Goal: Task Accomplishment & Management: Contribute content

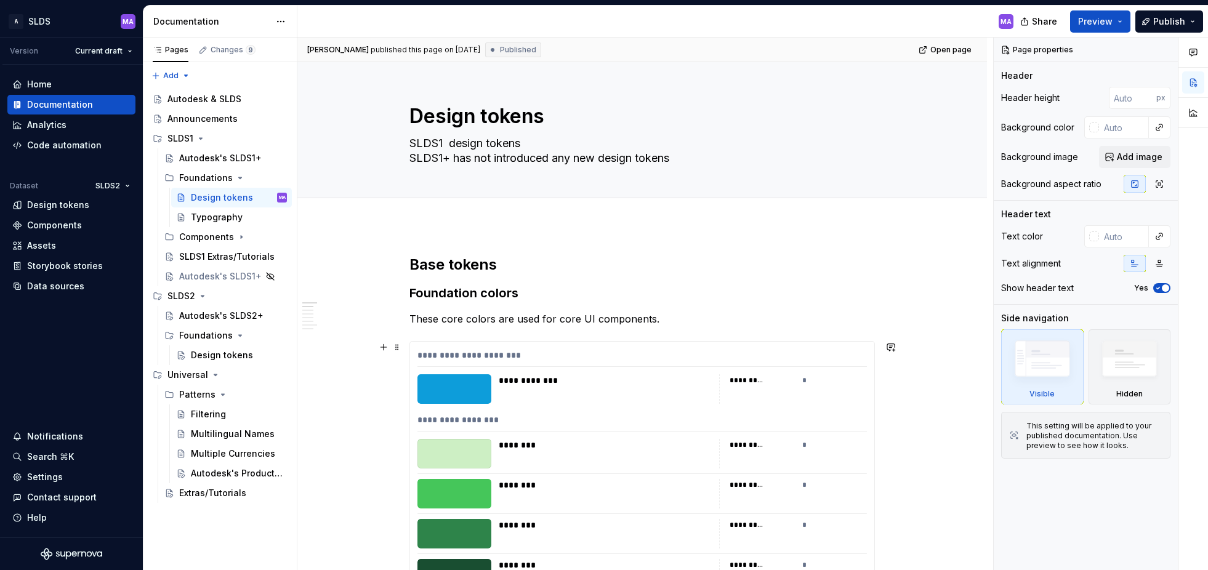
scroll to position [60, 0]
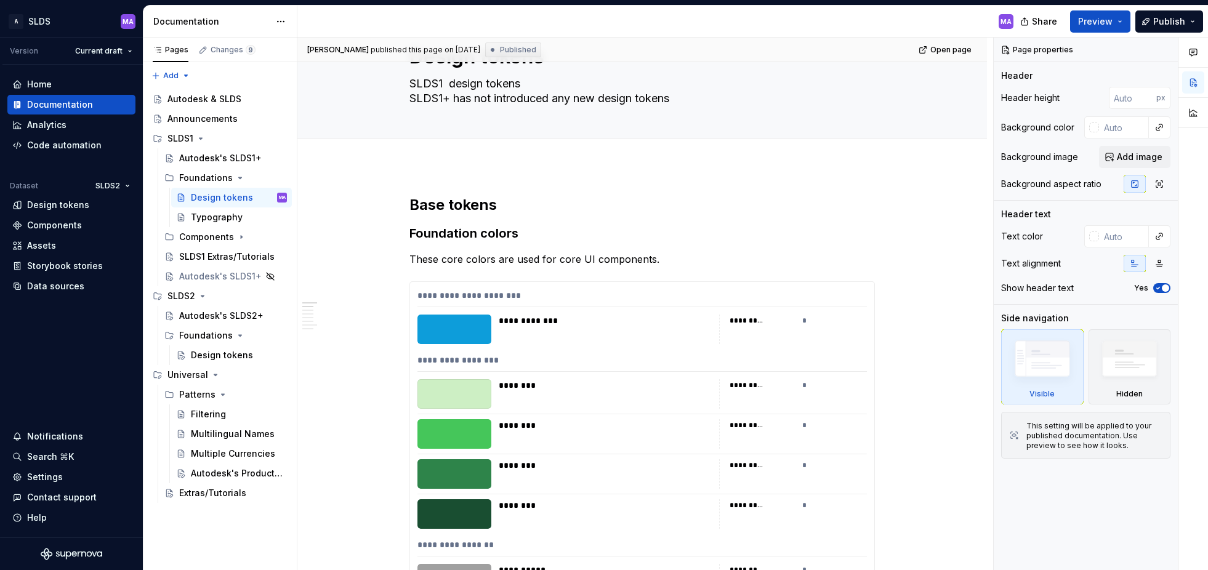
click at [873, 20] on div "MA" at bounding box center [660, 22] width 726 height 32
click at [241, 236] on icon "Page tree" at bounding box center [241, 237] width 1 height 3
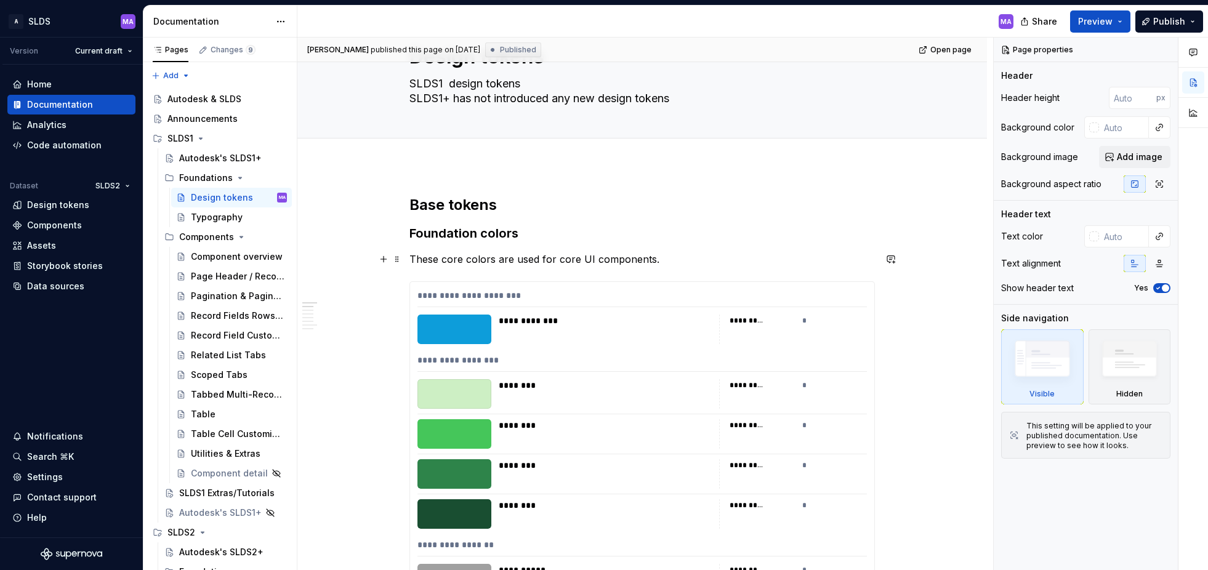
scroll to position [65, 0]
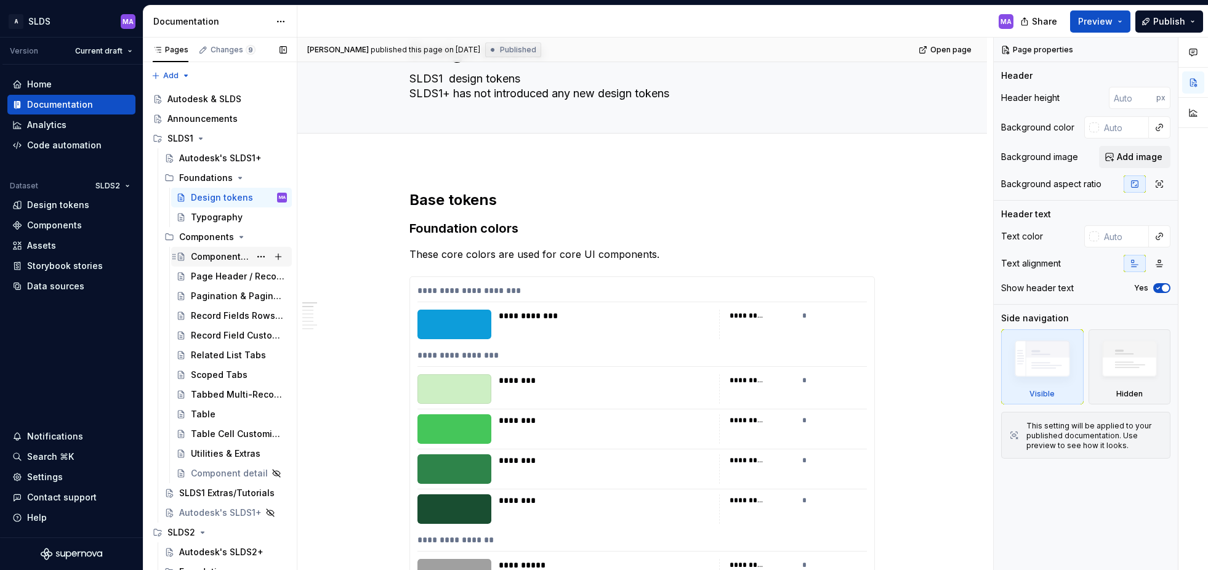
click at [218, 257] on div "Component overview" at bounding box center [220, 257] width 59 height 12
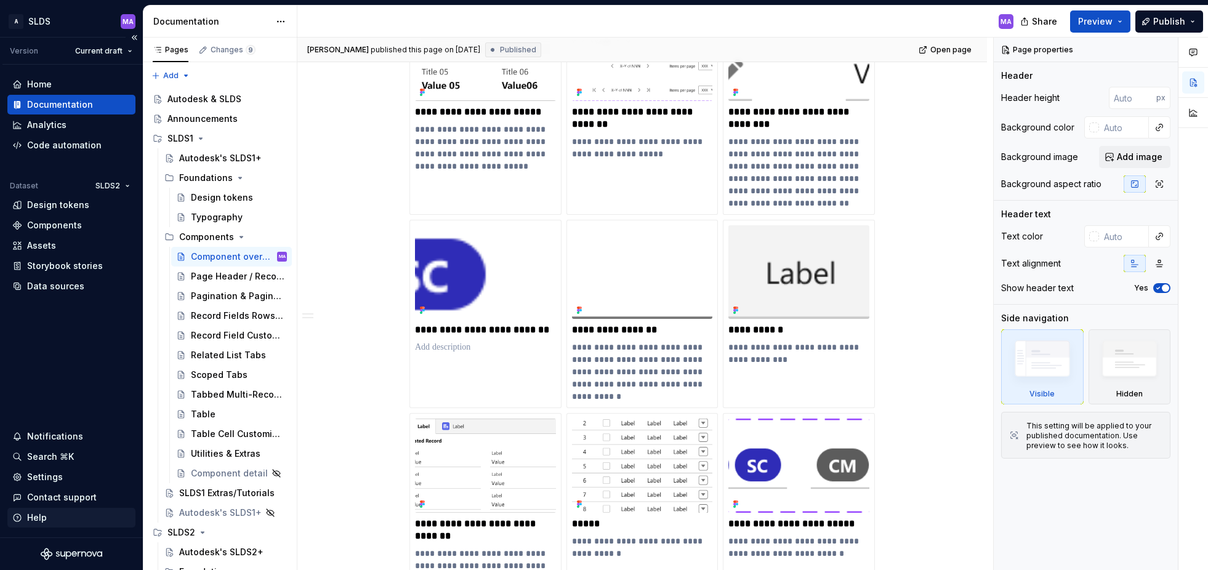
scroll to position [463, 0]
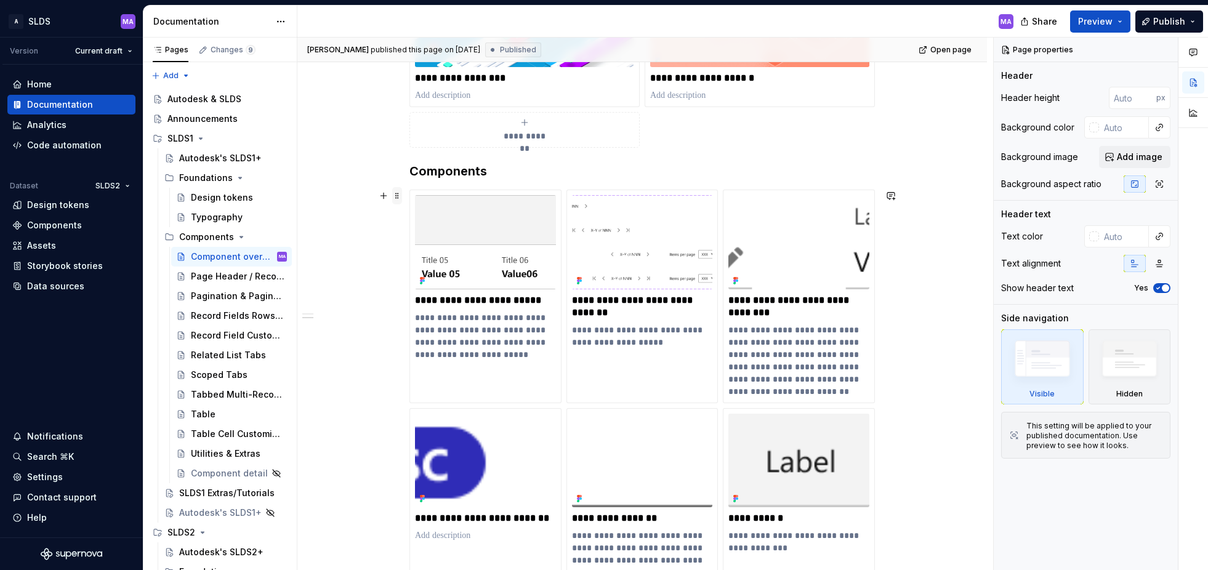
click at [402, 195] on span at bounding box center [397, 195] width 10 height 17
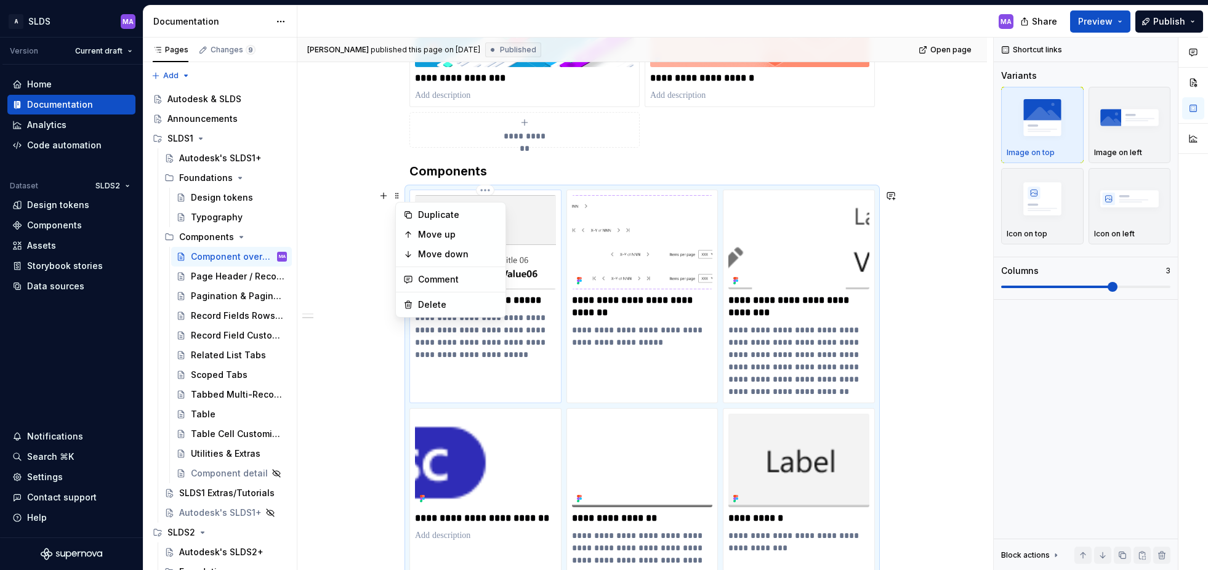
click at [543, 207] on img at bounding box center [485, 242] width 141 height 94
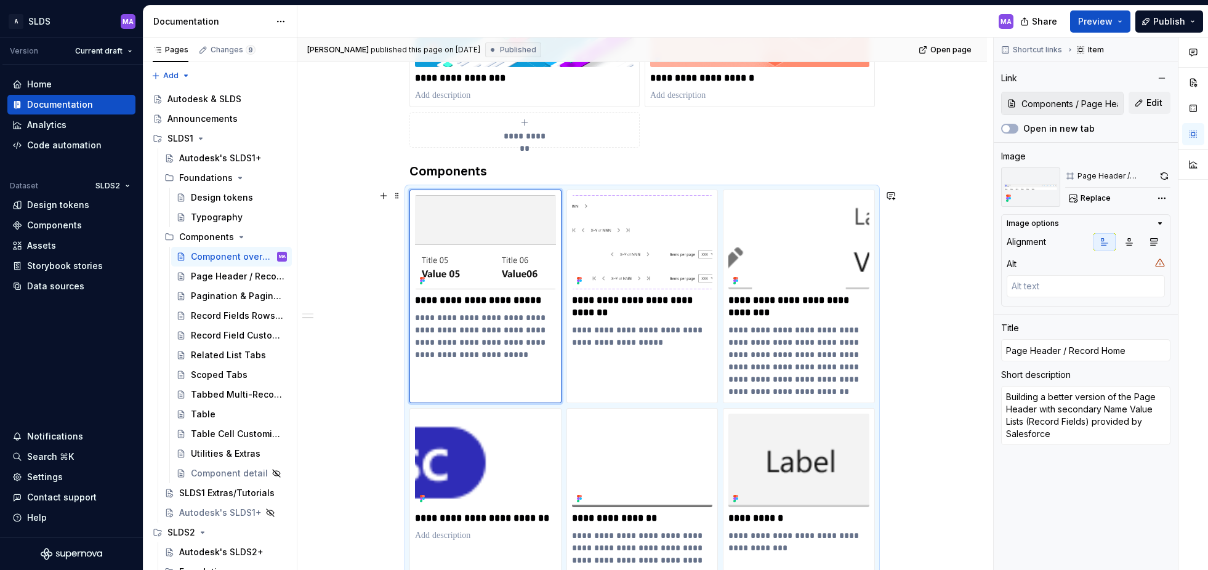
click at [575, 190] on div "**********" at bounding box center [643, 498] width 466 height 617
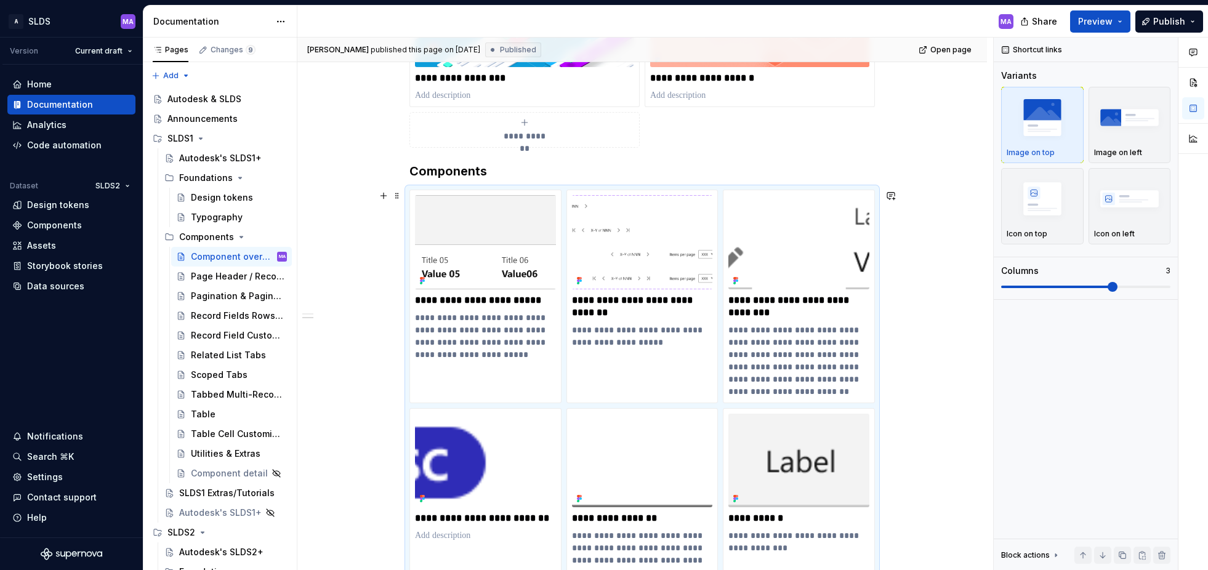
click at [875, 190] on div "**********" at bounding box center [643, 498] width 466 height 617
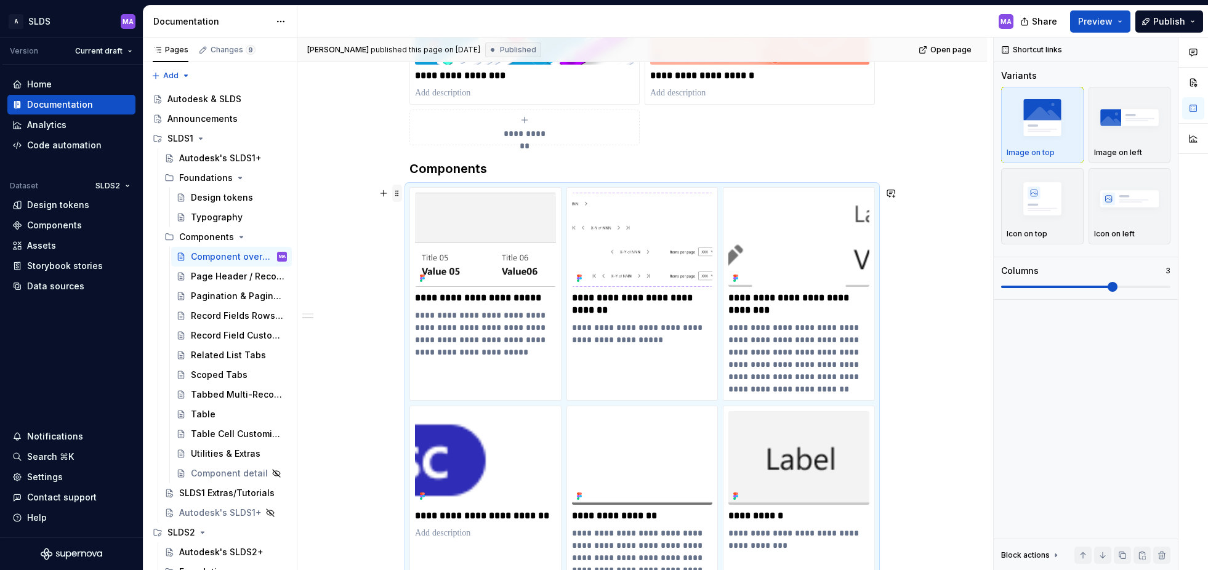
click at [400, 195] on span at bounding box center [397, 193] width 10 height 17
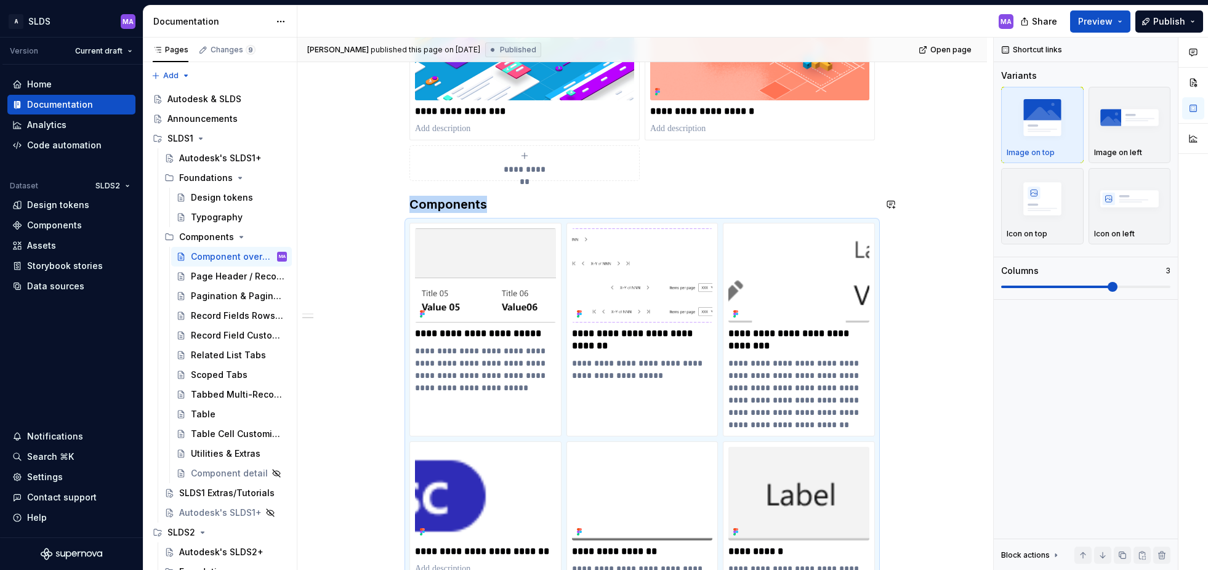
scroll to position [426, 0]
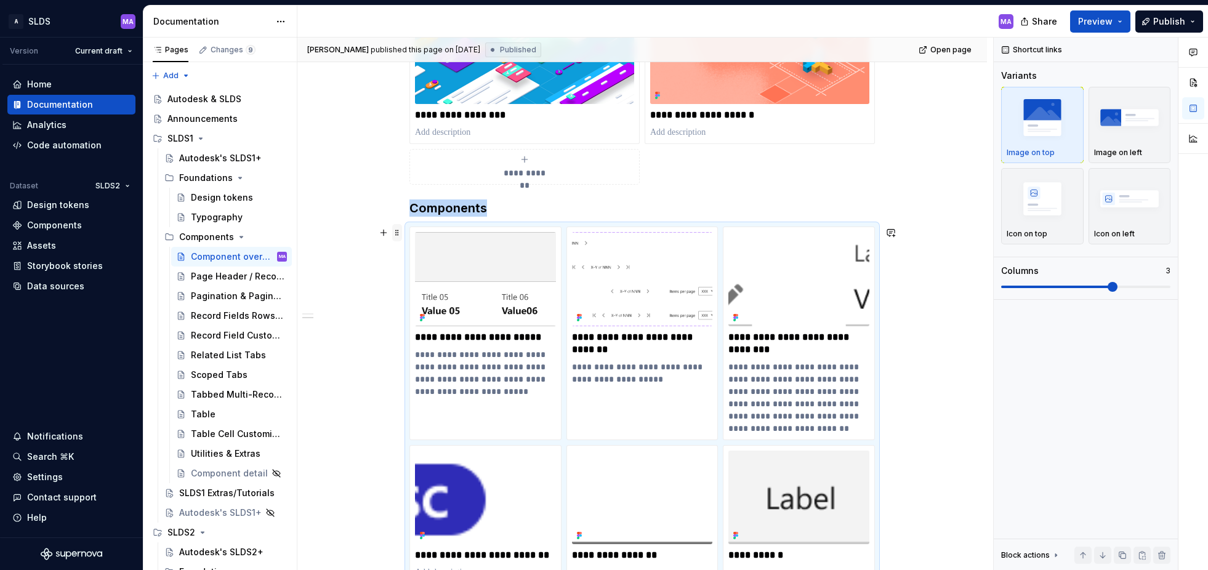
click at [400, 235] on span at bounding box center [397, 232] width 10 height 17
click at [452, 291] on div "Move down" at bounding box center [458, 291] width 80 height 12
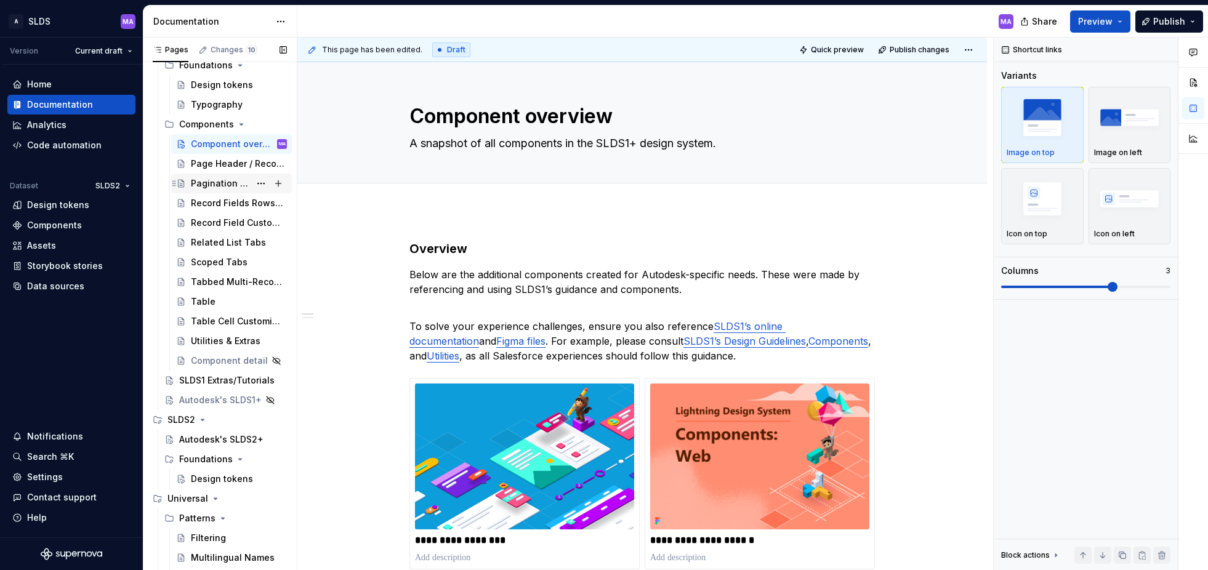
scroll to position [115, 0]
click at [240, 123] on icon "Page tree" at bounding box center [241, 122] width 3 height 1
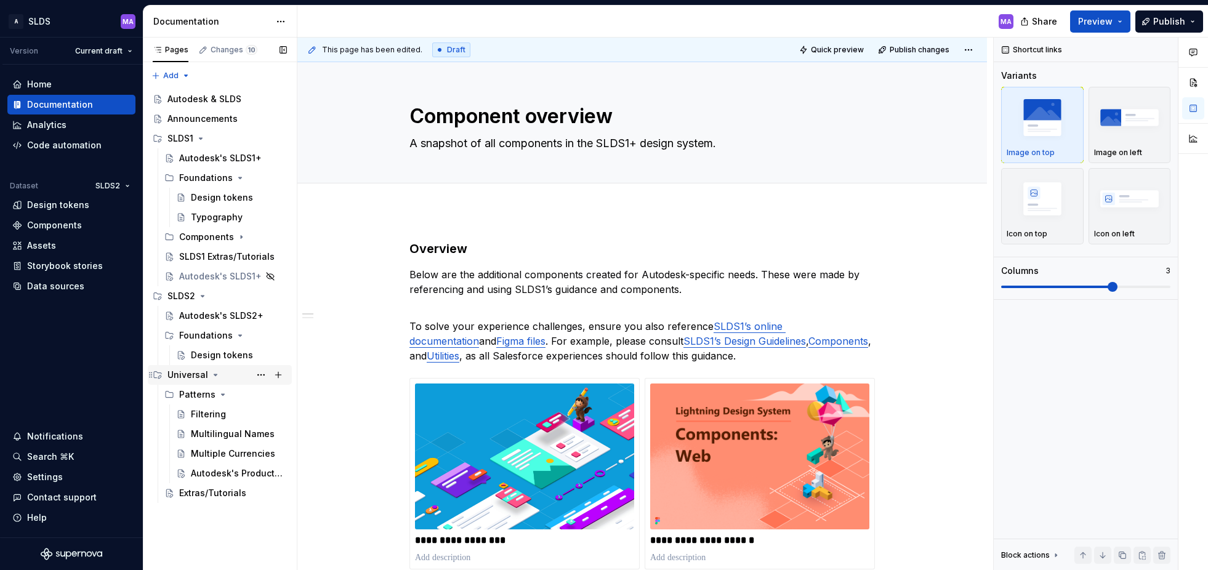
click at [193, 370] on div "Universal" at bounding box center [188, 375] width 41 height 12
click at [215, 377] on icon "Page tree" at bounding box center [216, 375] width 10 height 10
click at [221, 393] on icon "Page tree" at bounding box center [223, 395] width 10 height 10
click at [222, 394] on icon "Page tree" at bounding box center [222, 395] width 1 height 3
click at [280, 394] on button "Page tree" at bounding box center [278, 394] width 17 height 17
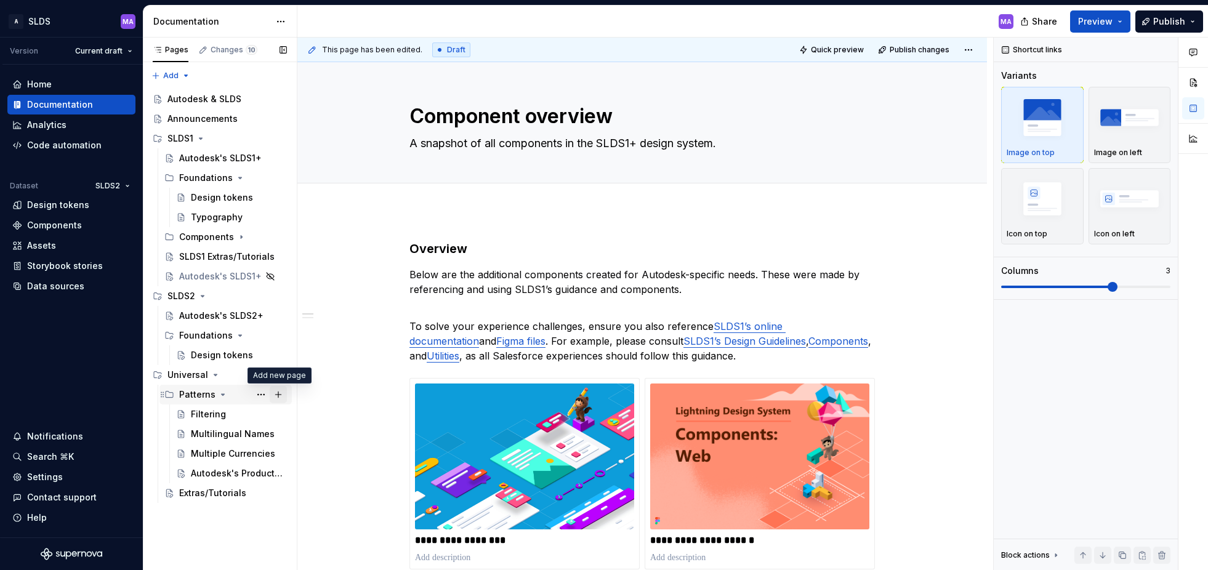
type textarea "*"
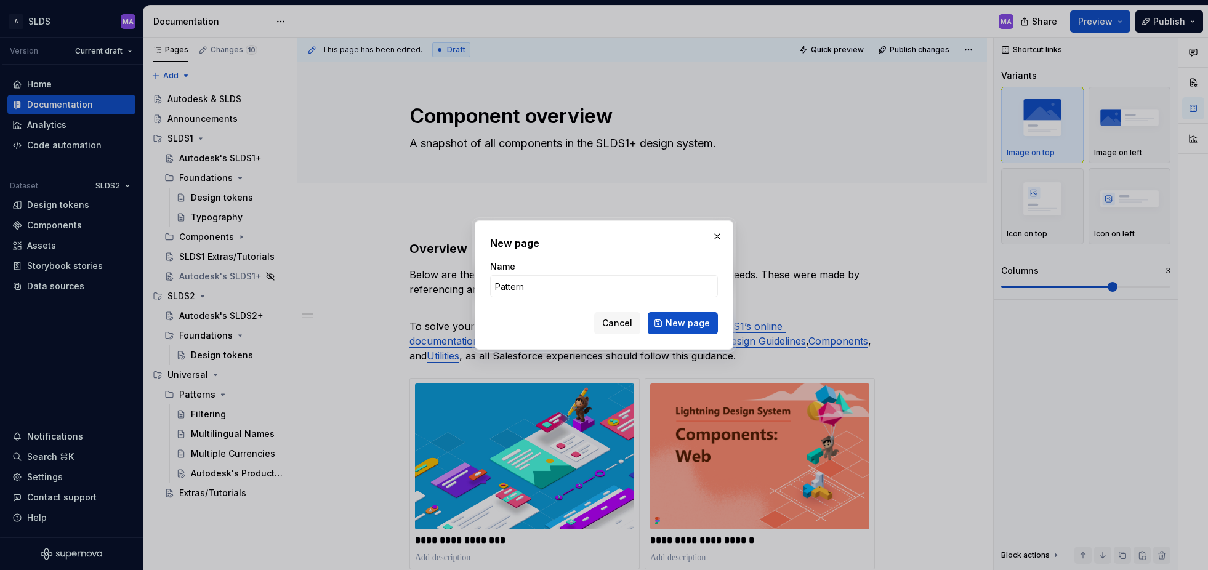
type input "Patterns"
click button "New page" at bounding box center [683, 323] width 70 height 22
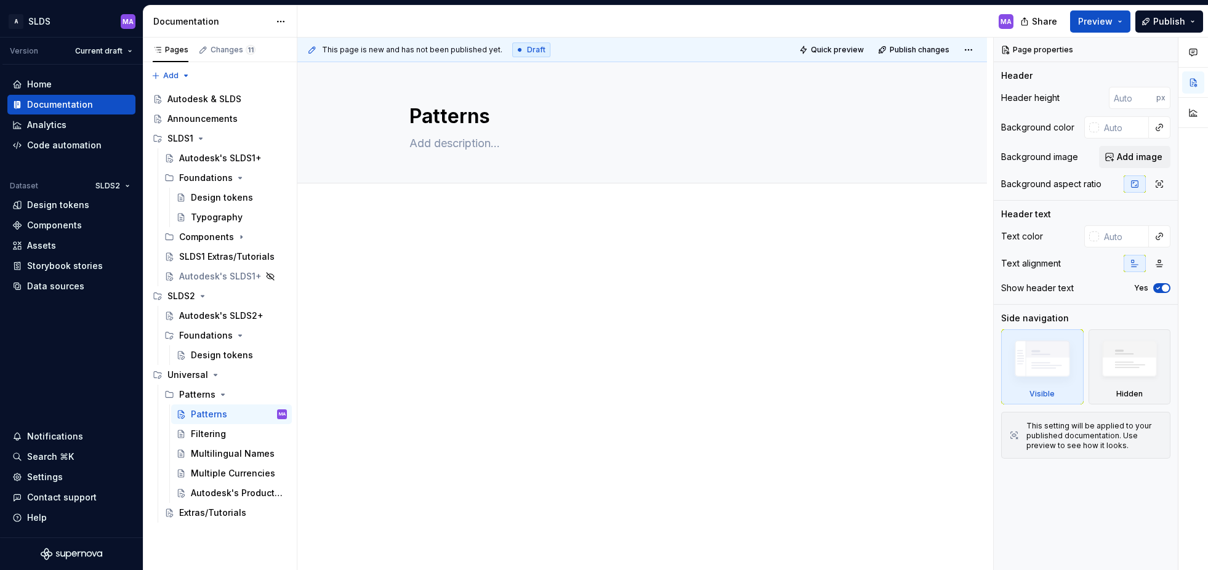
click at [570, 219] on div at bounding box center [642, 342] width 690 height 262
click at [710, 147] on textarea at bounding box center [640, 144] width 466 height 20
type textarea "*"
type textarea "U"
type textarea "*"
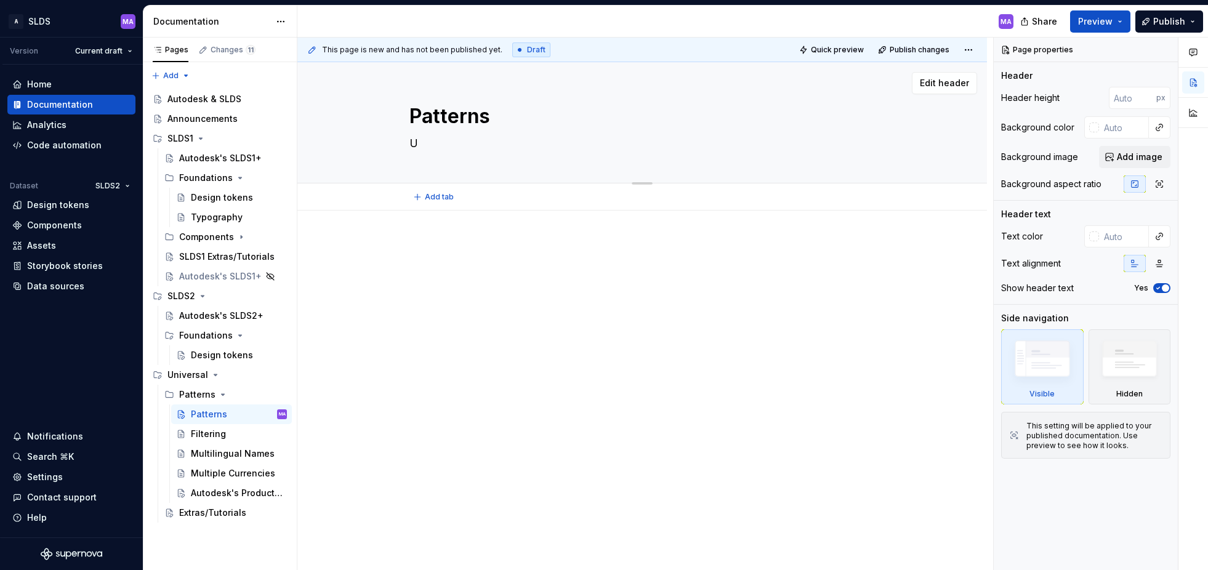
type textarea "UX"
type textarea "*"
type textarea "UX"
type textarea "*"
type textarea "UX p"
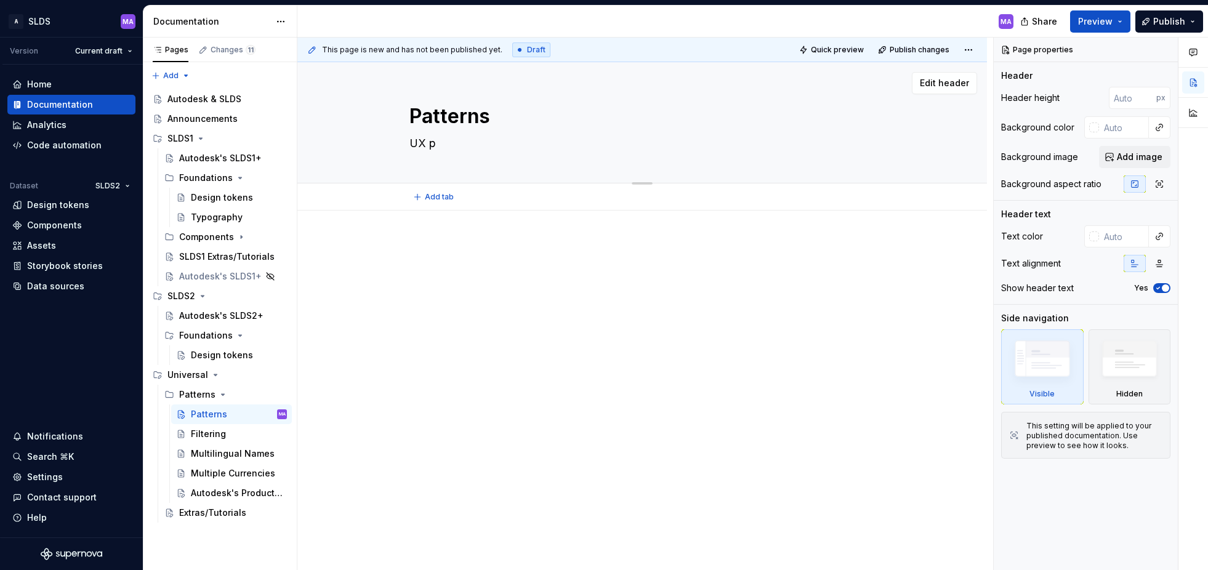
type textarea "*"
type textarea "UX pa"
type textarea "*"
type textarea "UX pat"
type textarea "*"
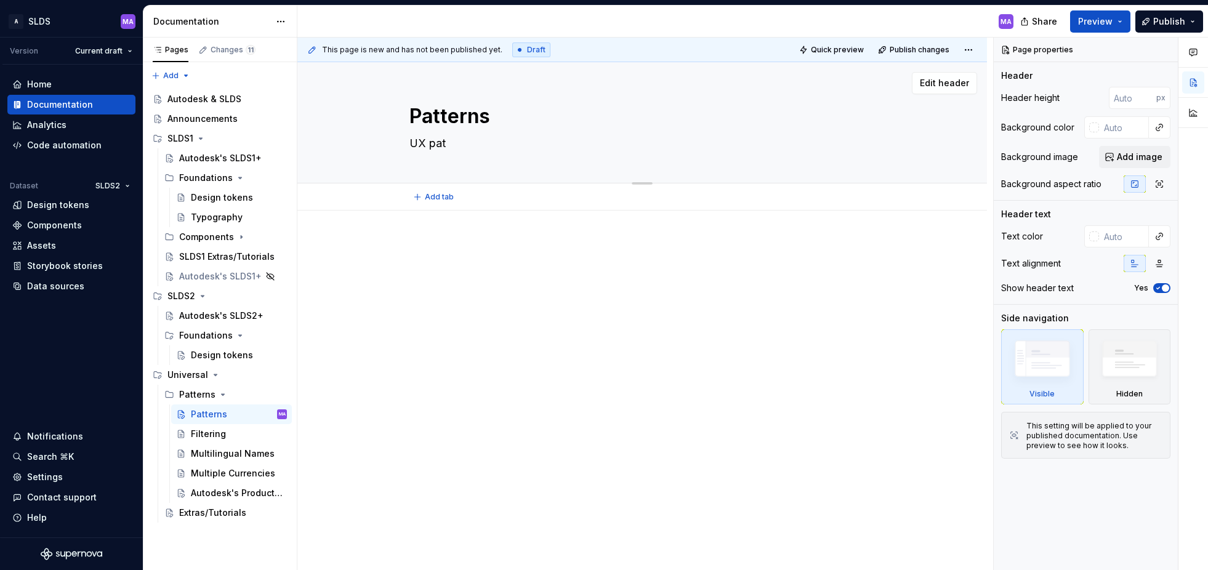
type textarea "UX patt"
type textarea "*"
type textarea "UX patte"
type textarea "*"
type textarea "UX patter"
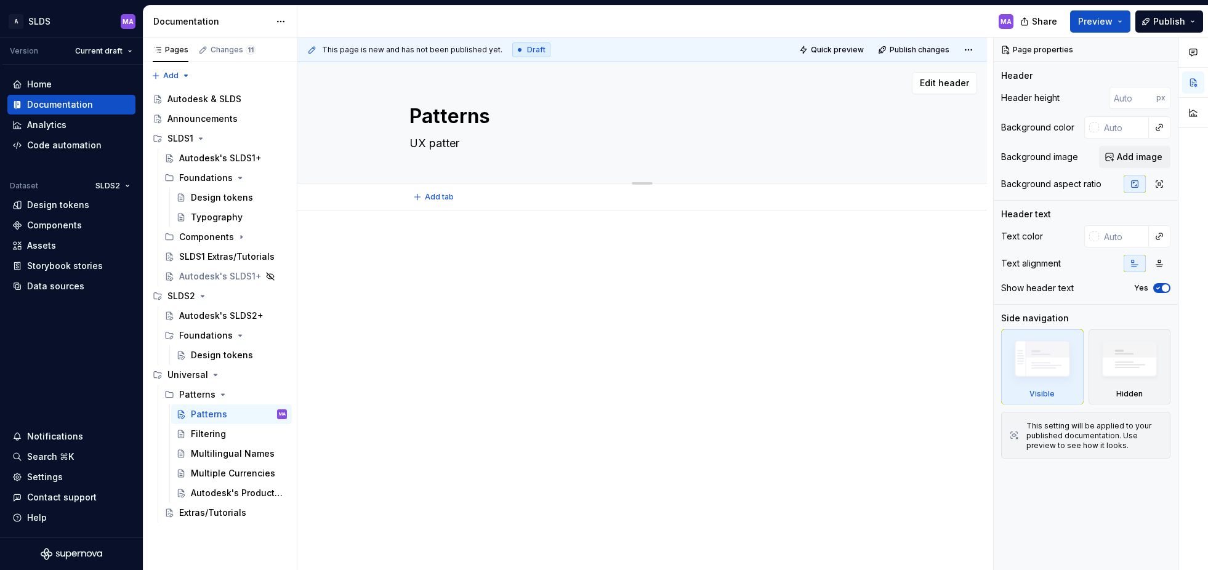
type textarea "*"
type textarea "UX pattern"
type textarea "*"
type textarea "UX patterns"
type textarea "*"
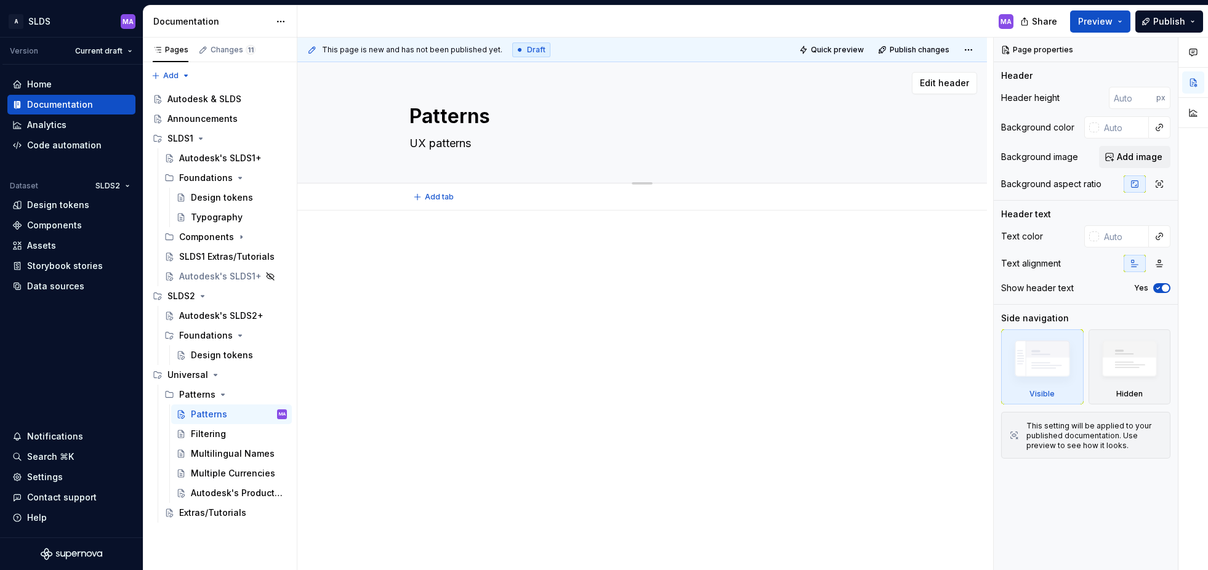
type textarea "UX patterns"
type textarea "*"
type textarea "UX patterns t"
type textarea "*"
type textarea "UX patterns th"
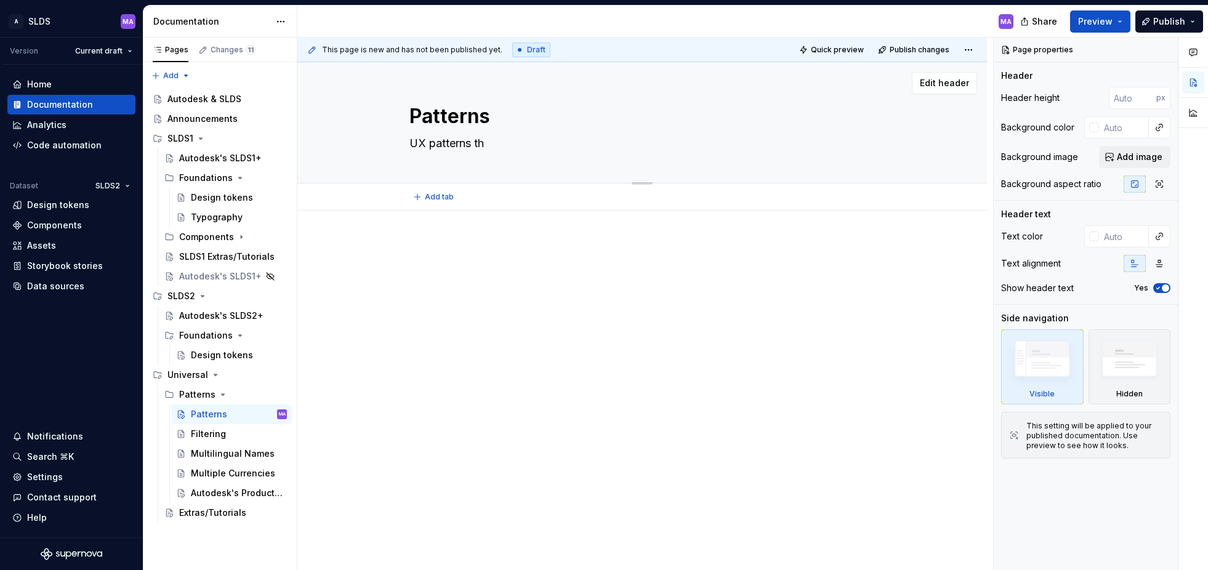
type textarea "*"
type textarea "UX patterns tha"
type textarea "*"
type textarea "UX patterns that"
type textarea "*"
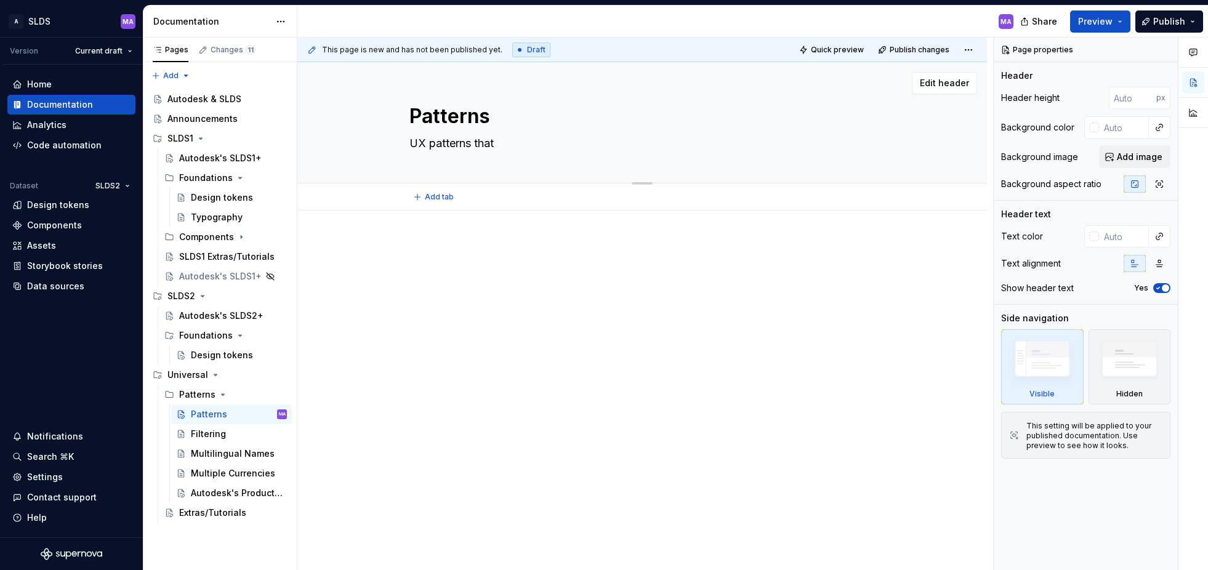
type textarea "UX patterns that"
type textarea "*"
type textarea "UX patterns that a"
type textarea "*"
type textarea "UX patterns that ap"
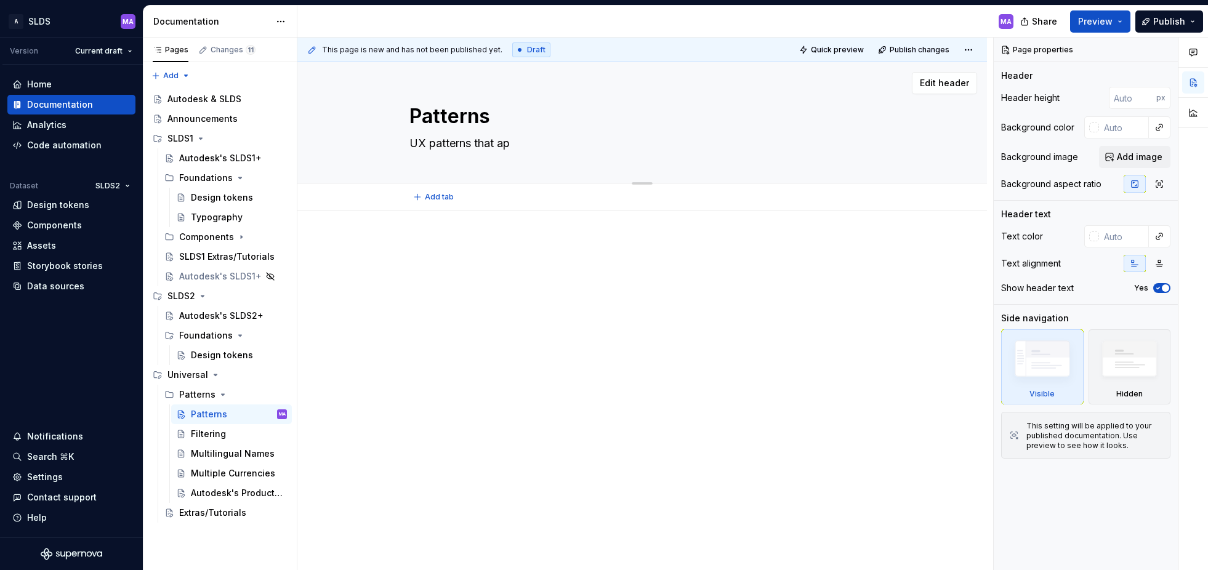
type textarea "*"
type textarea "UX patterns that app"
type textarea "*"
type textarea "UX patterns that appl"
type textarea "*"
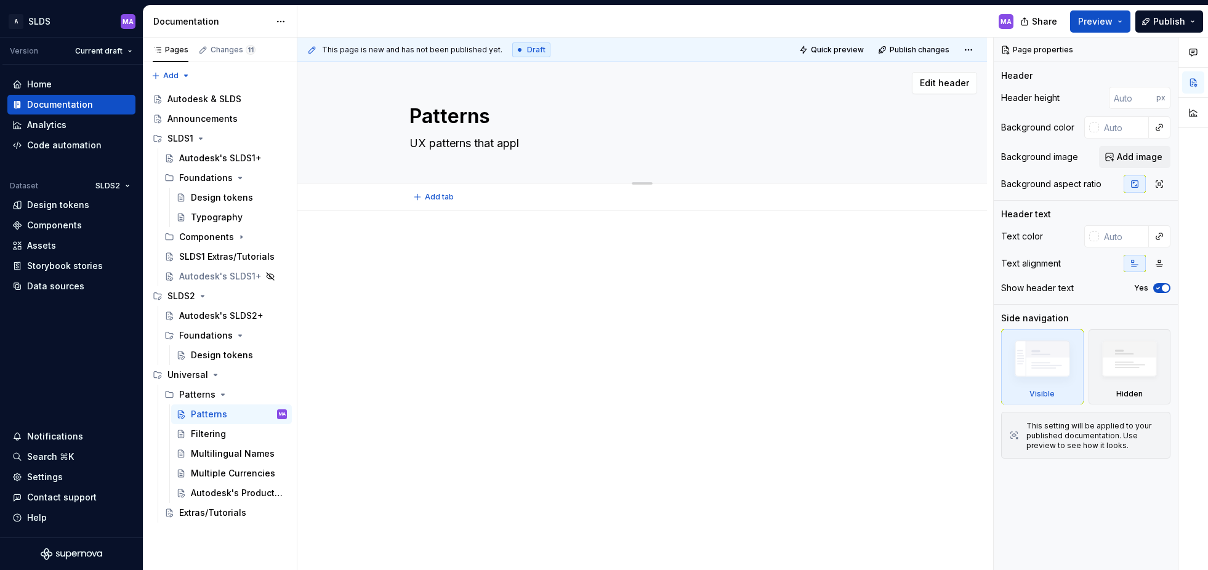
type textarea "UX patterns that apply"
type textarea "*"
type textarea "UX patterns that apply"
type textarea "*"
type textarea "UX patterns that apply t"
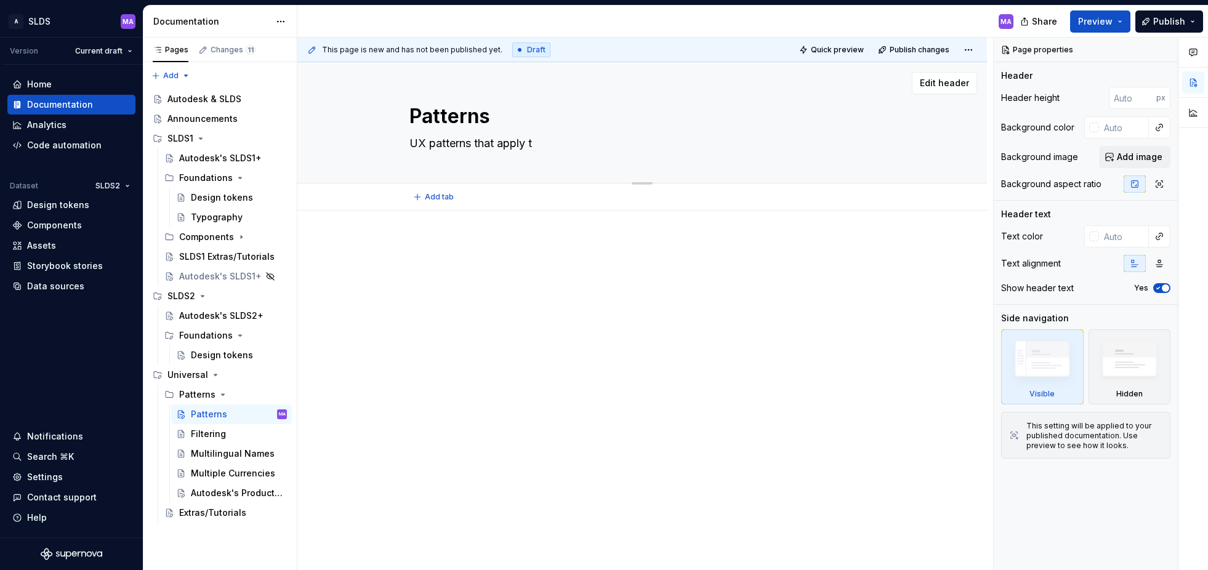
type textarea "*"
type textarea "UX patterns that apply to"
type textarea "*"
type textarea "UX patterns that apply to"
type textarea "*"
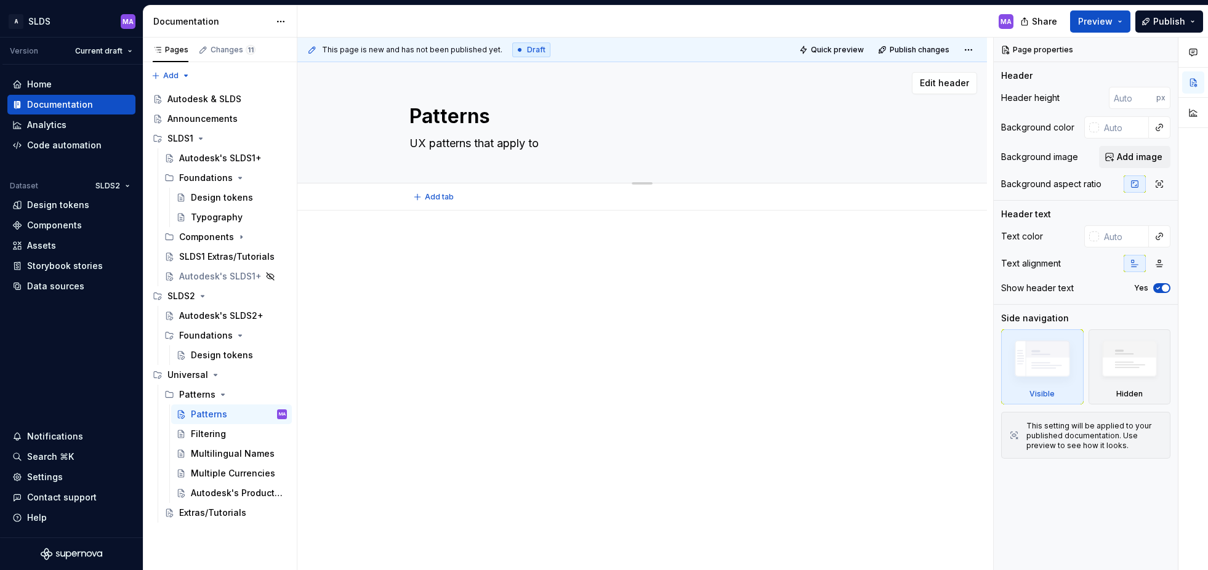
type textarea "UX patterns that apply to S"
type textarea "*"
type textarea "UX patterns that apply to SL"
type textarea "*"
type textarea "UX patterns that apply to SLD"
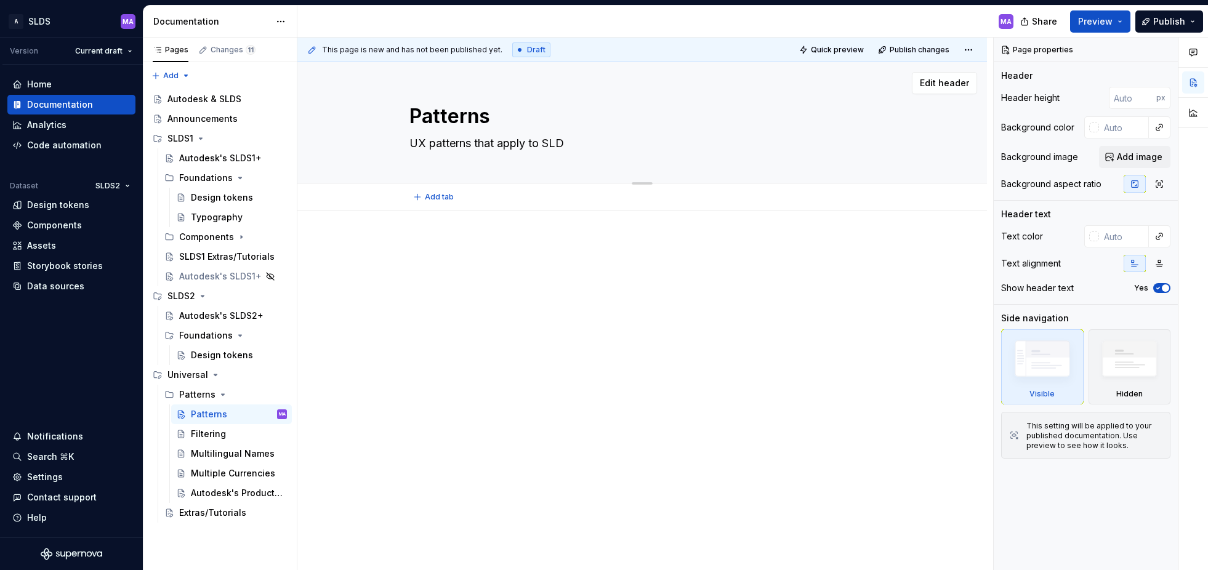
type textarea "*"
type textarea "UX patterns that apply to SLDS"
type textarea "*"
type textarea "UX patterns that apply to SLDS1"
type textarea "*"
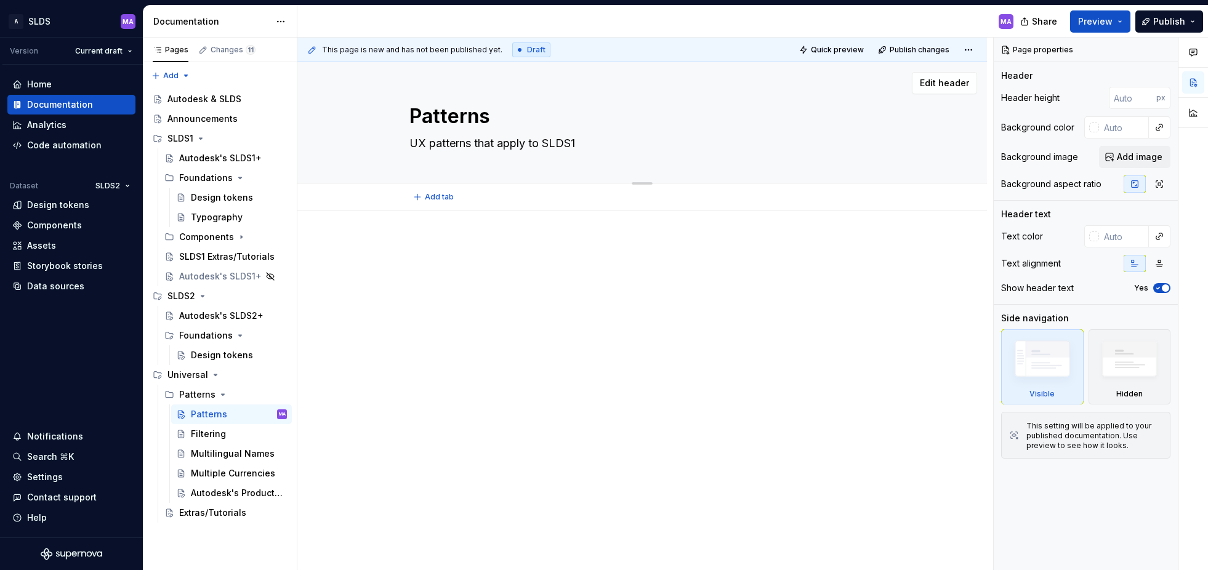
type textarea "UX patterns that apply to SLDS1"
type textarea "*"
type textarea "UX patterns that apply to SLDS1 a"
type textarea "*"
type textarea "UX patterns that apply to SLDS1 an"
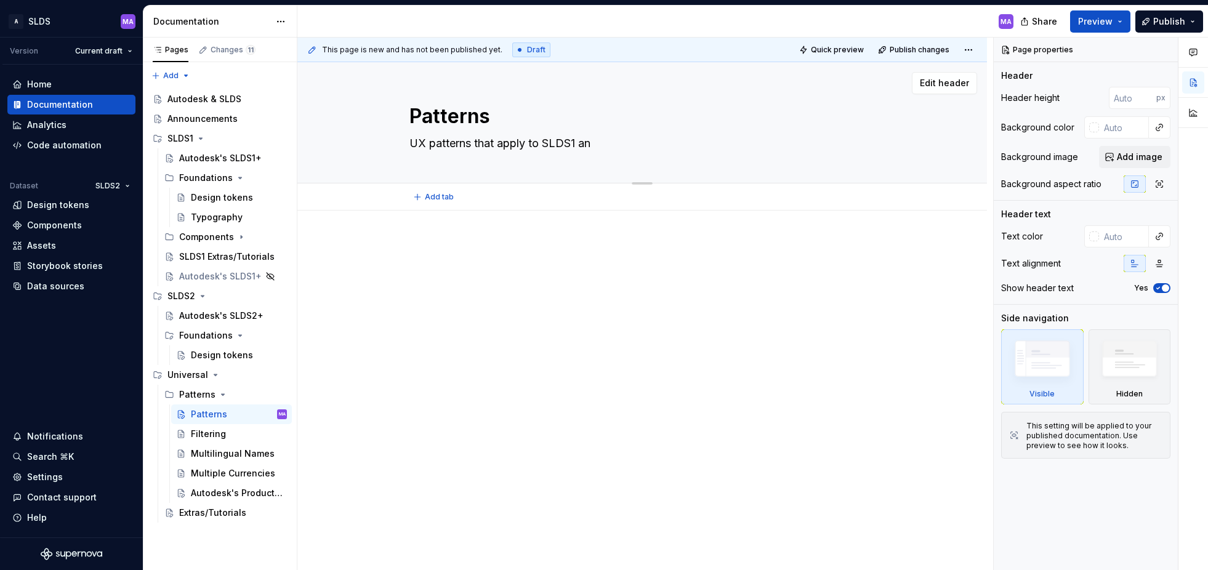
type textarea "*"
type textarea "UX patterns that apply to SLDS1 and"
type textarea "*"
type textarea "UX patterns that apply to SLDS1 and"
type textarea "*"
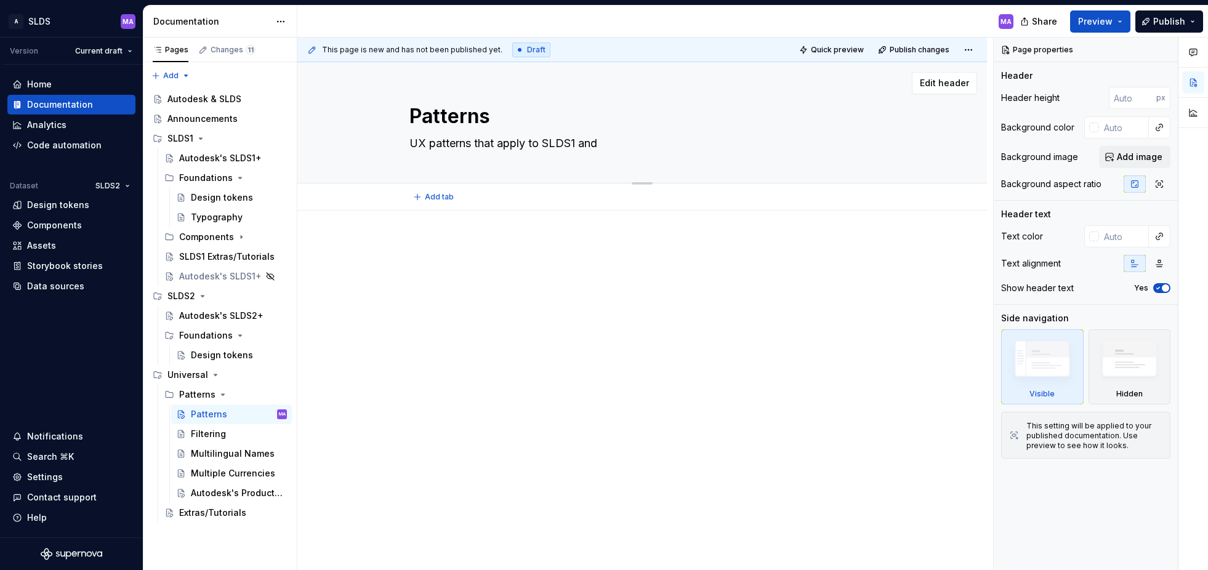
type textarea "UX patterns that apply to SLDS1 and S"
type textarea "*"
type textarea "UX patterns that apply to SLDS1 and SL"
type textarea "*"
type textarea "UX patterns that apply to SLDS1 and SLD"
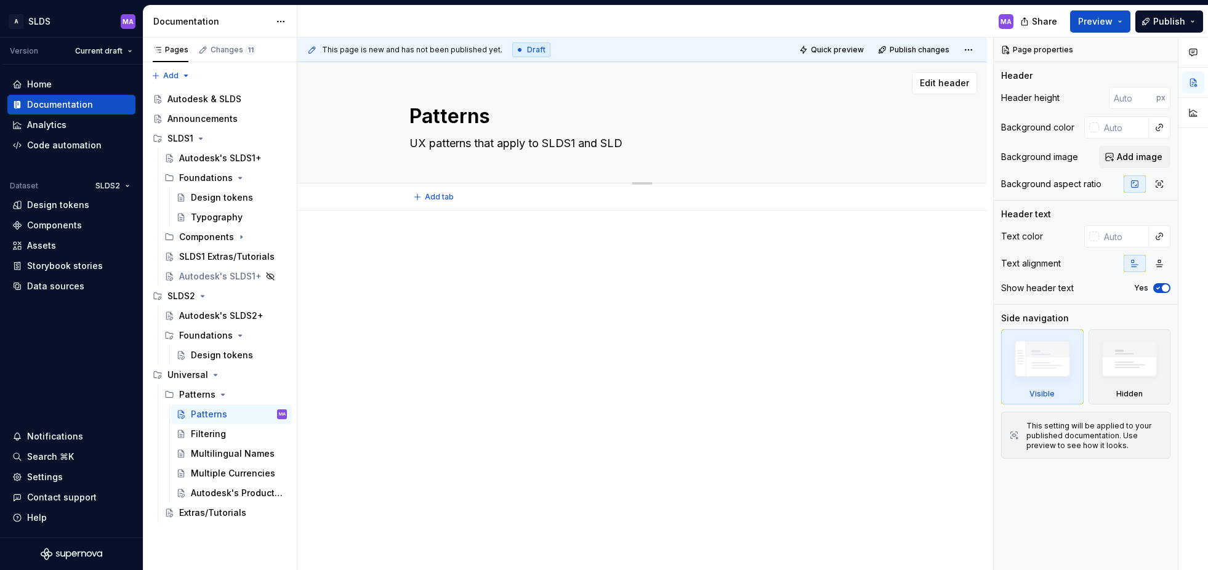
type textarea "*"
type textarea "UX patterns that apply to SLDS1 and SLDS"
type textarea "*"
type textarea "UX patterns that apply to SLDS1 and SLDS2"
type textarea "*"
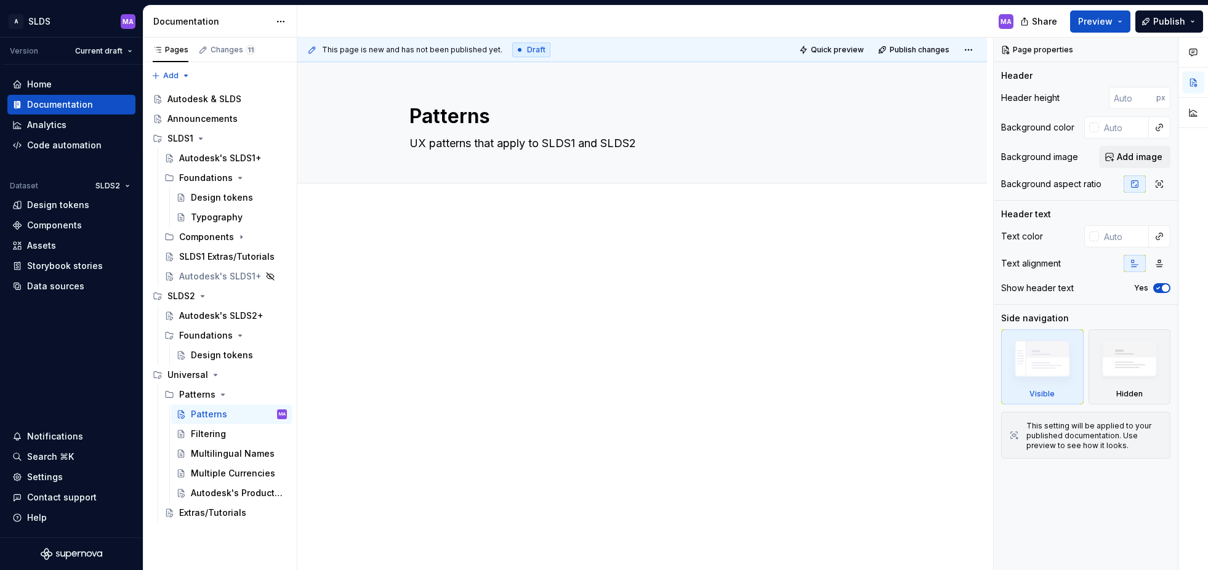
type textarea "UX patterns that apply to SLDS1 and SLDS2"
click at [626, 281] on div at bounding box center [643, 263] width 466 height 47
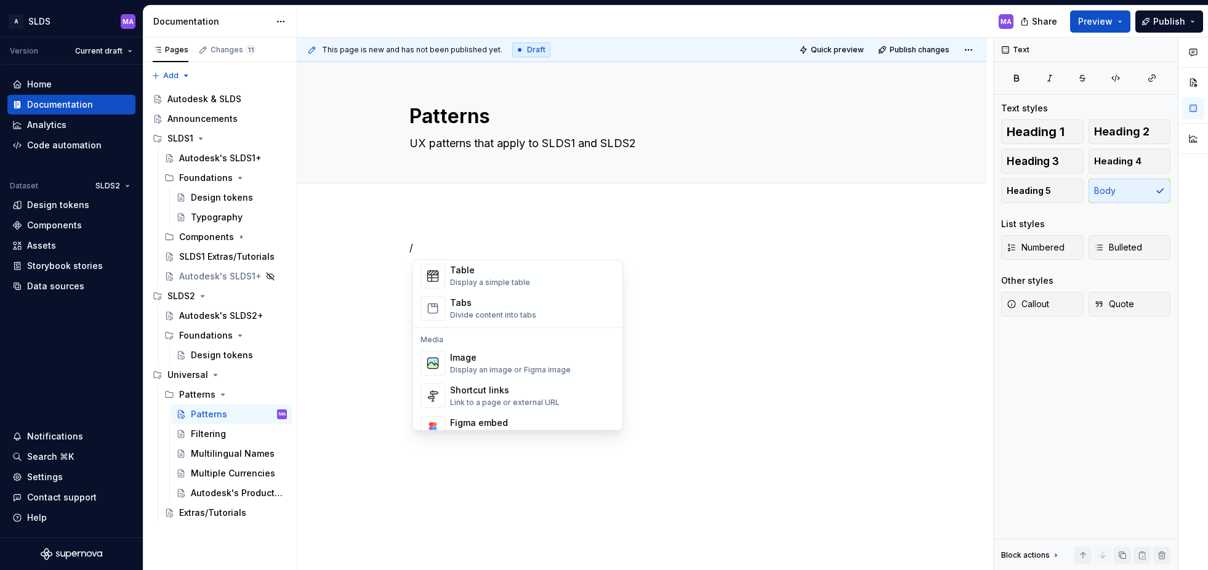
scroll to position [453, 0]
type textarea "*"
click at [642, 212] on div "/" at bounding box center [642, 342] width 690 height 262
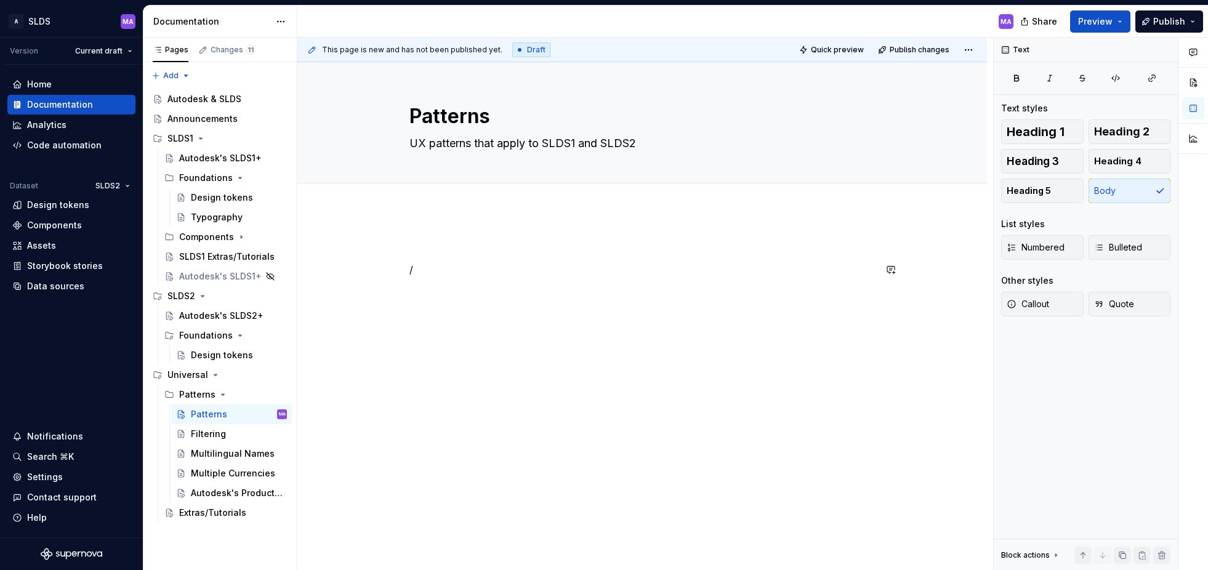
click at [551, 277] on div "/" at bounding box center [643, 263] width 466 height 47
click at [217, 100] on div "Autodesk & SLDS" at bounding box center [205, 99] width 74 height 12
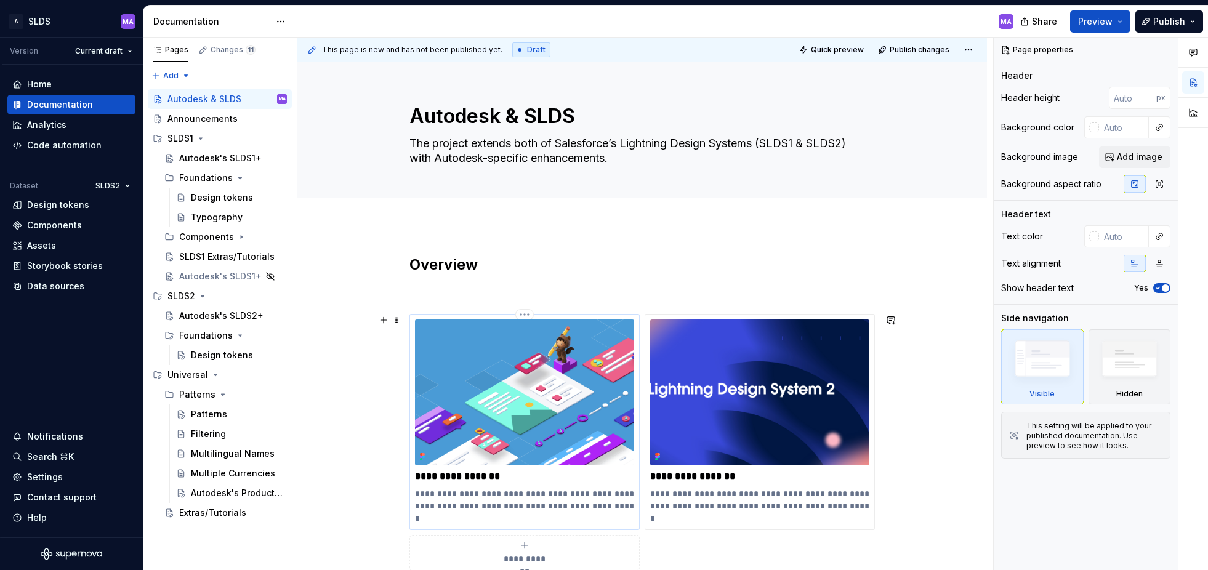
click at [416, 317] on div "**********" at bounding box center [525, 422] width 230 height 216
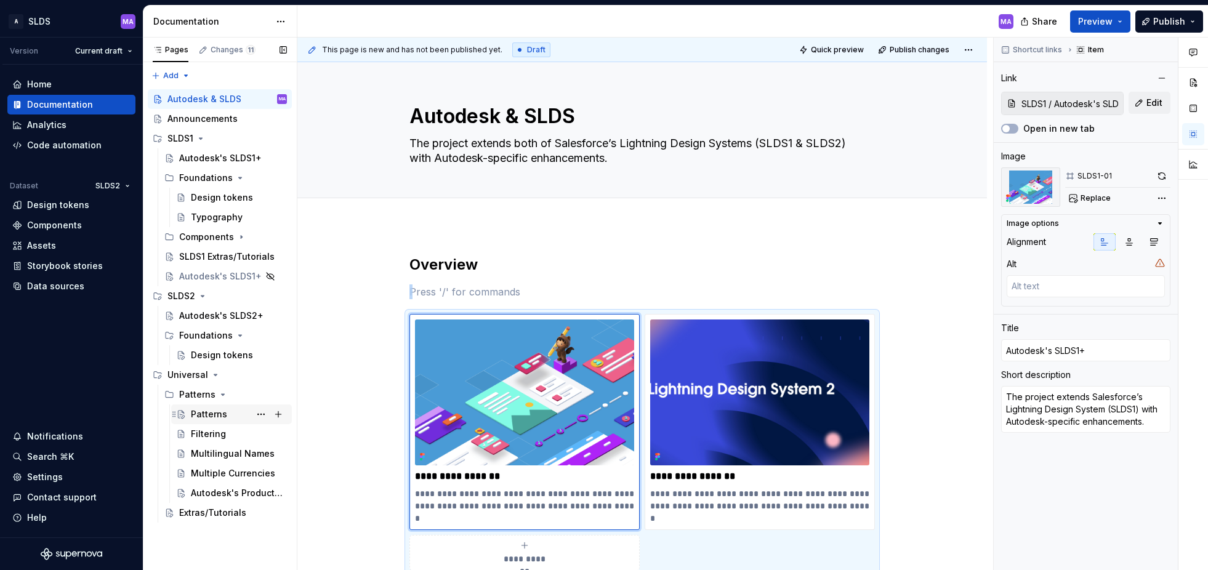
click at [234, 416] on div "Patterns" at bounding box center [239, 414] width 96 height 17
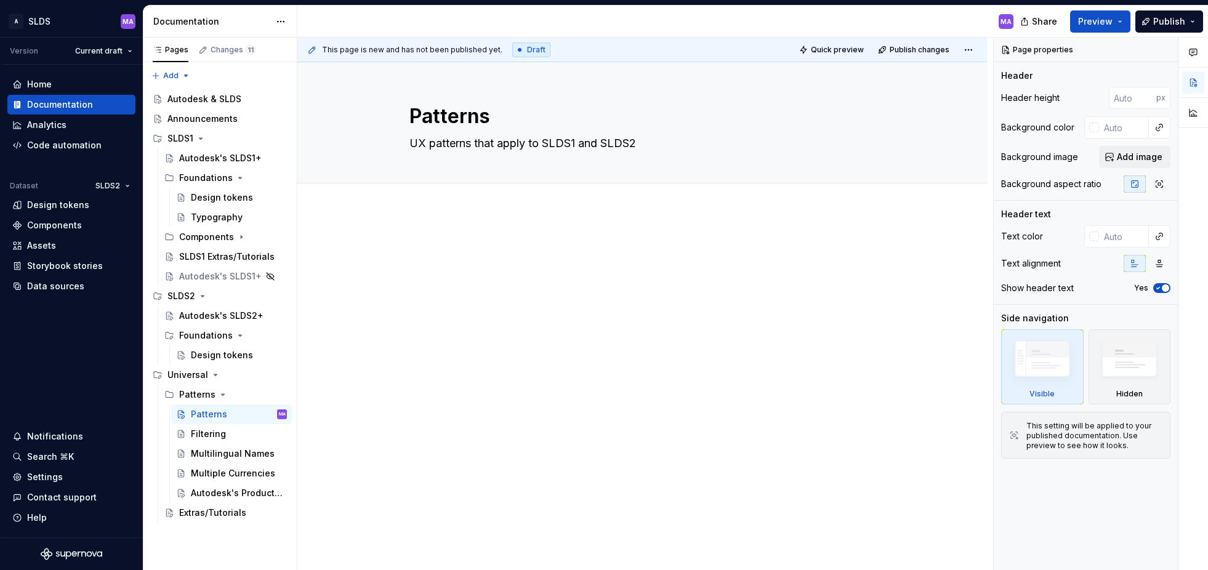
type textarea "*"
click at [802, 294] on div at bounding box center [643, 271] width 466 height 62
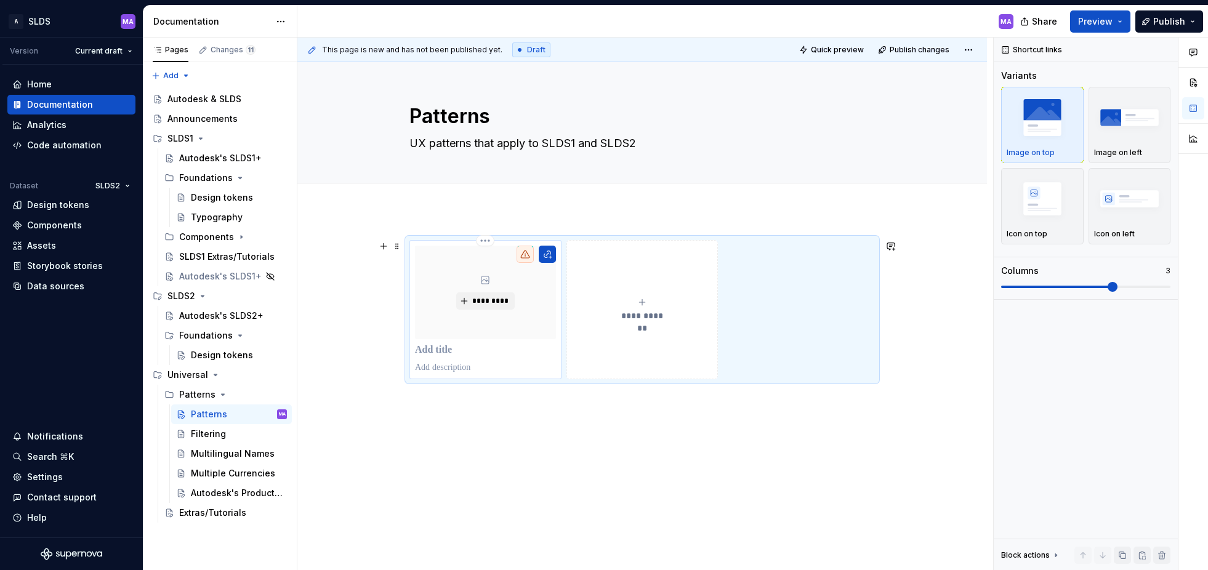
click at [541, 311] on div "*********" at bounding box center [485, 293] width 141 height 94
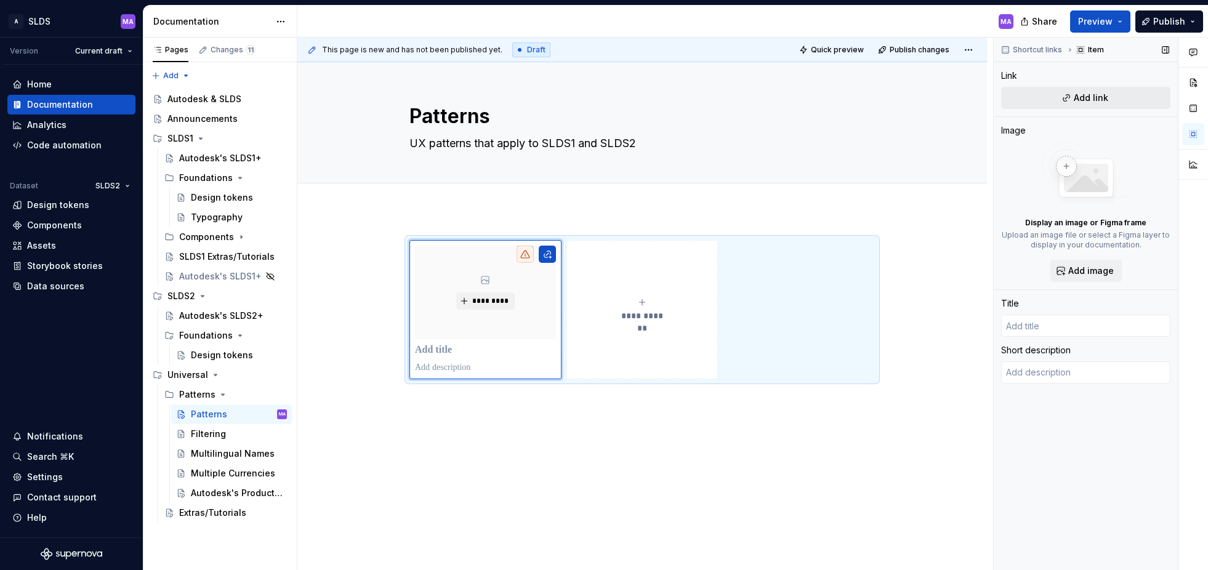
click at [1111, 97] on button "Add link" at bounding box center [1086, 98] width 169 height 22
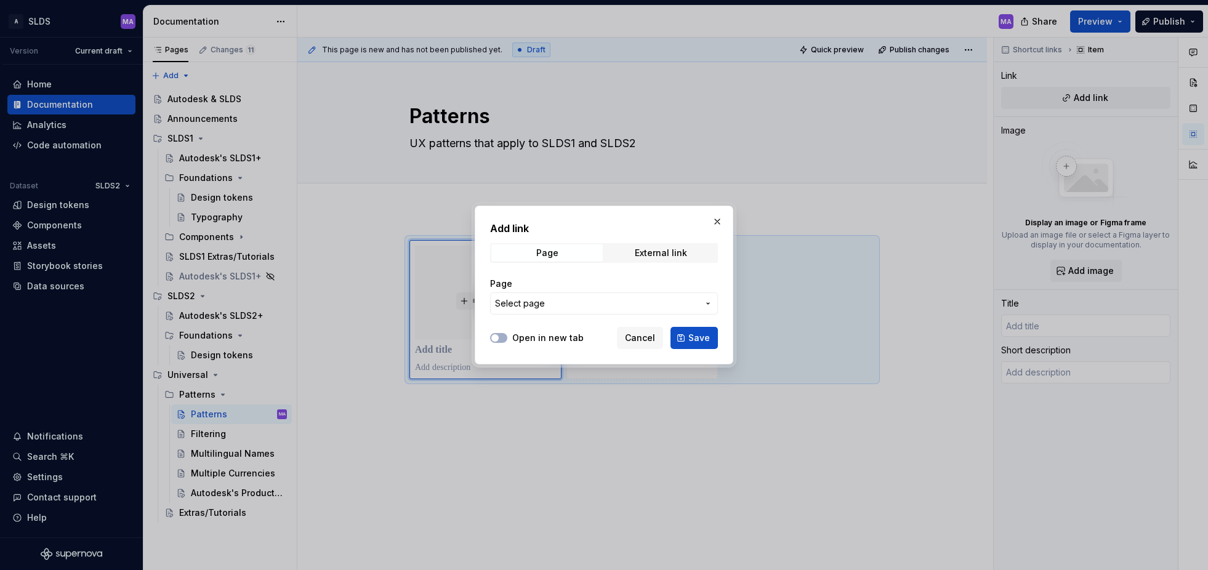
click at [625, 305] on span "Select page" at bounding box center [596, 303] width 203 height 12
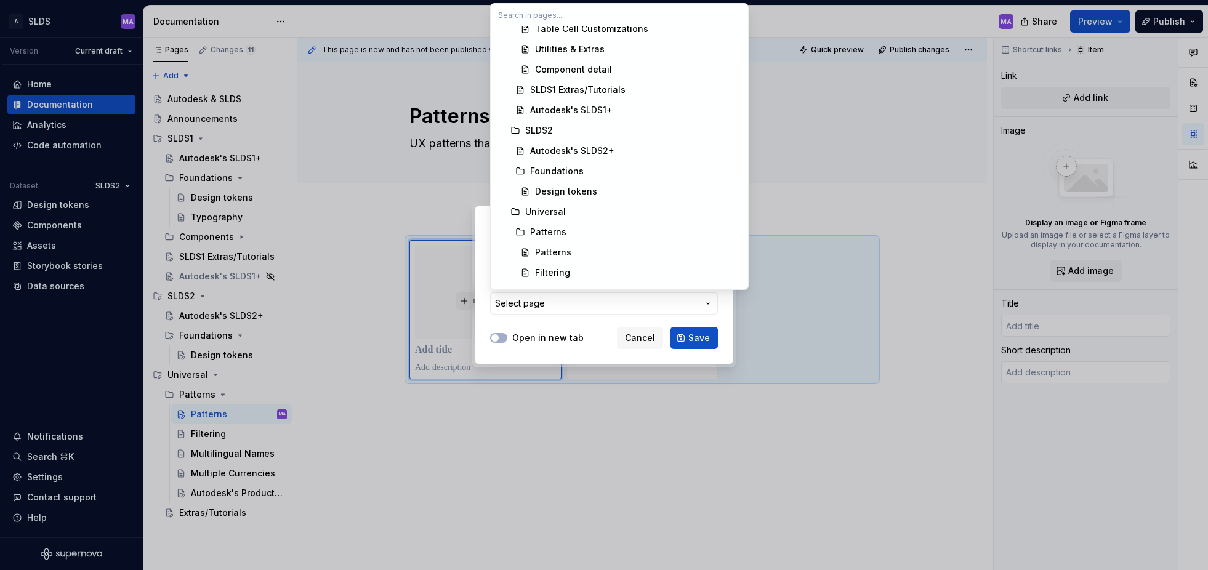
scroll to position [453, 0]
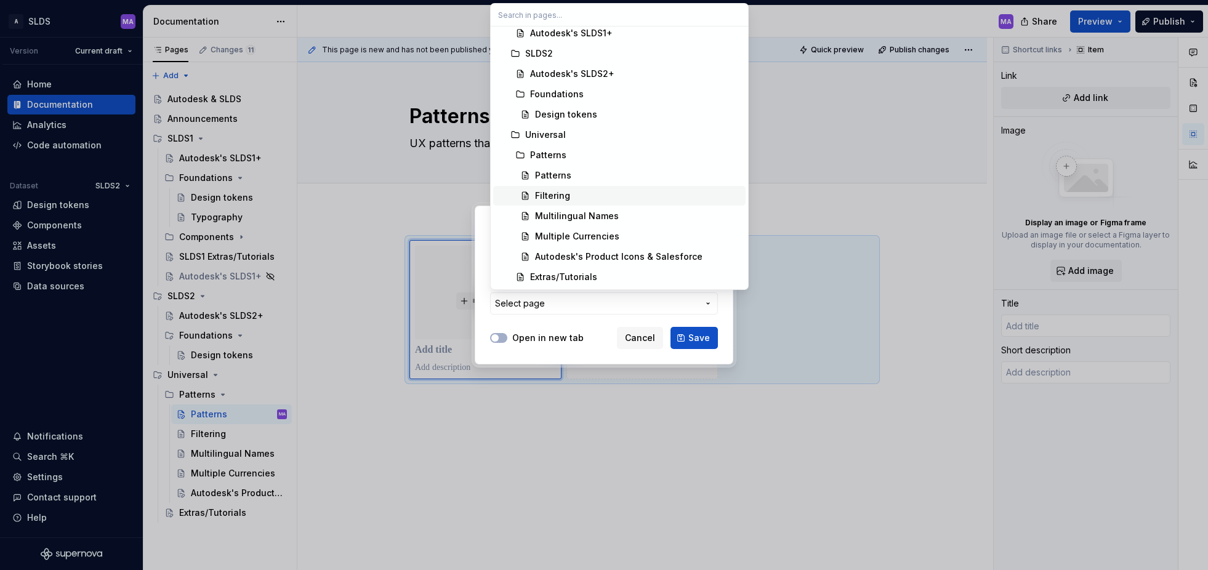
click at [576, 195] on div "Filtering" at bounding box center [638, 196] width 206 height 12
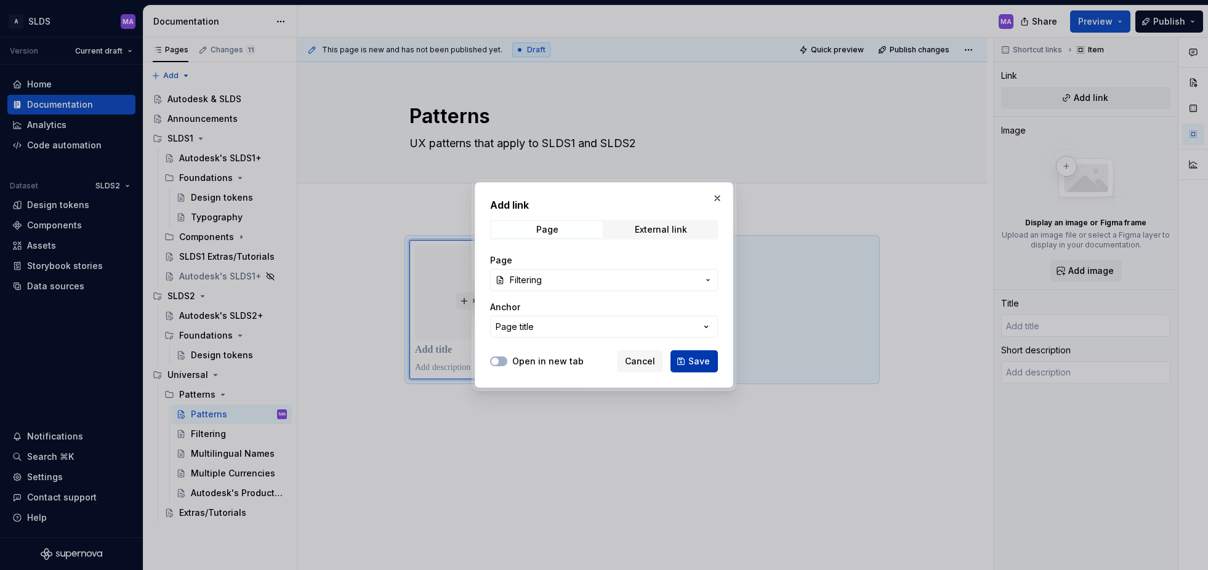
click at [702, 362] on span "Save" at bounding box center [700, 361] width 22 height 12
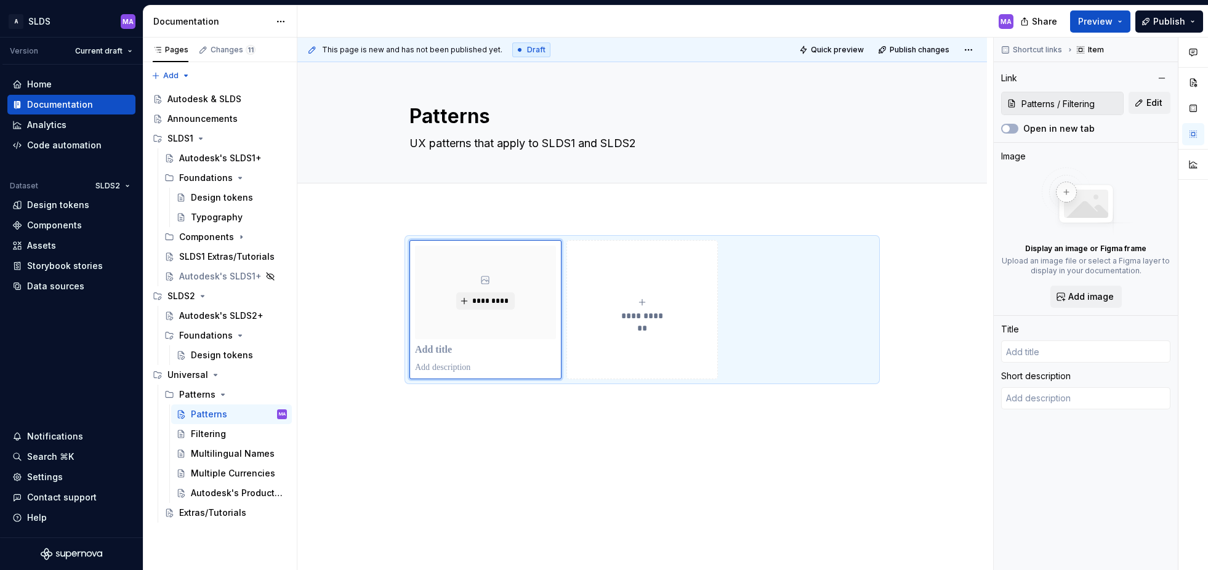
type textarea "*"
type input "Filtering"
type textarea "Various approaches to filtering data in Salesforce"
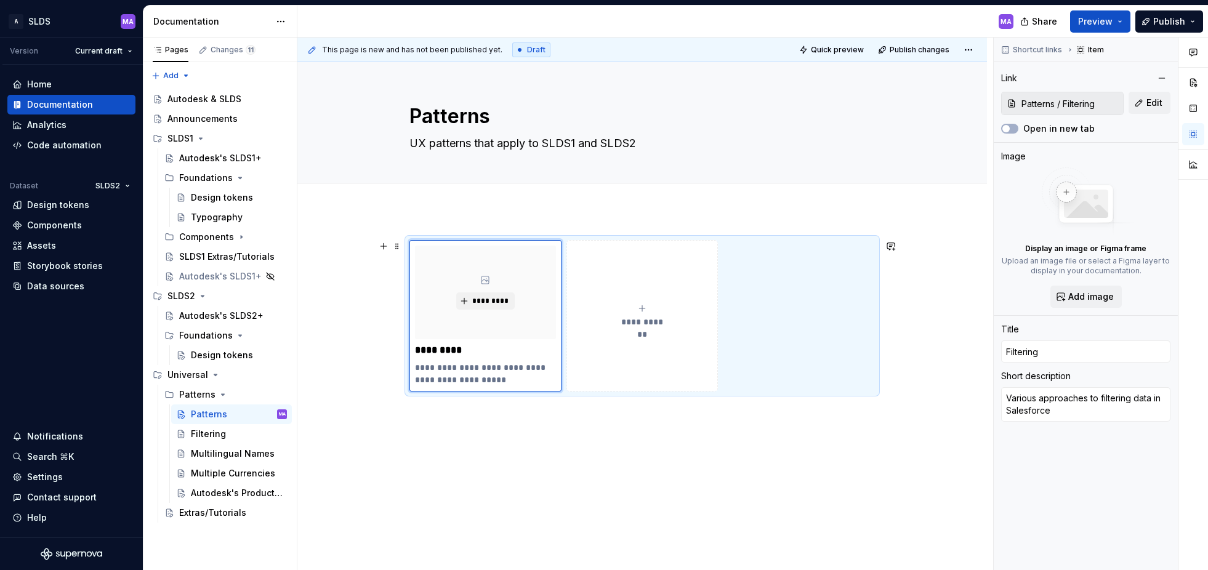
click at [667, 365] on button "**********" at bounding box center [643, 316] width 152 height 152
type textarea "*"
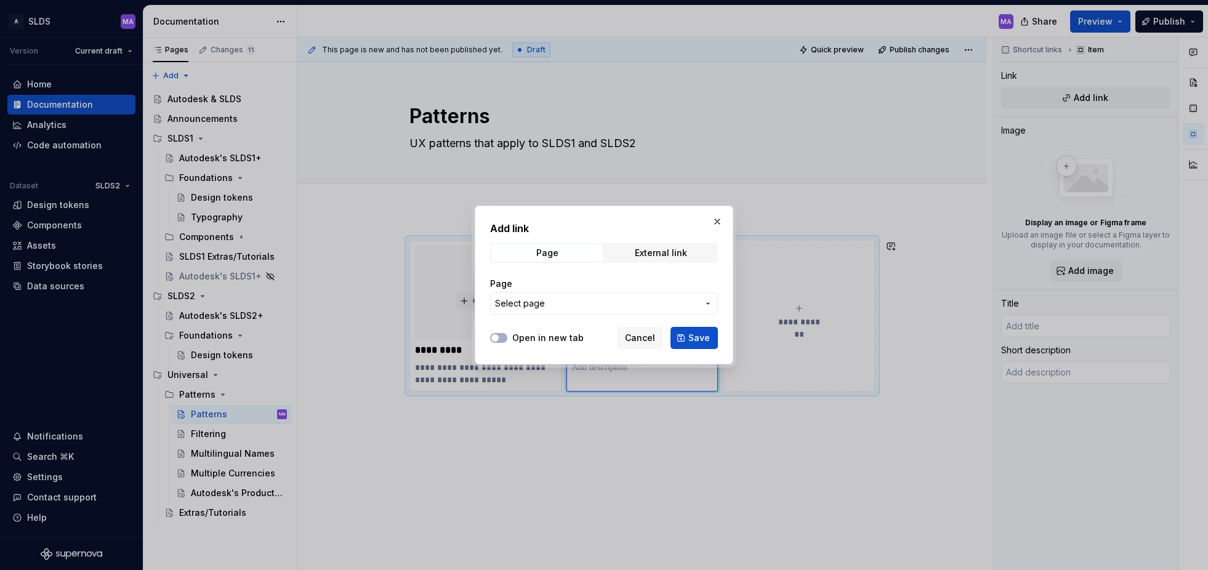
click at [637, 302] on span "Select page" at bounding box center [596, 303] width 203 height 12
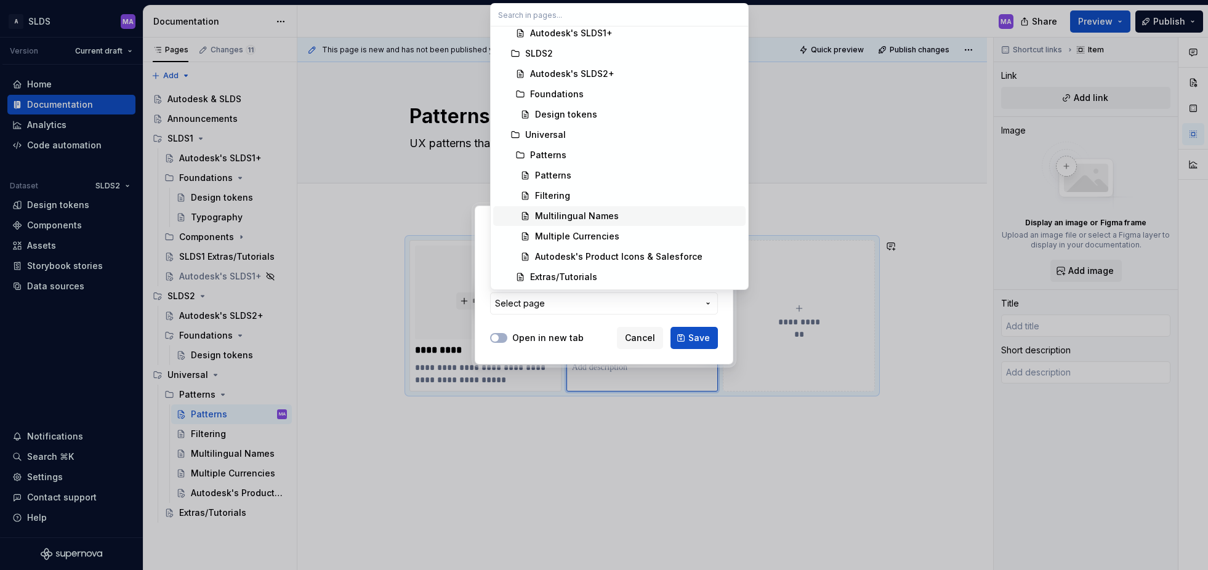
click at [596, 215] on div "Multilingual Names" at bounding box center [577, 216] width 84 height 12
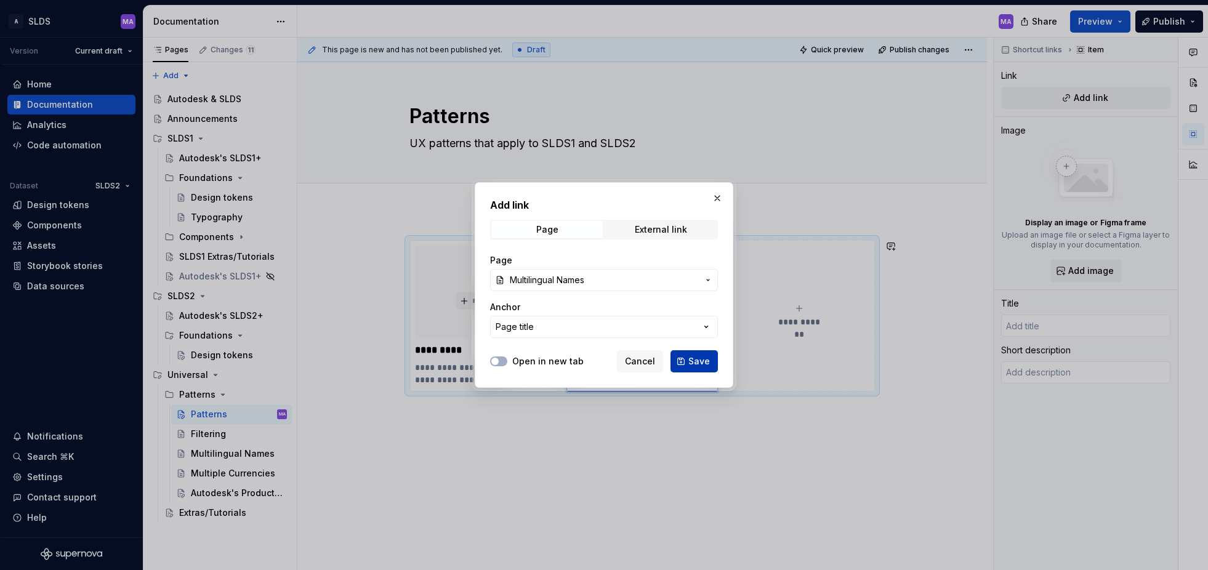
click at [696, 361] on span "Save" at bounding box center [700, 361] width 22 height 12
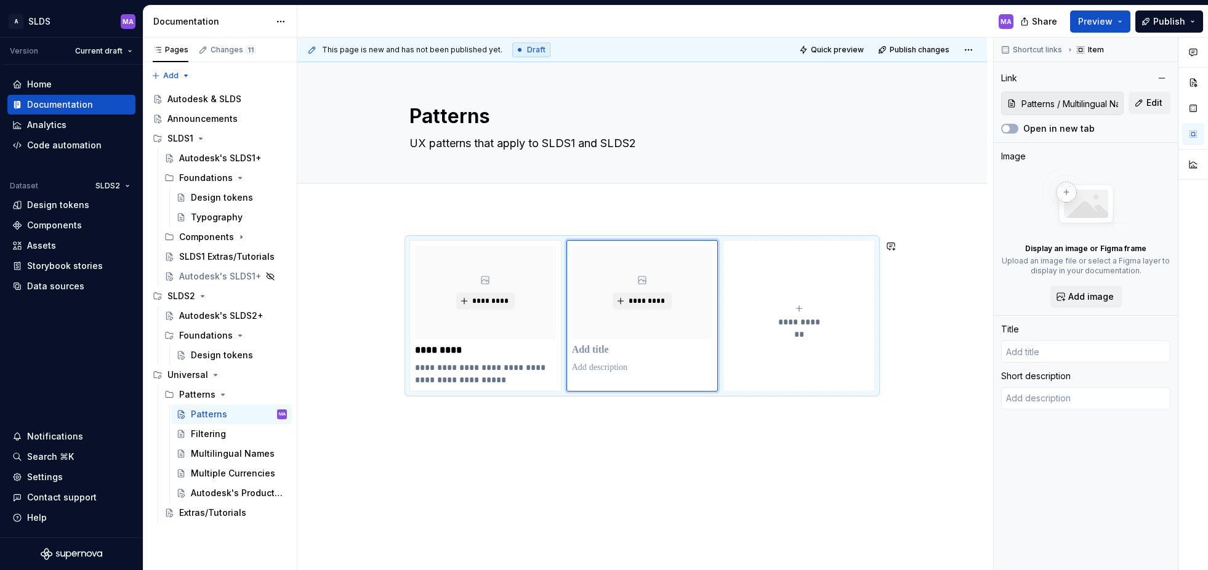
type textarea "*"
type input "Multilingual Names"
type textarea "Showing a person’s name in locale-specific order. Also, showing a person’s name…"
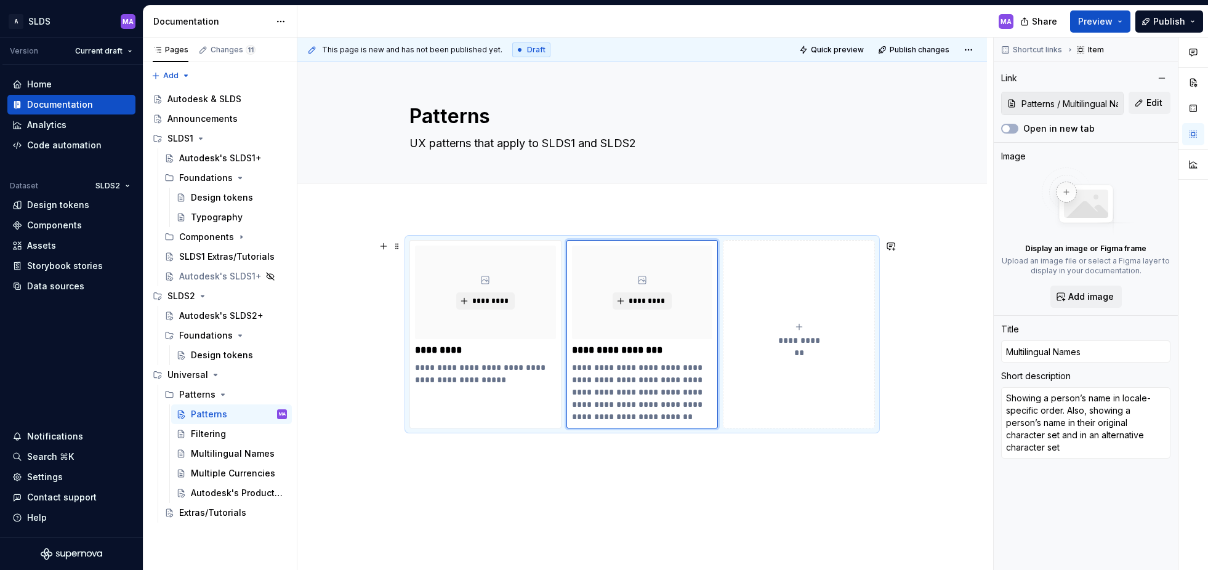
click at [811, 335] on span "**********" at bounding box center [799, 340] width 54 height 12
type textarea "*"
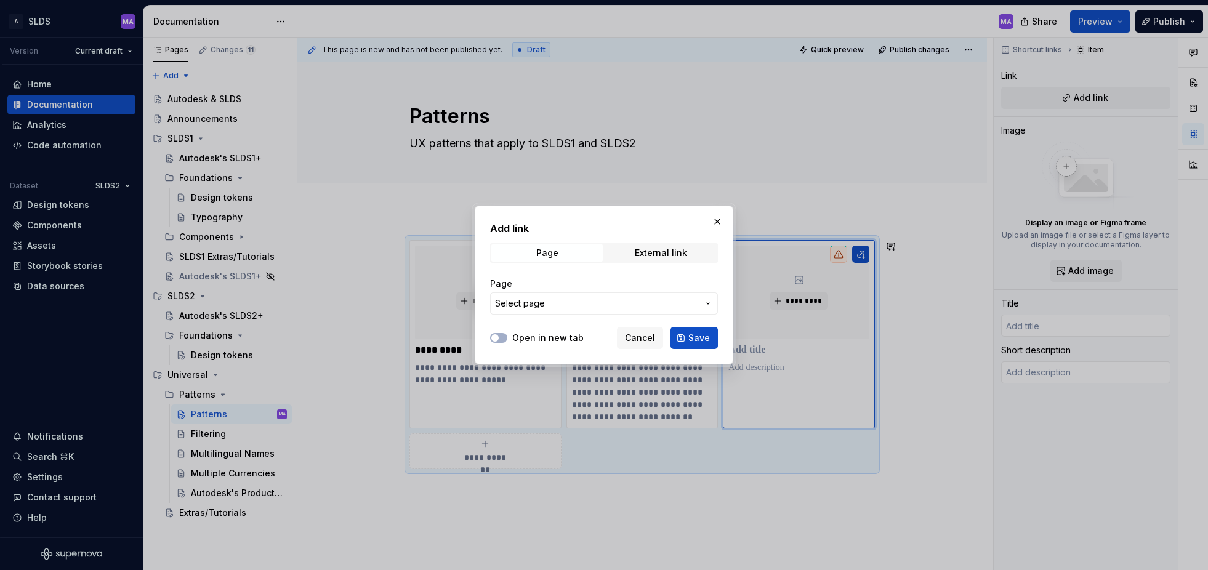
click at [654, 306] on span "Select page" at bounding box center [596, 303] width 203 height 12
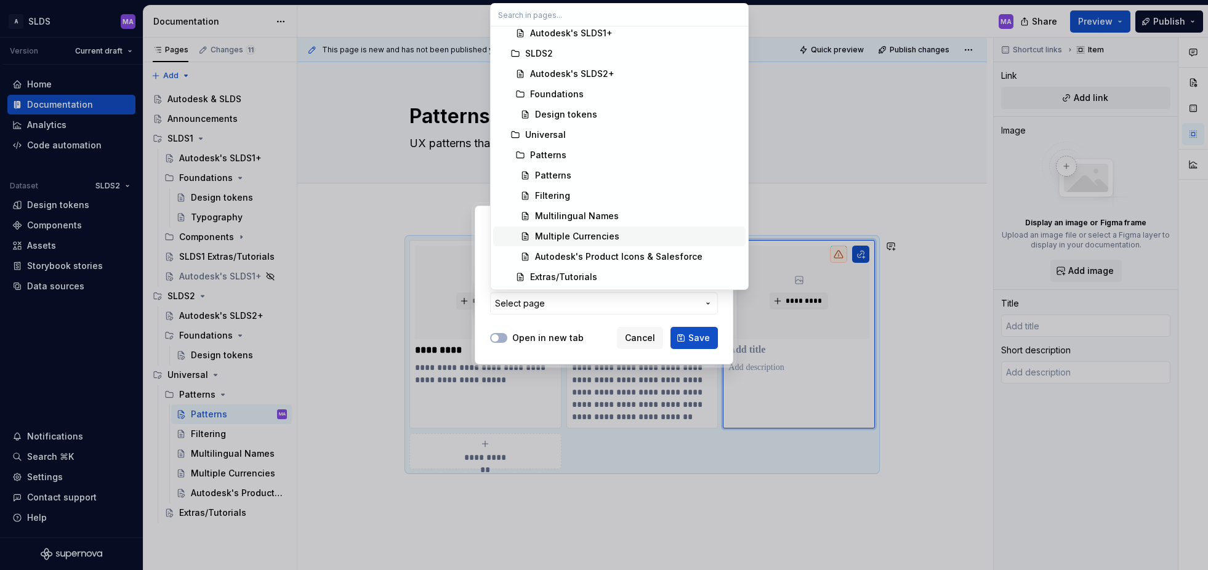
click at [605, 238] on div "Multiple Currencies" at bounding box center [577, 236] width 84 height 12
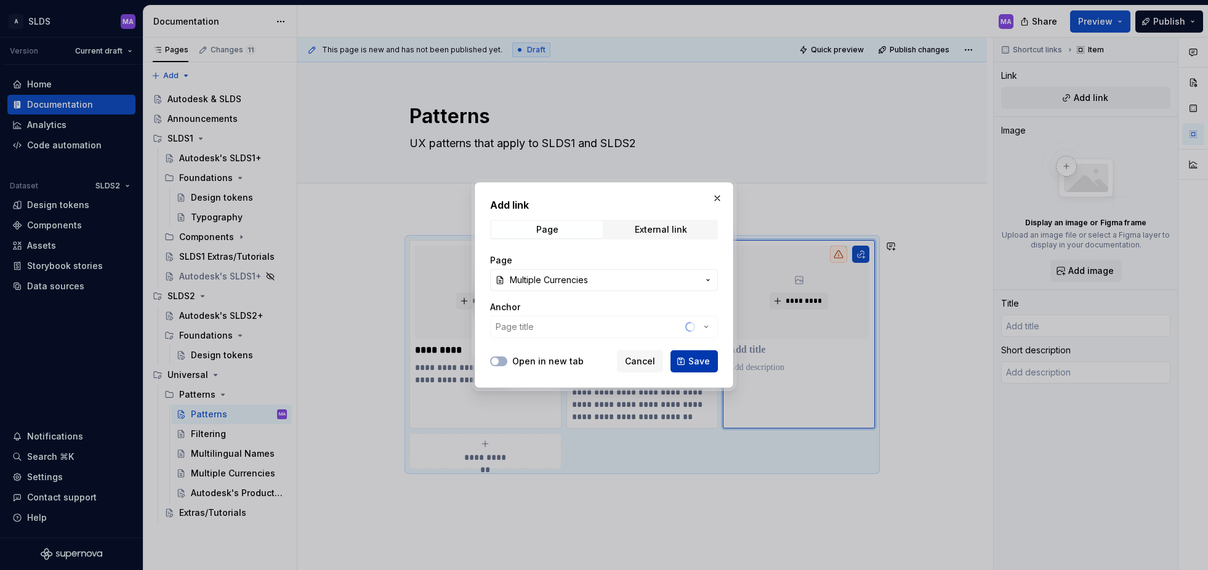
click at [699, 365] on span "Save" at bounding box center [700, 361] width 22 height 12
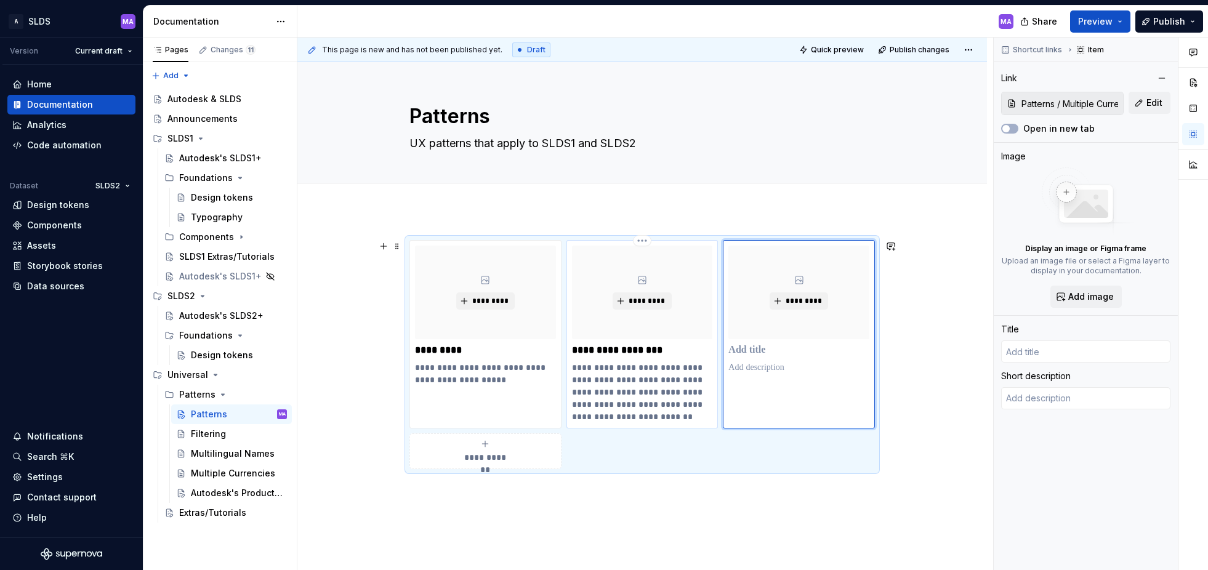
type textarea "*"
type input "Multiple Currencies"
type textarea "Showing or discussing an event or transaction involving more than one currency"
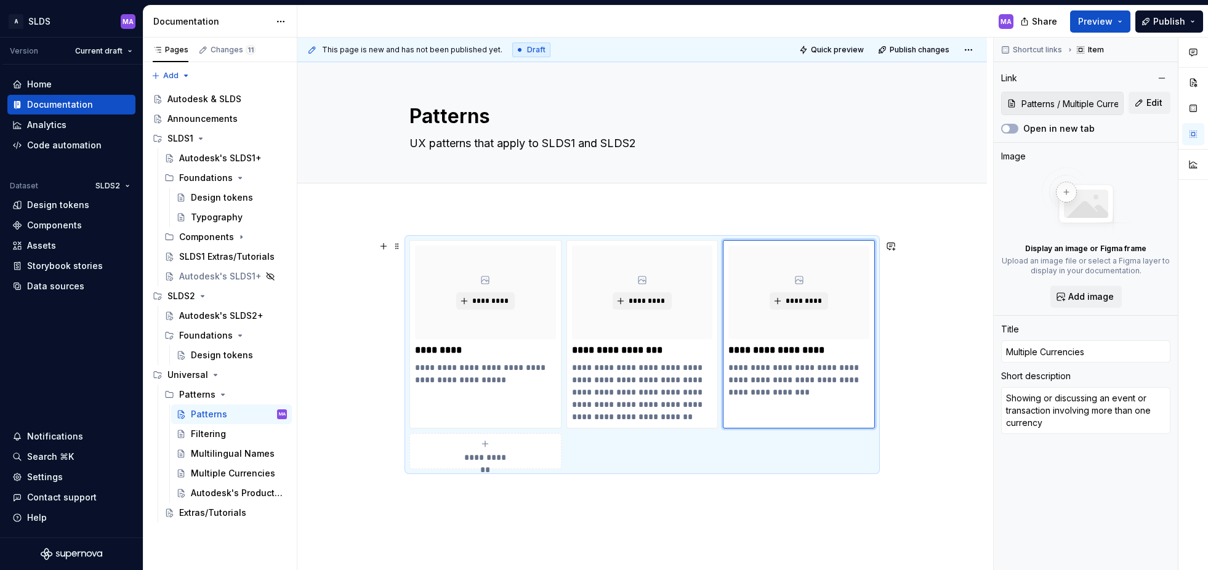
click at [512, 452] on span "**********" at bounding box center [485, 457] width 54 height 12
type textarea "*"
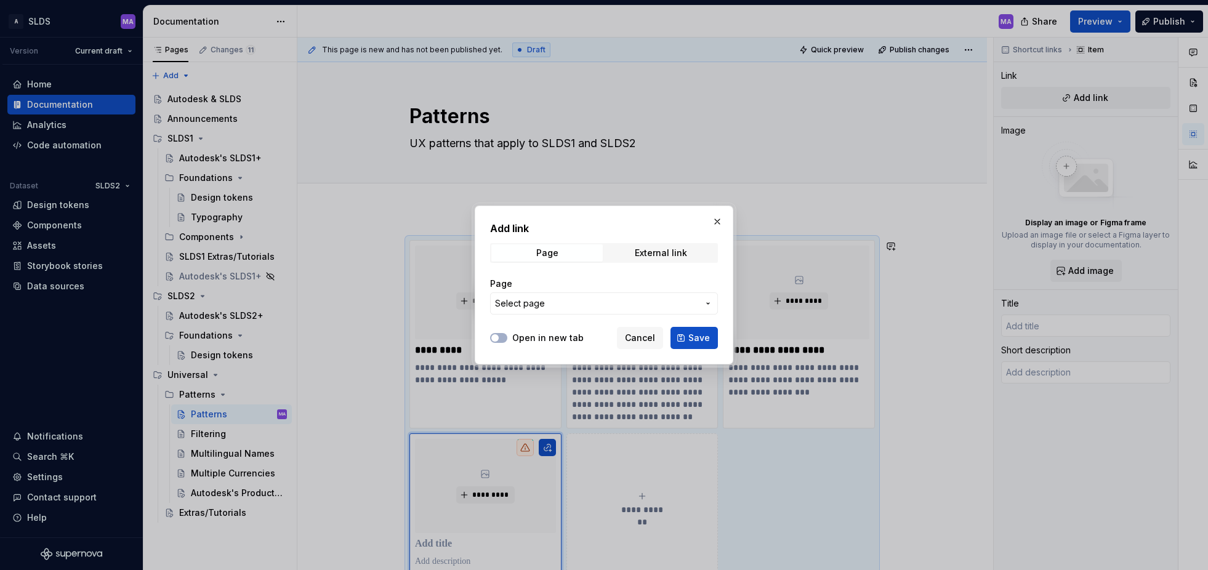
click at [674, 304] on span "Select page" at bounding box center [596, 303] width 203 height 12
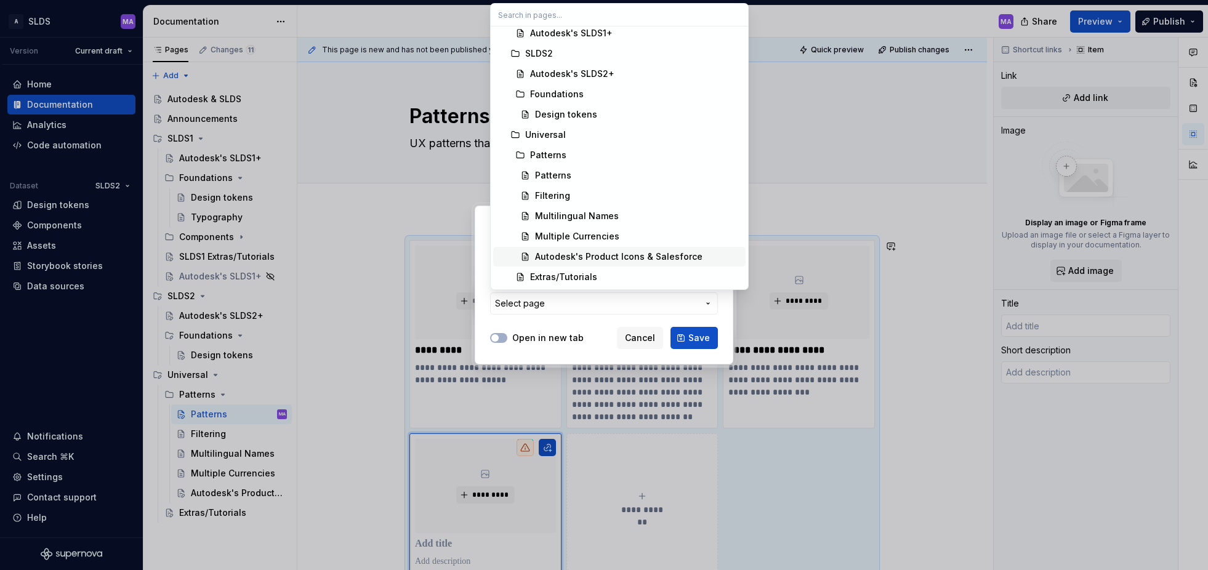
click at [601, 252] on div "Autodesk's Product Icons & Salesforce" at bounding box center [619, 257] width 168 height 12
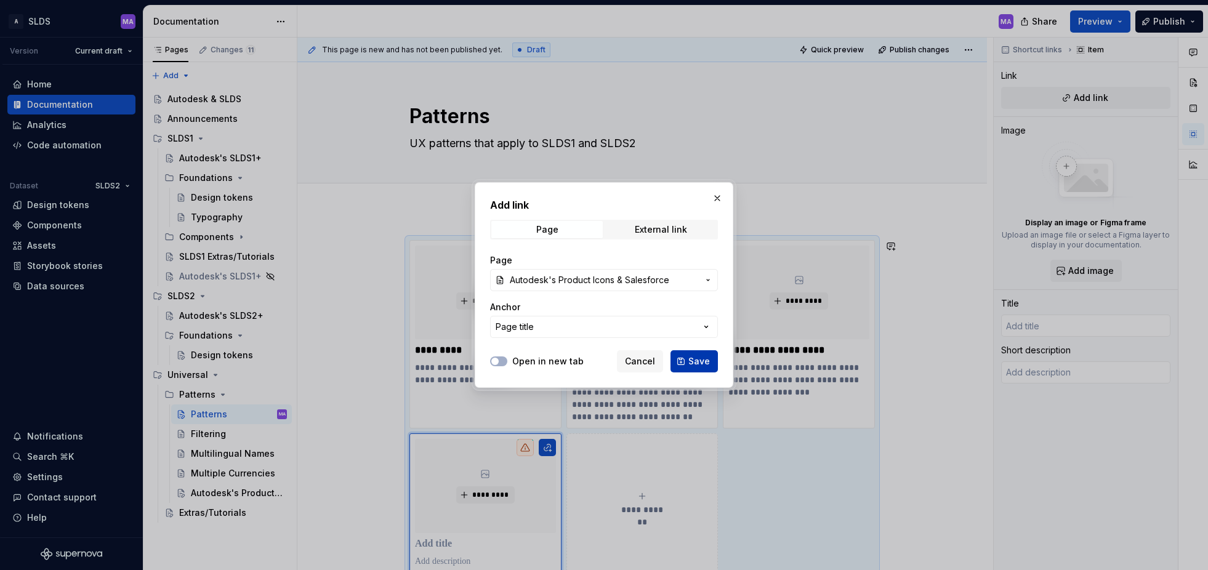
click at [700, 363] on span "Save" at bounding box center [700, 361] width 22 height 12
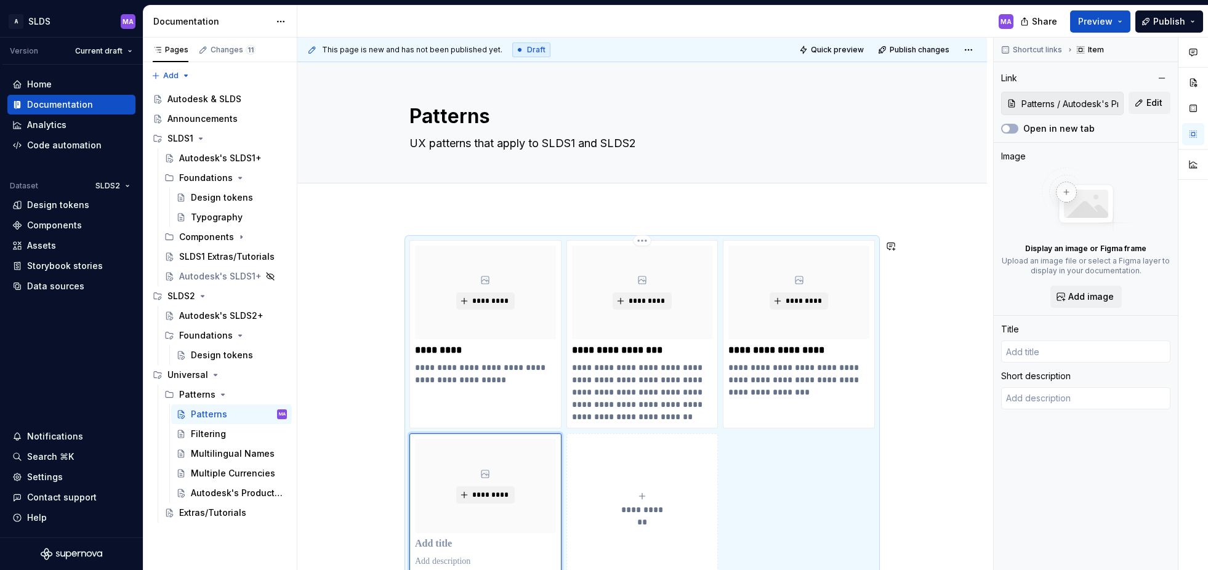
scroll to position [6, 0]
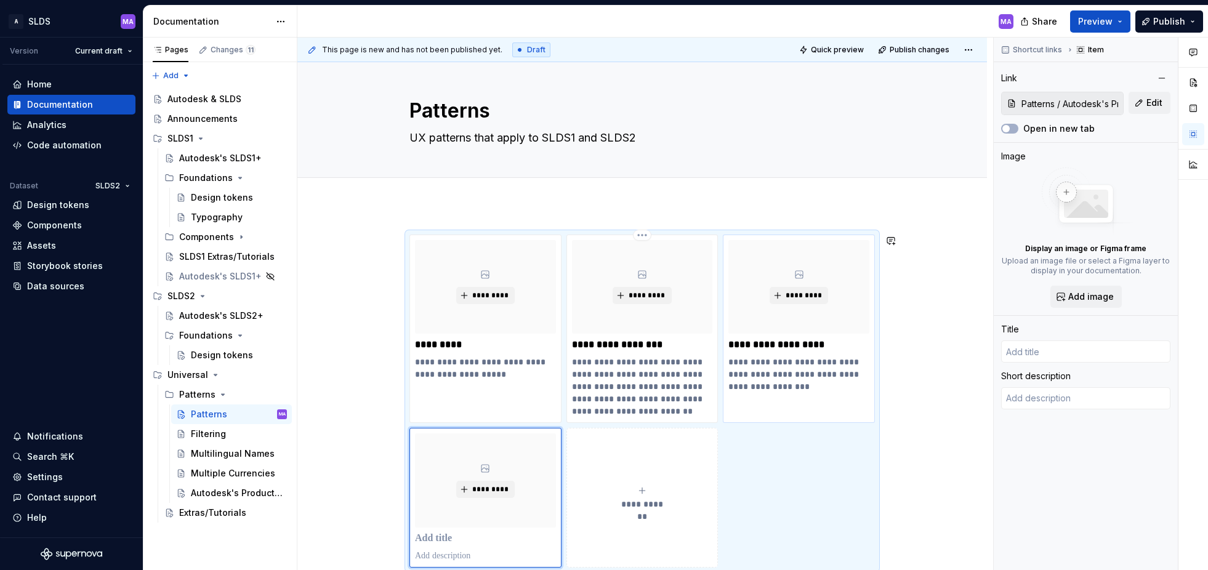
type textarea "*"
type input "Autodesk's Product Icons & Salesforce"
type textarea "Finding a compromise for using Autodesk's product icons in Salesforce's SLDS"
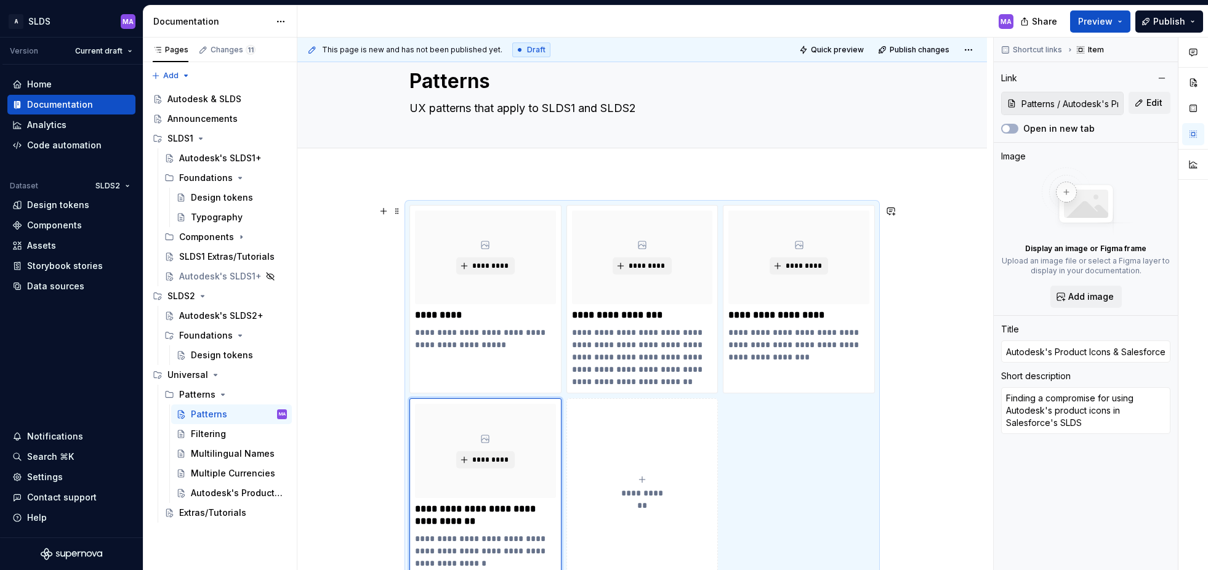
scroll to position [32, 0]
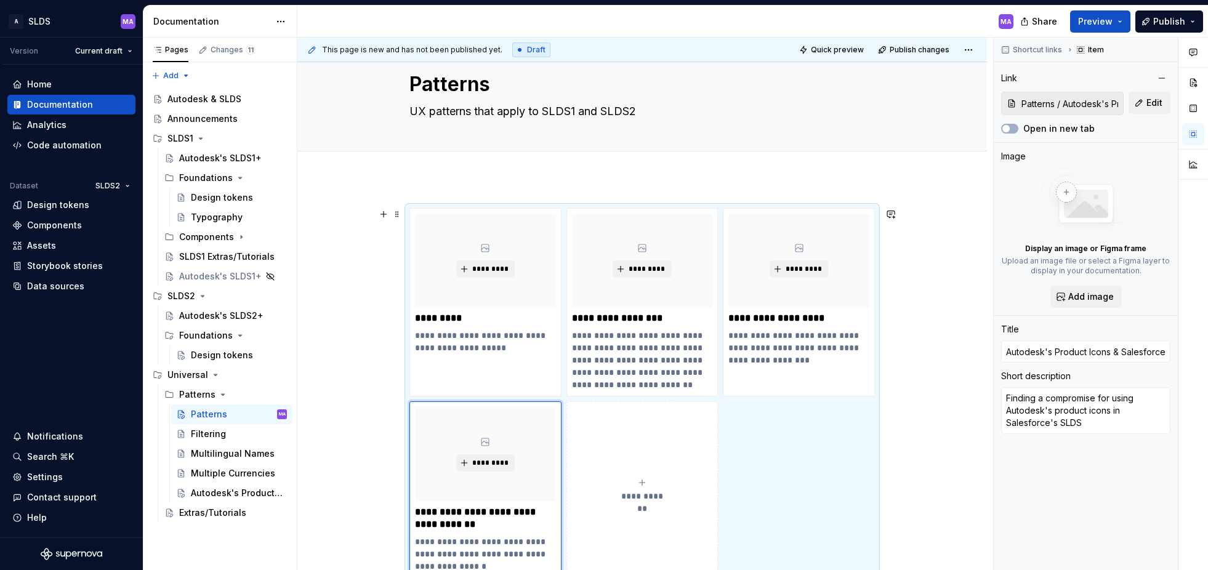
click at [416, 208] on div "**********" at bounding box center [643, 393] width 466 height 370
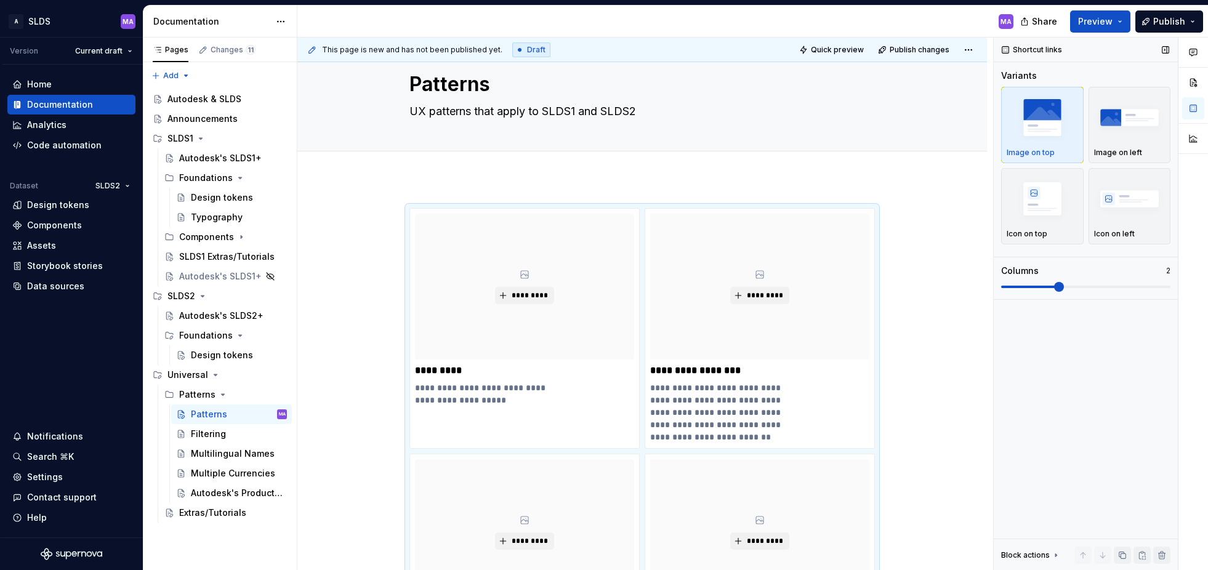
scroll to position [135, 0]
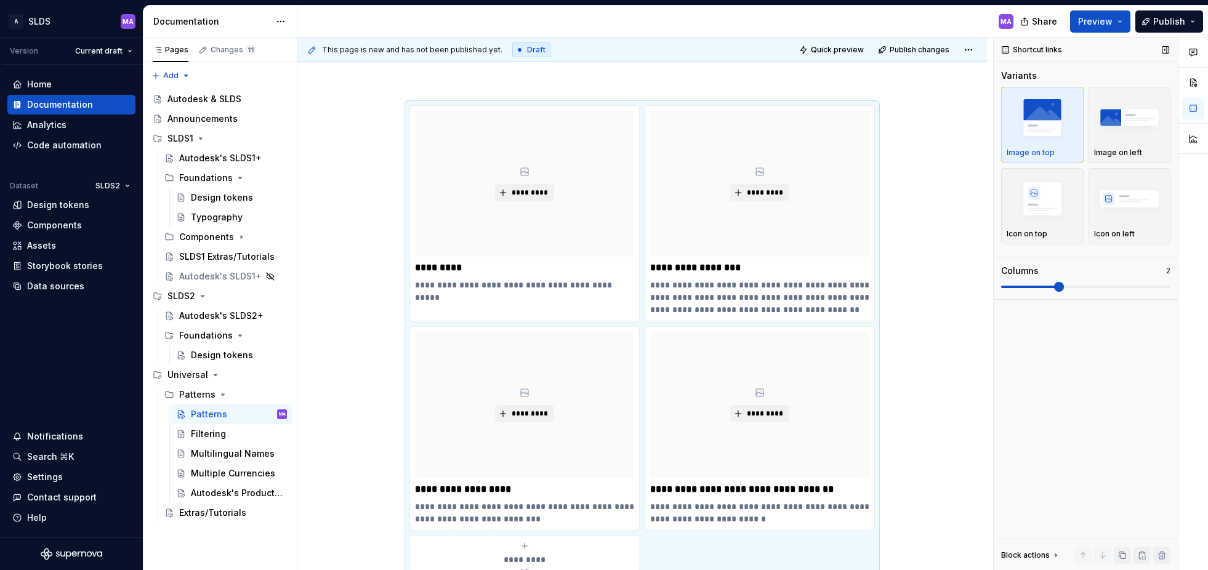
click at [1079, 288] on span at bounding box center [1086, 287] width 169 height 10
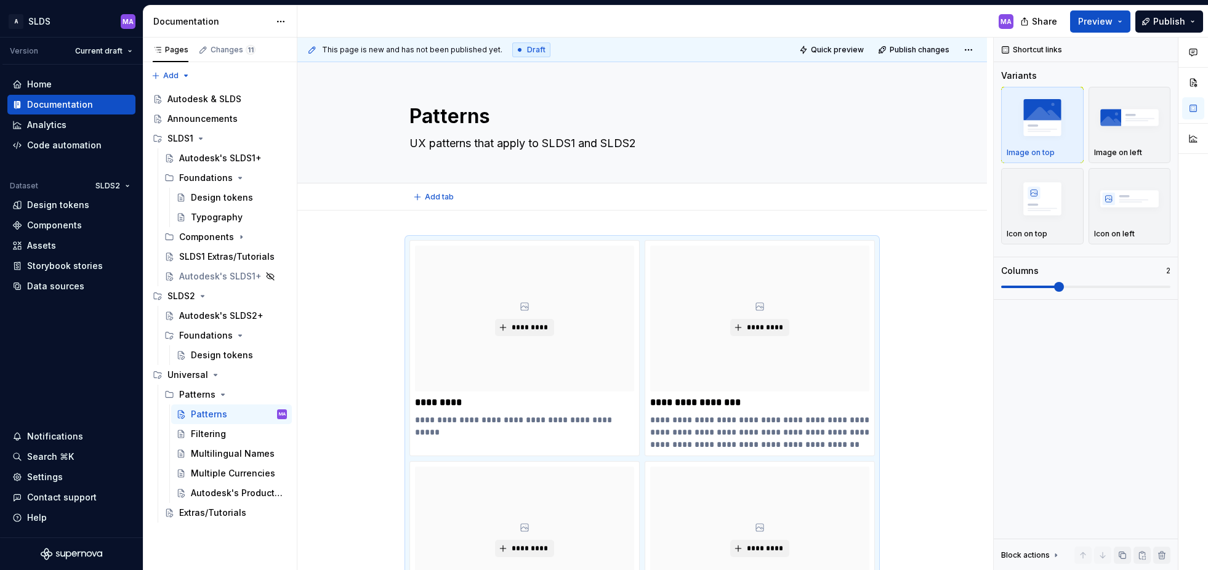
click at [910, 198] on div "Add tab" at bounding box center [642, 196] width 591 height 17
click at [1129, 135] on img "button" at bounding box center [1130, 117] width 71 height 45
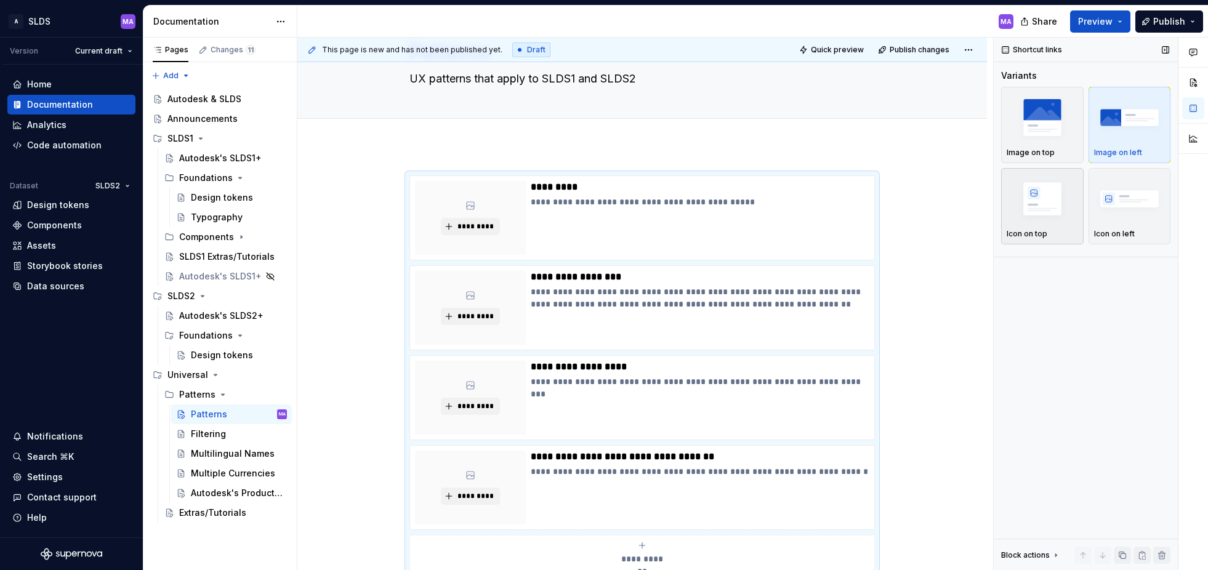
click at [1048, 208] on img "button" at bounding box center [1042, 198] width 71 height 45
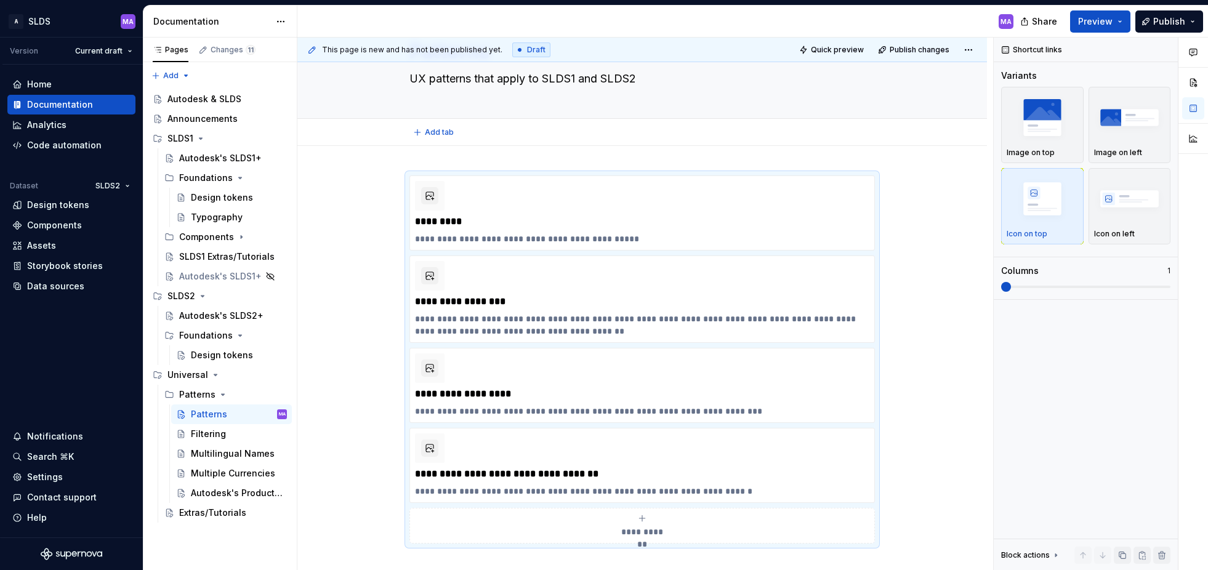
click at [938, 138] on div "Add tab" at bounding box center [642, 132] width 591 height 17
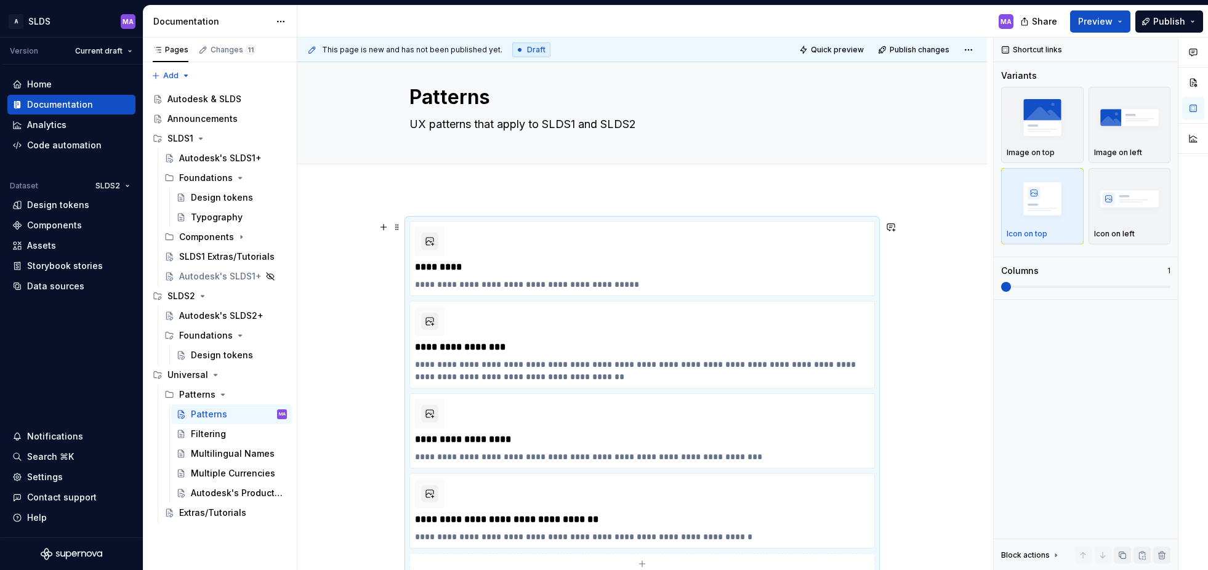
scroll to position [0, 0]
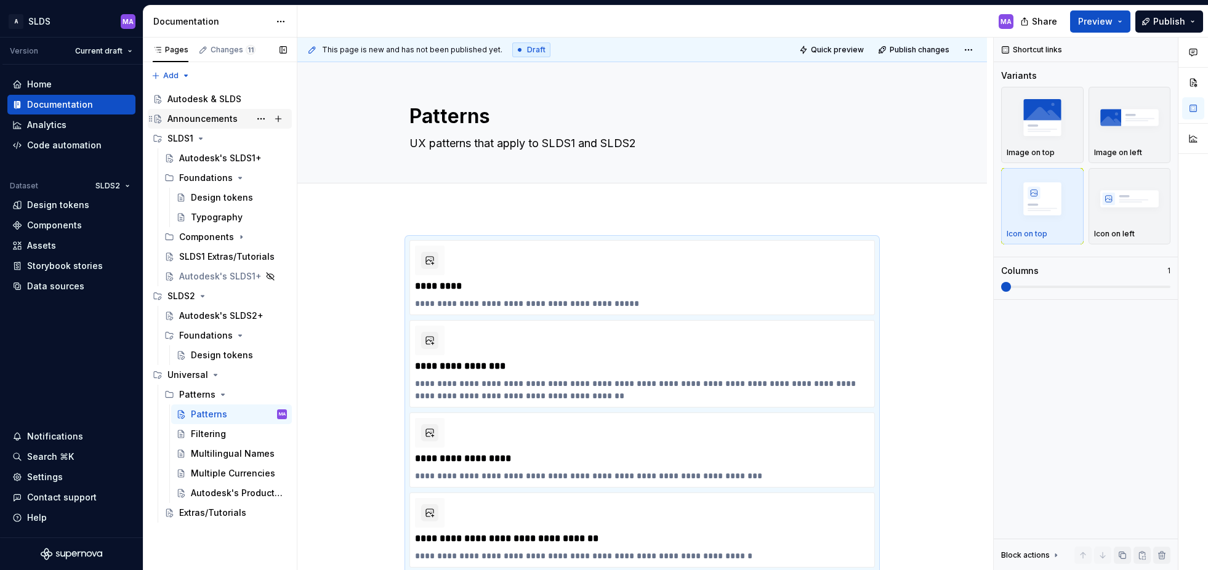
click at [204, 120] on div "Announcements" at bounding box center [203, 119] width 70 height 12
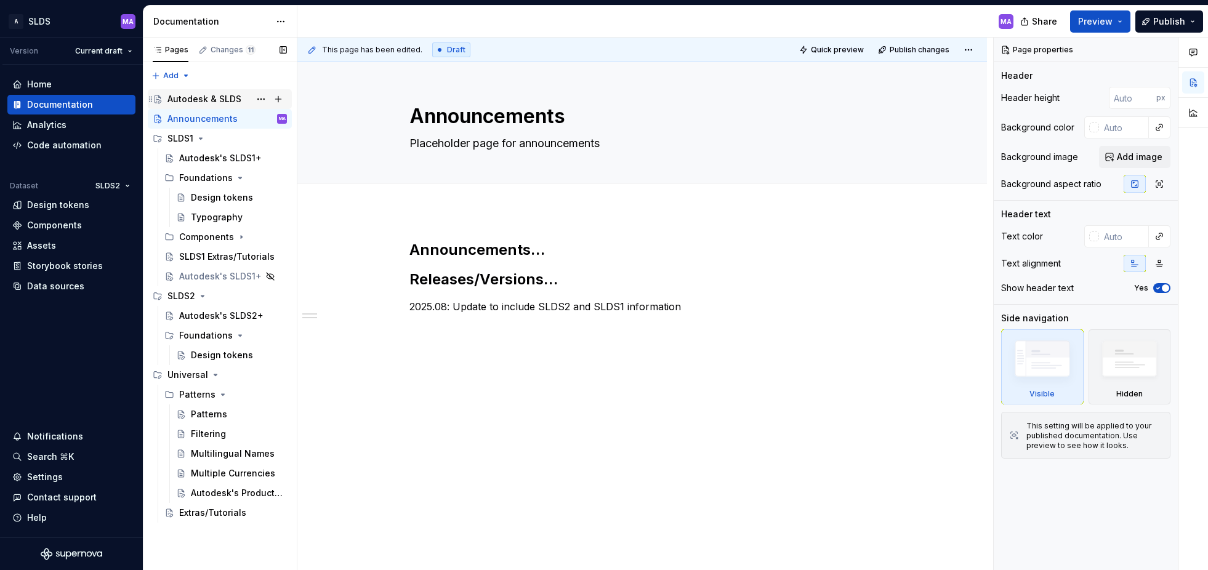
click at [203, 97] on div "Autodesk & SLDS" at bounding box center [205, 99] width 74 height 12
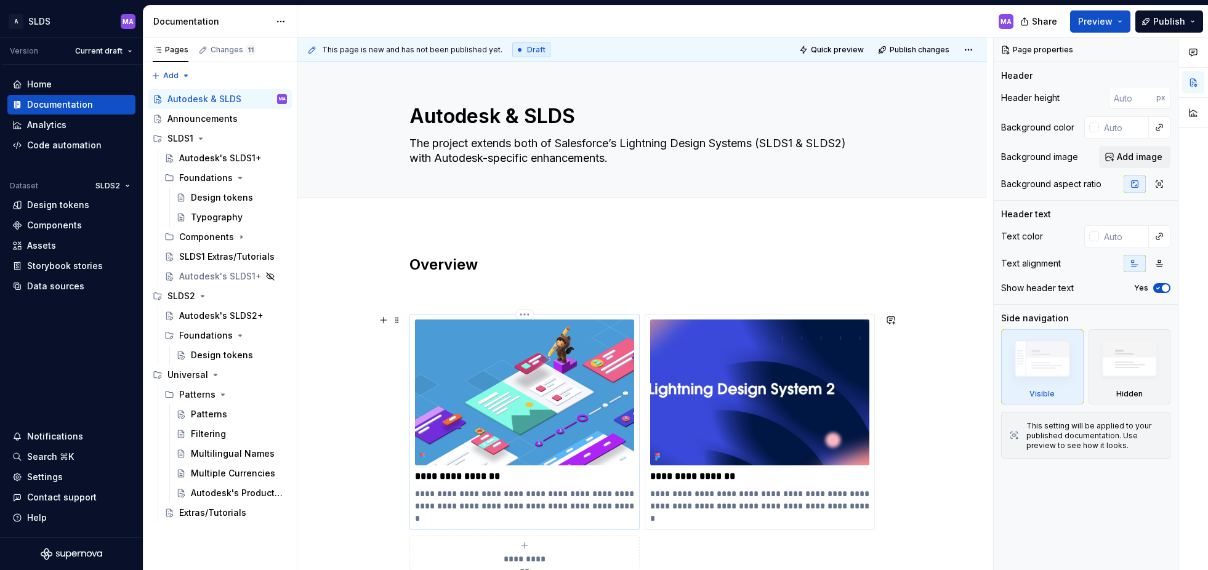
click at [419, 318] on div "**********" at bounding box center [525, 422] width 230 height 216
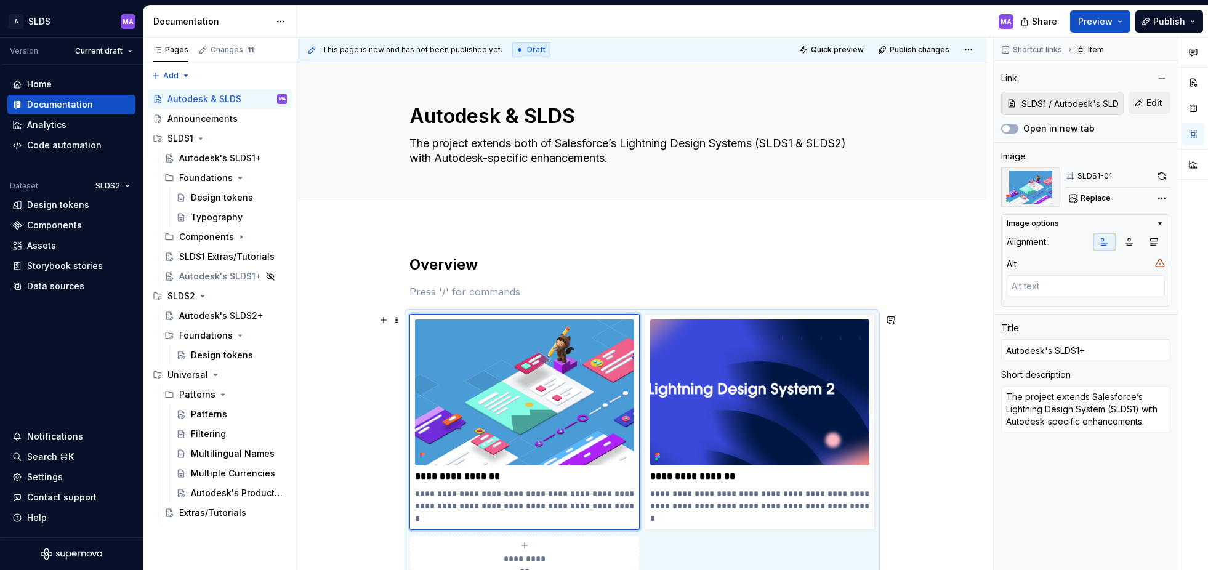
click at [645, 314] on div "**********" at bounding box center [643, 442] width 466 height 257
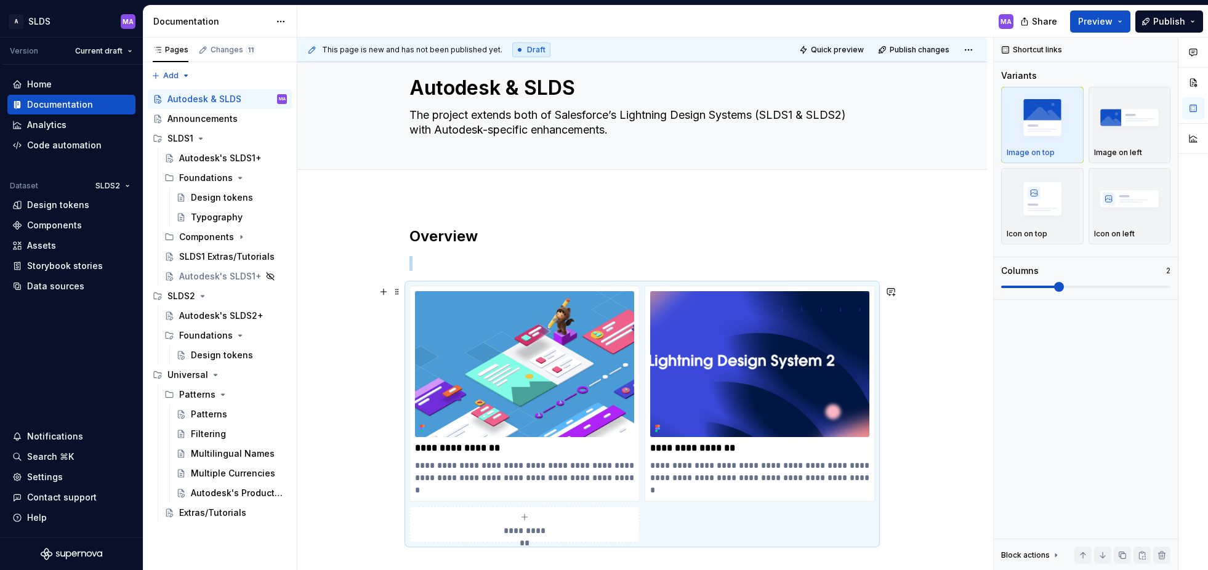
scroll to position [28, 0]
click at [1120, 198] on img "button" at bounding box center [1130, 198] width 71 height 45
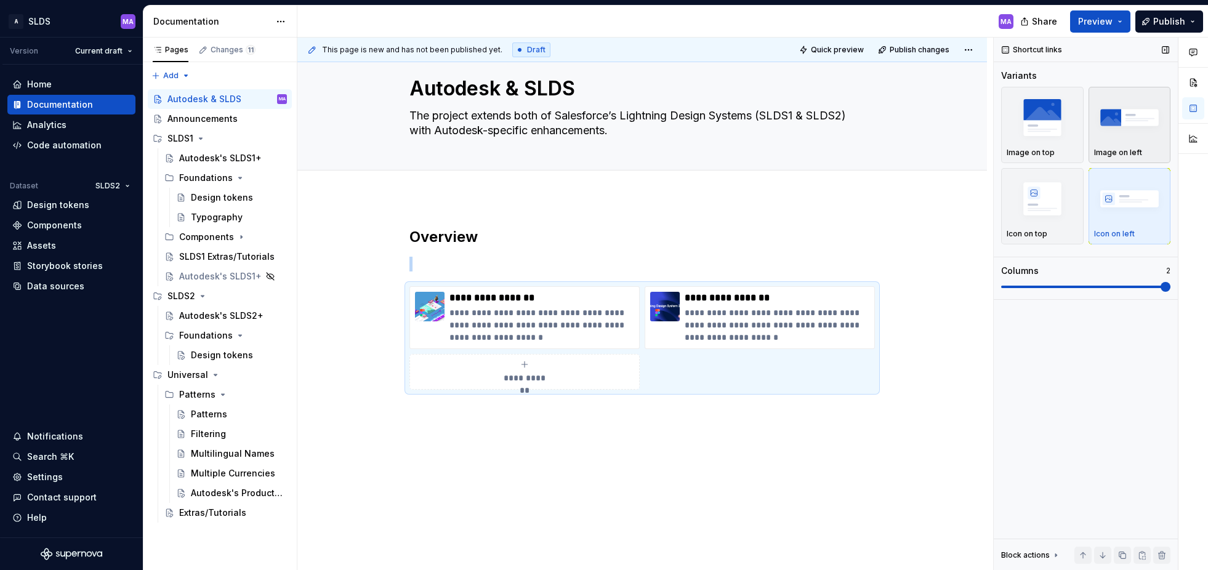
click at [1119, 128] on img "button" at bounding box center [1130, 117] width 71 height 45
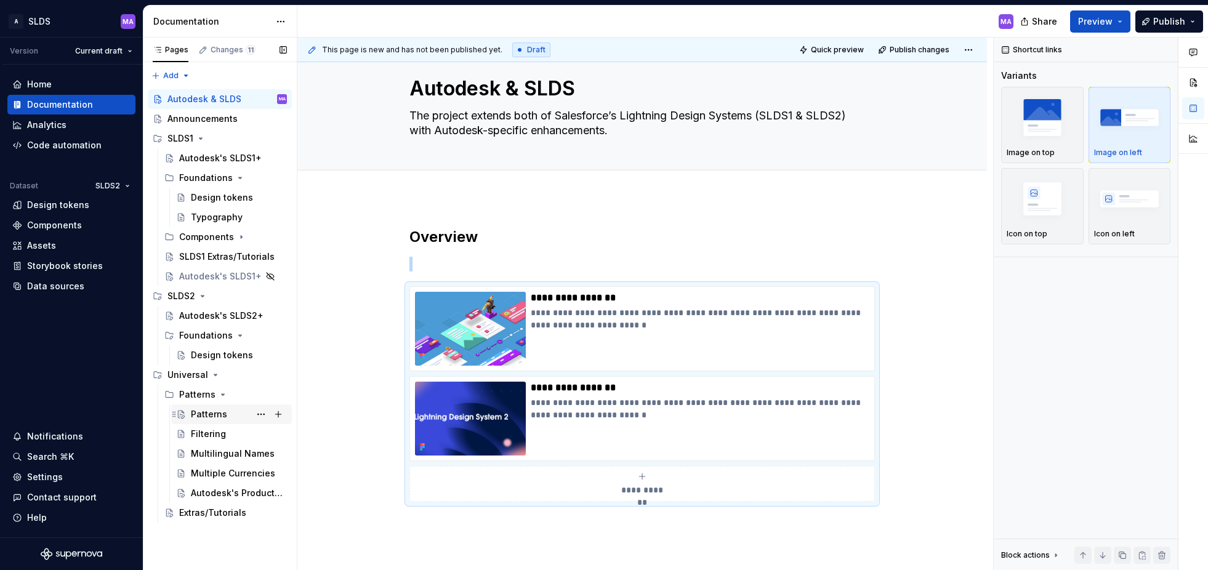
click at [200, 418] on div "Patterns" at bounding box center [209, 414] width 36 height 12
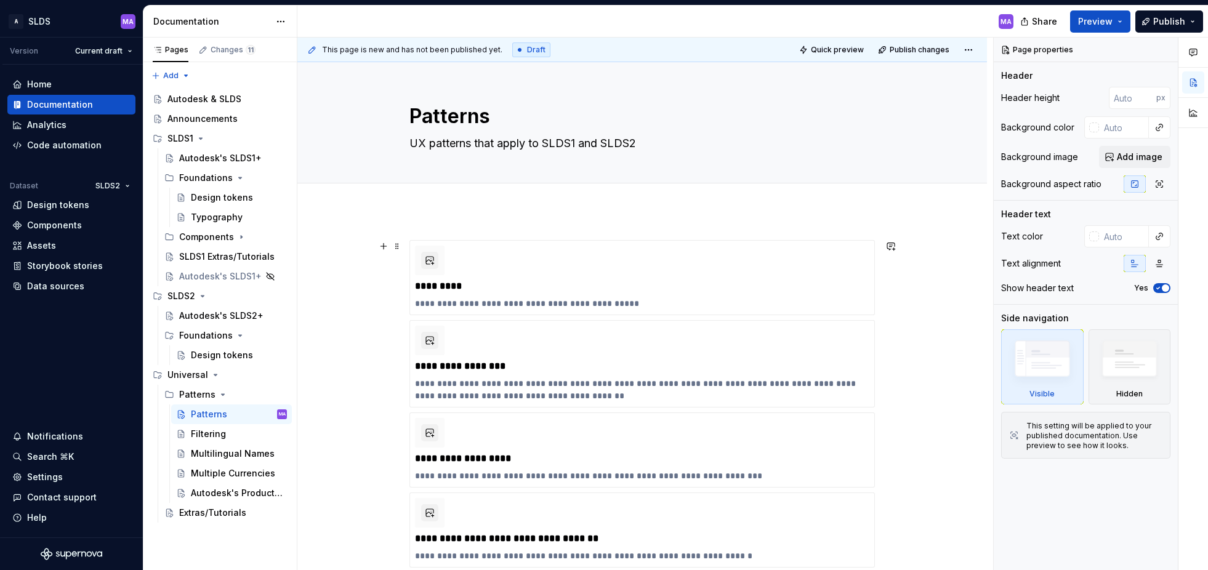
click at [429, 240] on div "**********" at bounding box center [643, 424] width 466 height 368
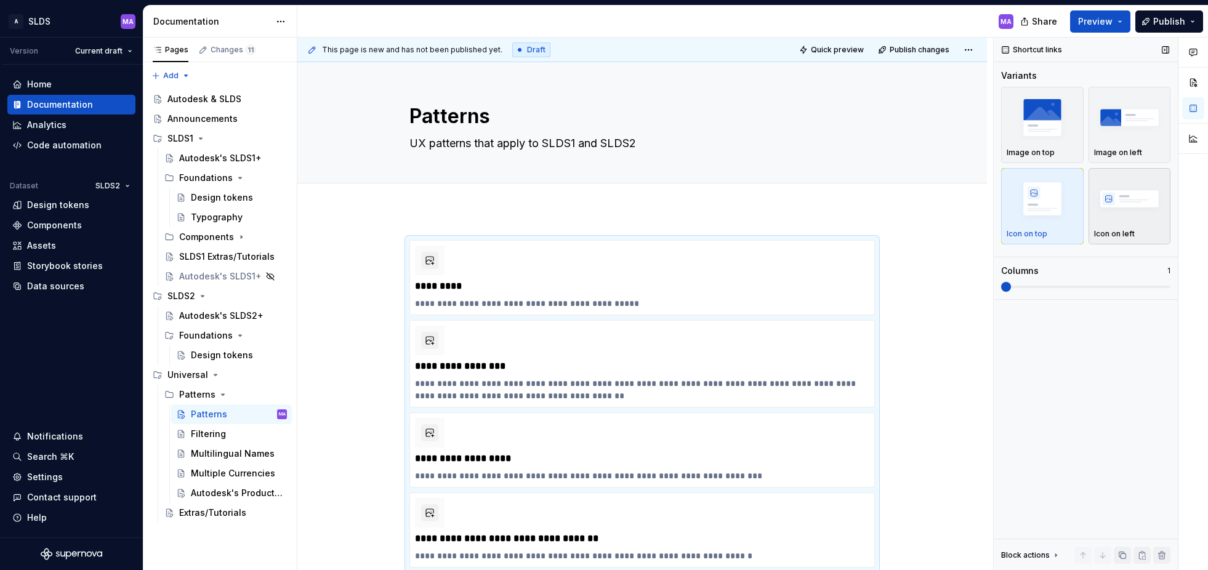
click at [1128, 211] on img "button" at bounding box center [1130, 198] width 71 height 45
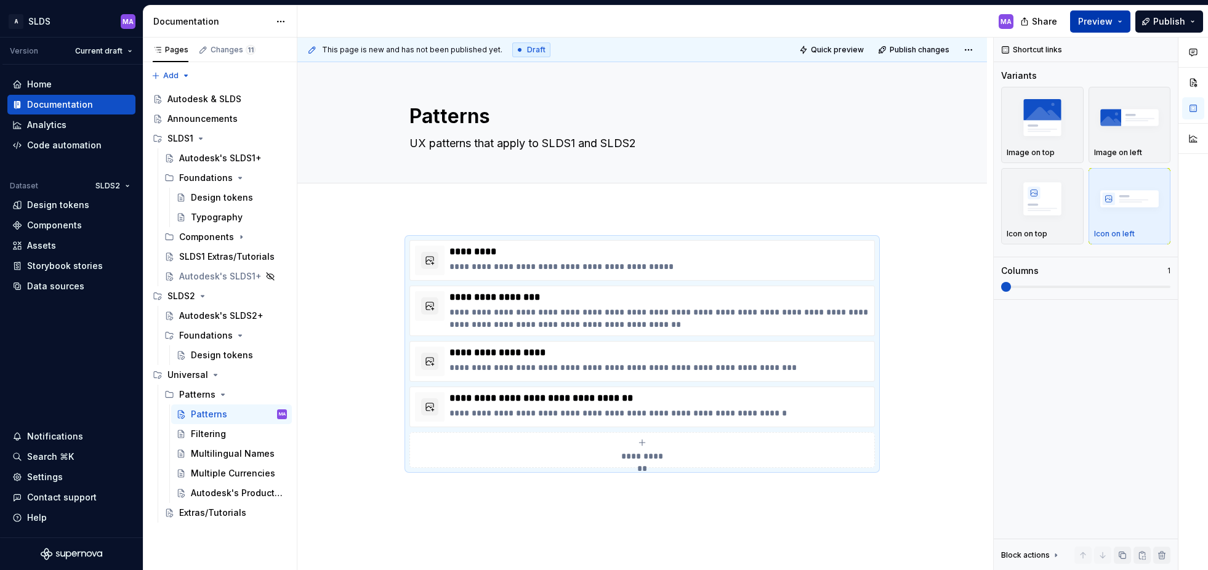
click at [1120, 21] on button "Preview" at bounding box center [1100, 21] width 60 height 22
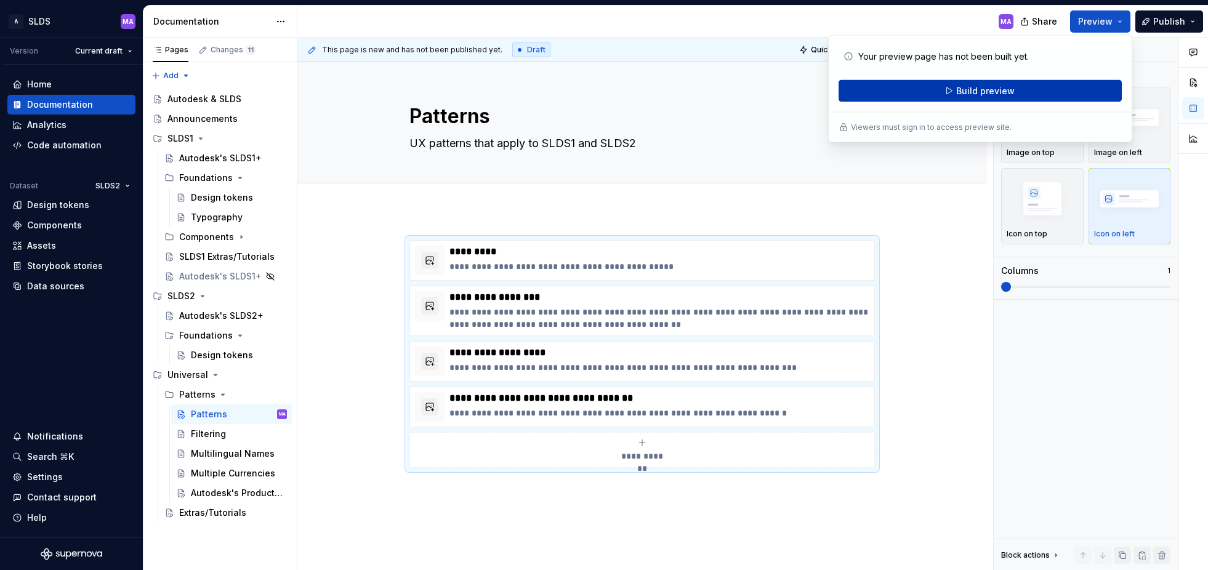
click at [944, 89] on button "Build preview" at bounding box center [980, 91] width 283 height 22
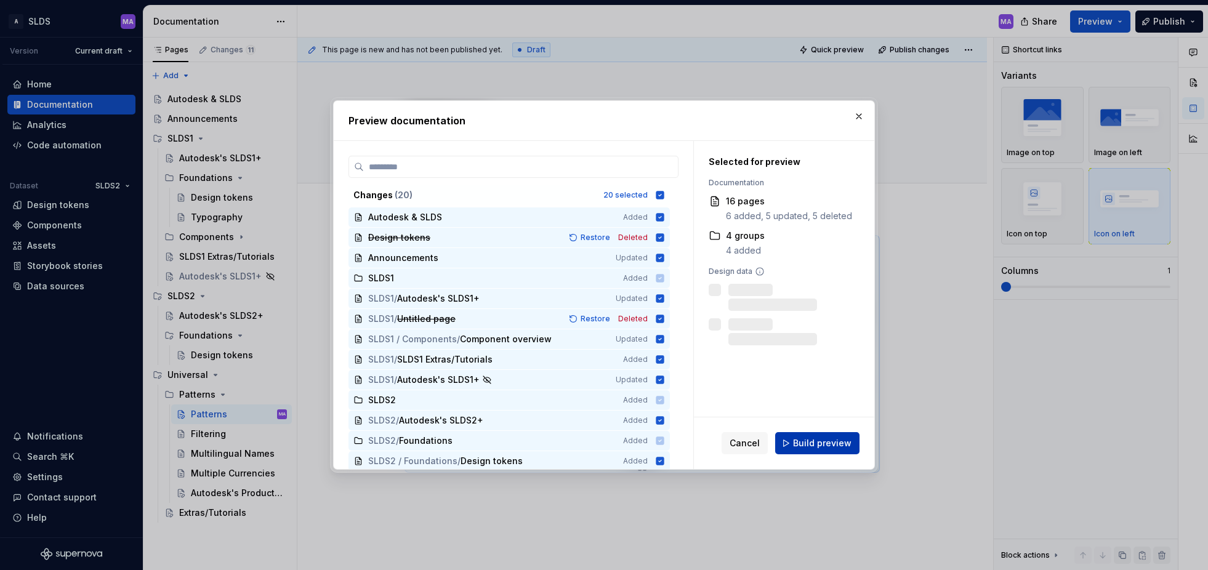
click at [813, 447] on span "Build preview" at bounding box center [822, 443] width 59 height 12
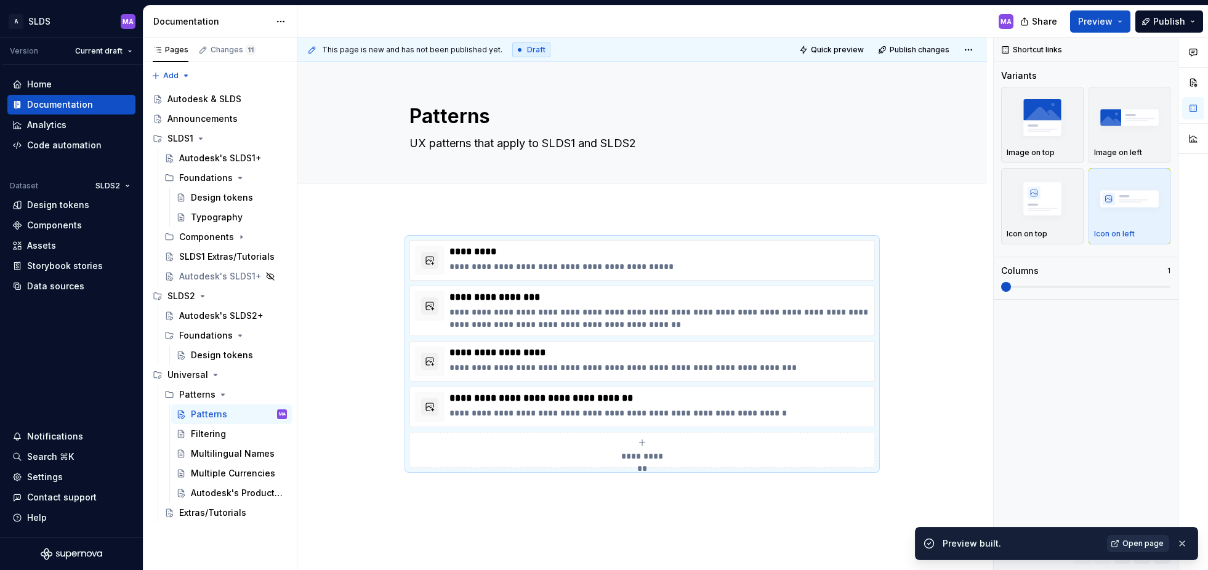
click at [1147, 544] on span "Open page" at bounding box center [1143, 544] width 41 height 10
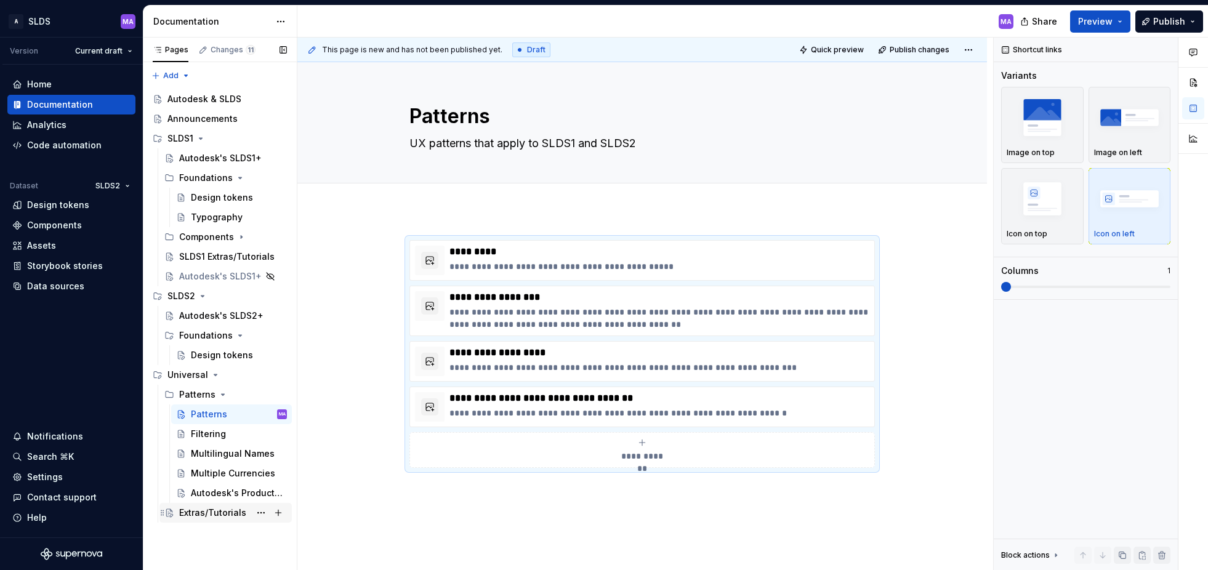
click at [219, 514] on div "Extras/Tutorials" at bounding box center [212, 513] width 67 height 12
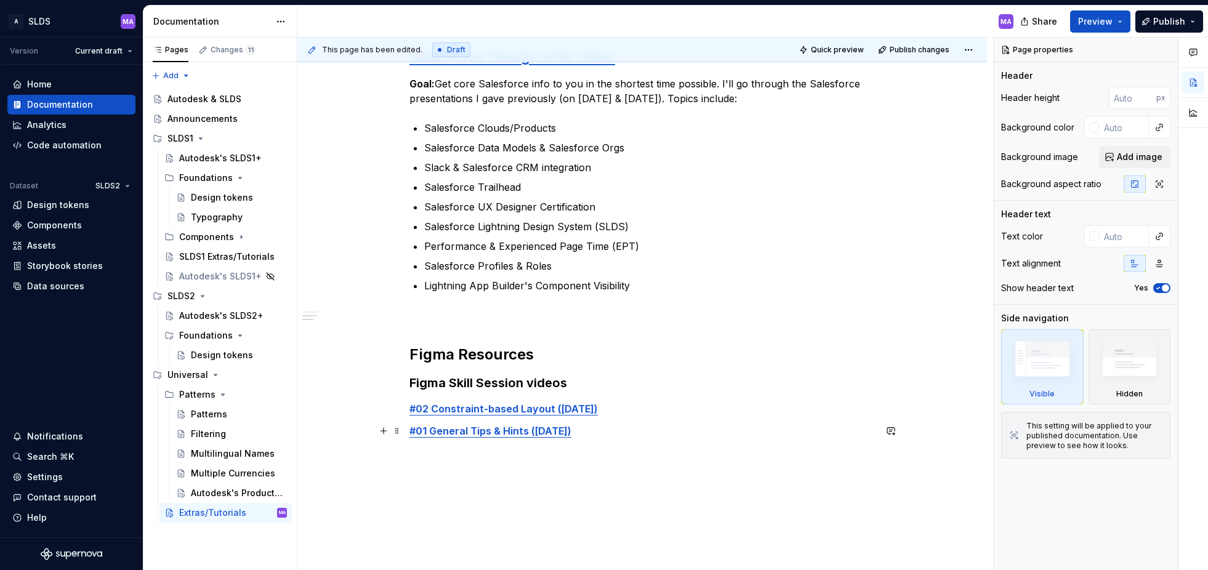
scroll to position [284, 0]
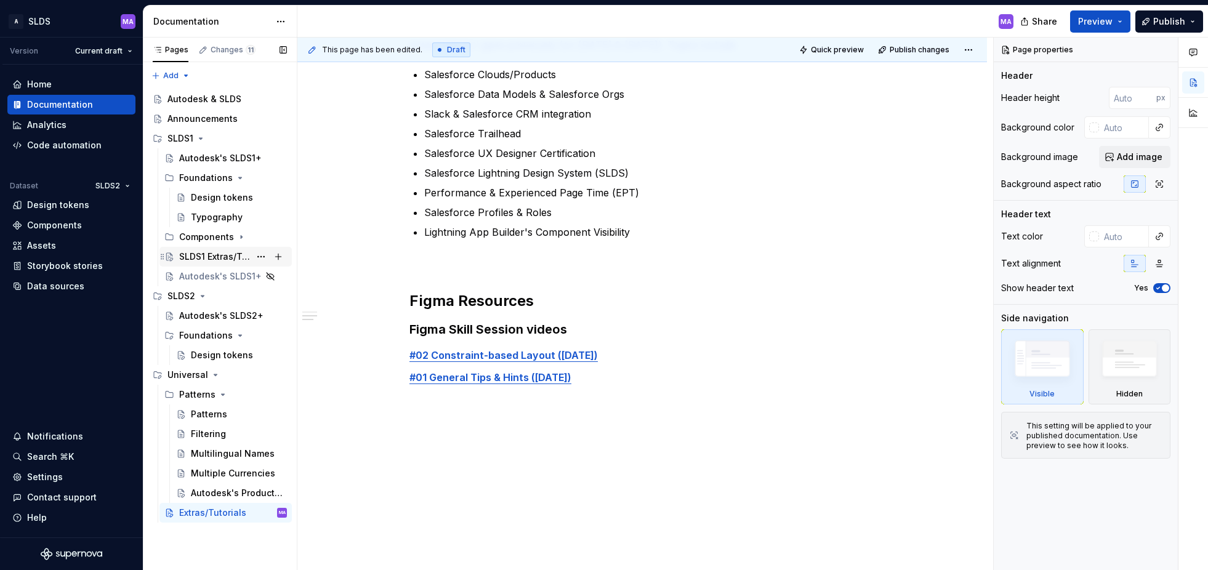
click at [209, 257] on div "SLDS1 Extras/Tutorials" at bounding box center [214, 257] width 71 height 12
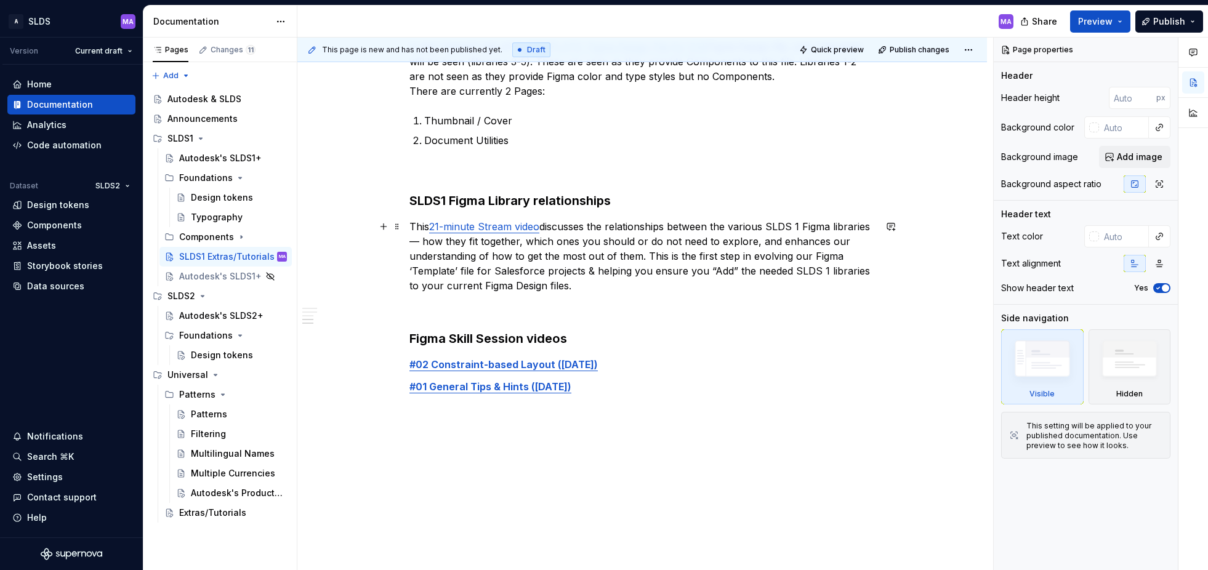
scroll to position [791, 0]
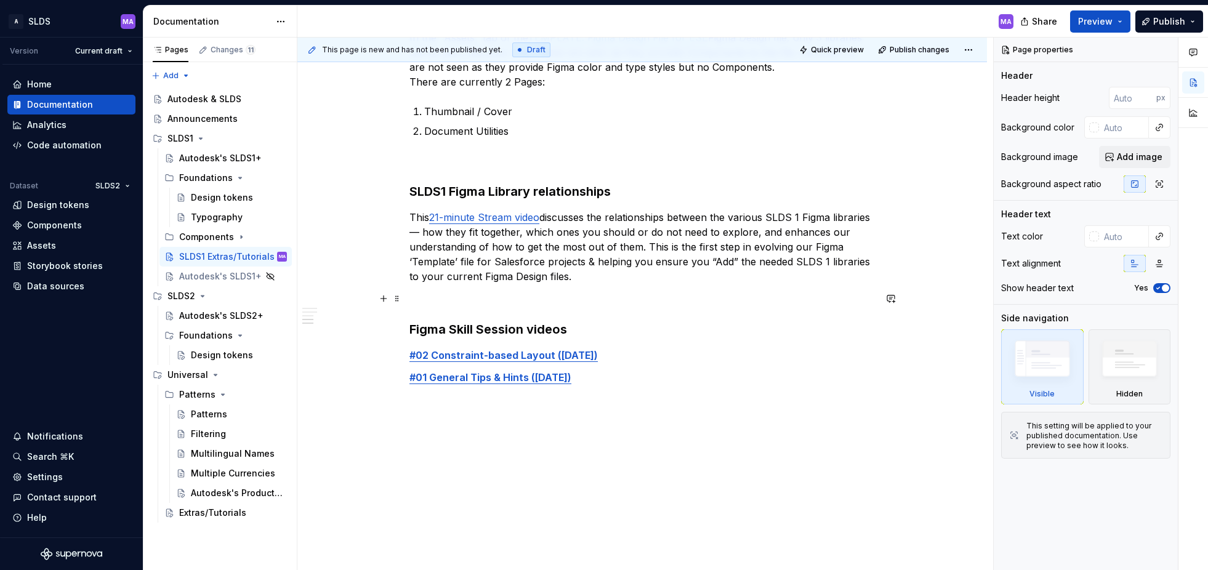
click at [567, 302] on p at bounding box center [643, 298] width 466 height 15
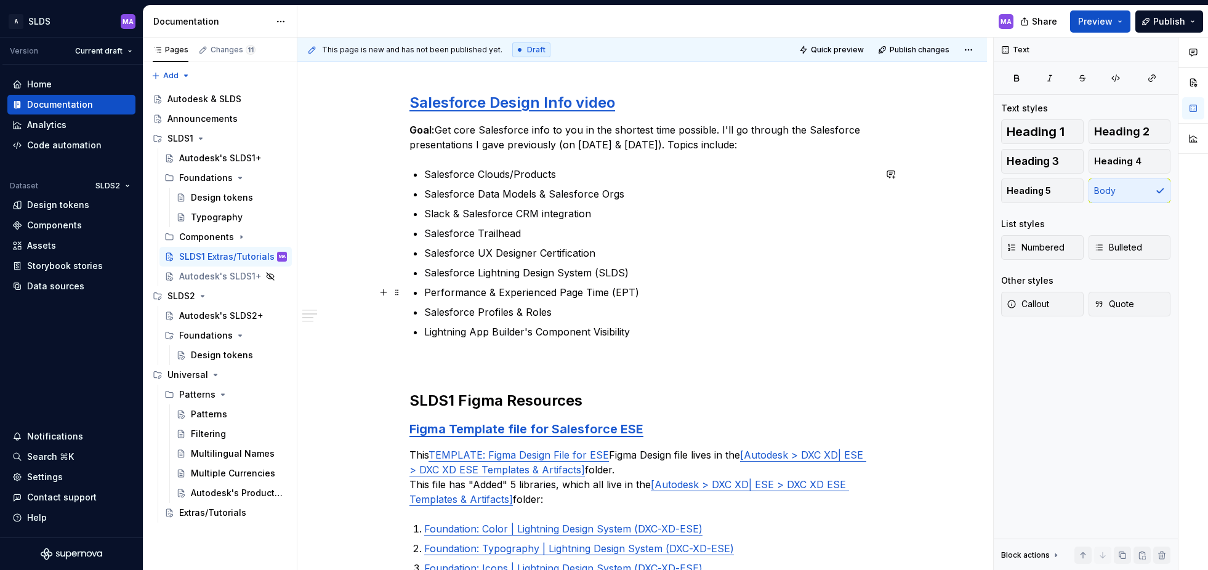
scroll to position [0, 0]
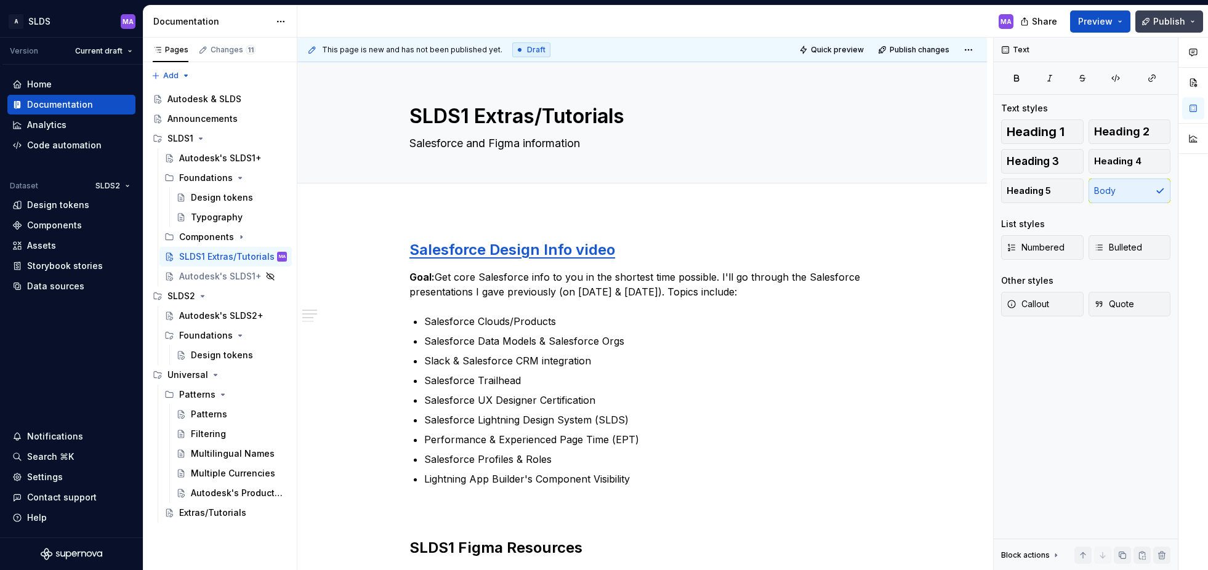
click at [1191, 19] on button "Publish" at bounding box center [1170, 21] width 68 height 22
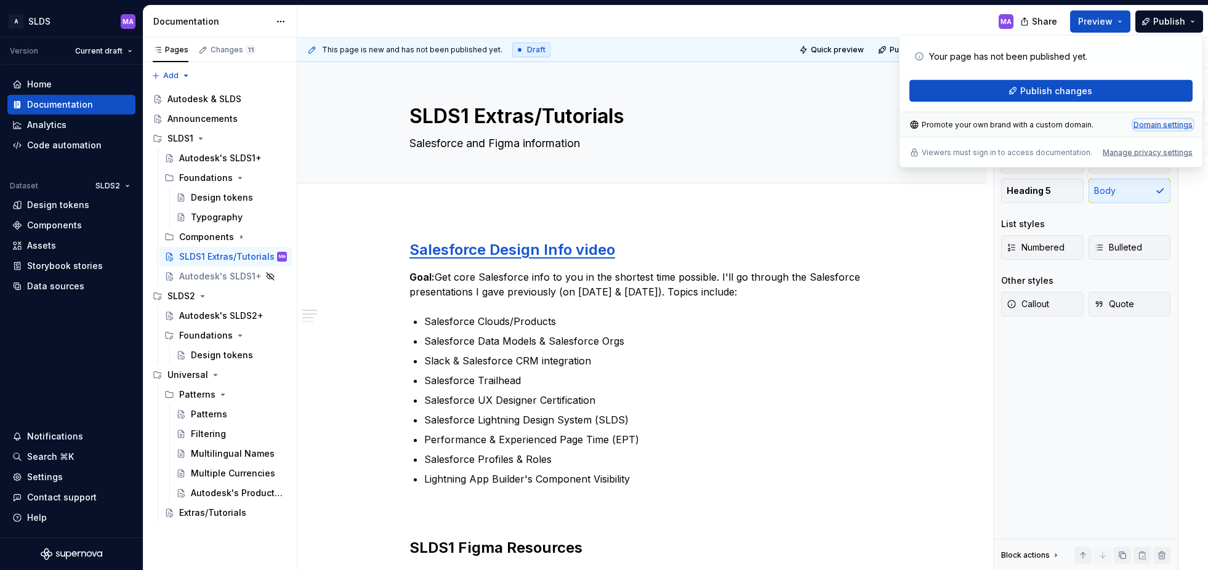
click at [1162, 123] on div "Domain settings" at bounding box center [1163, 125] width 59 height 10
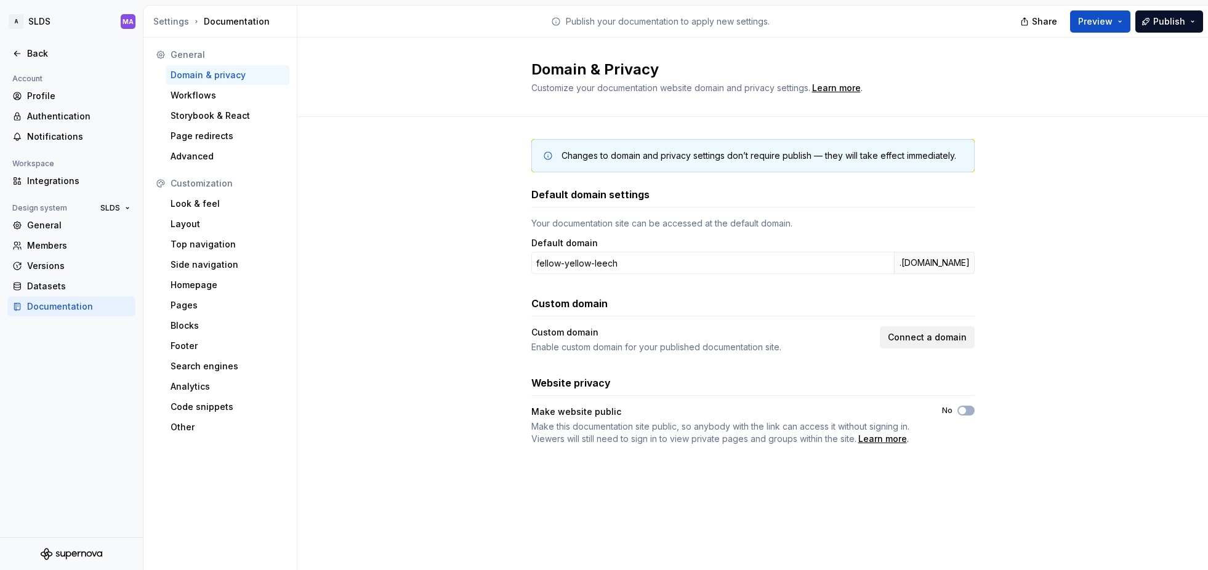
click at [929, 339] on span "Connect a domain" at bounding box center [927, 337] width 79 height 12
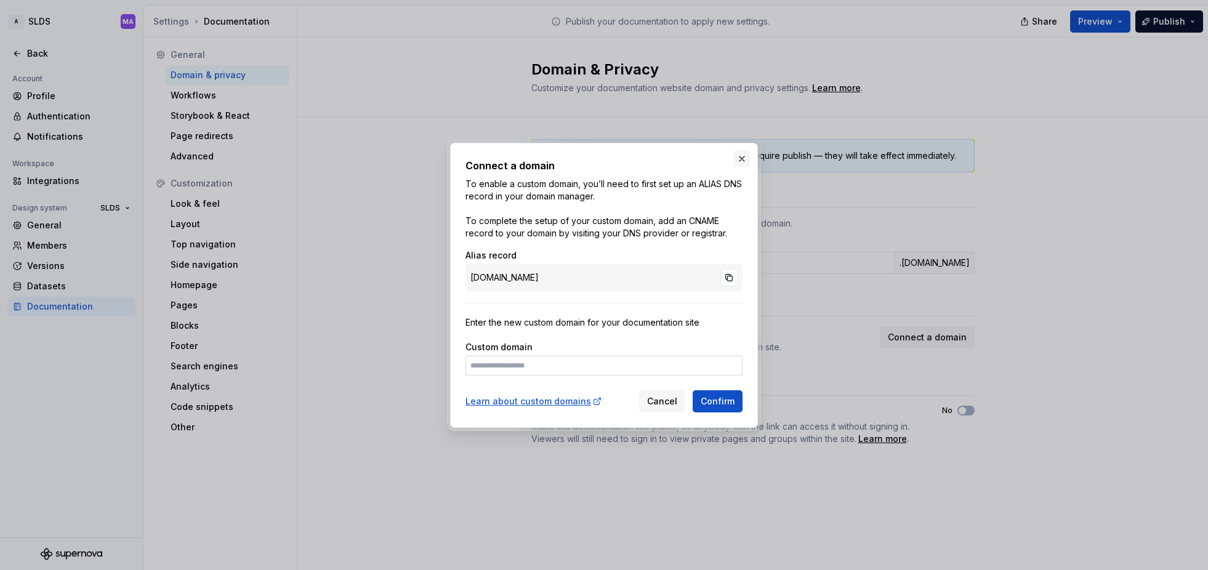
click at [740, 158] on button "button" at bounding box center [742, 158] width 17 height 17
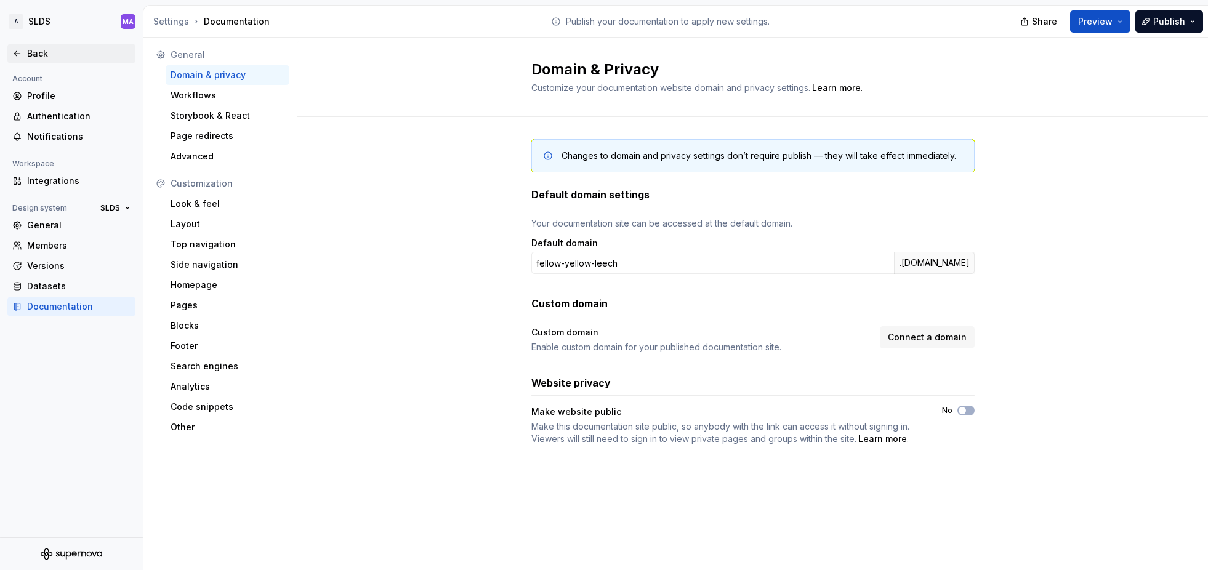
click at [14, 51] on icon at bounding box center [17, 54] width 10 height 10
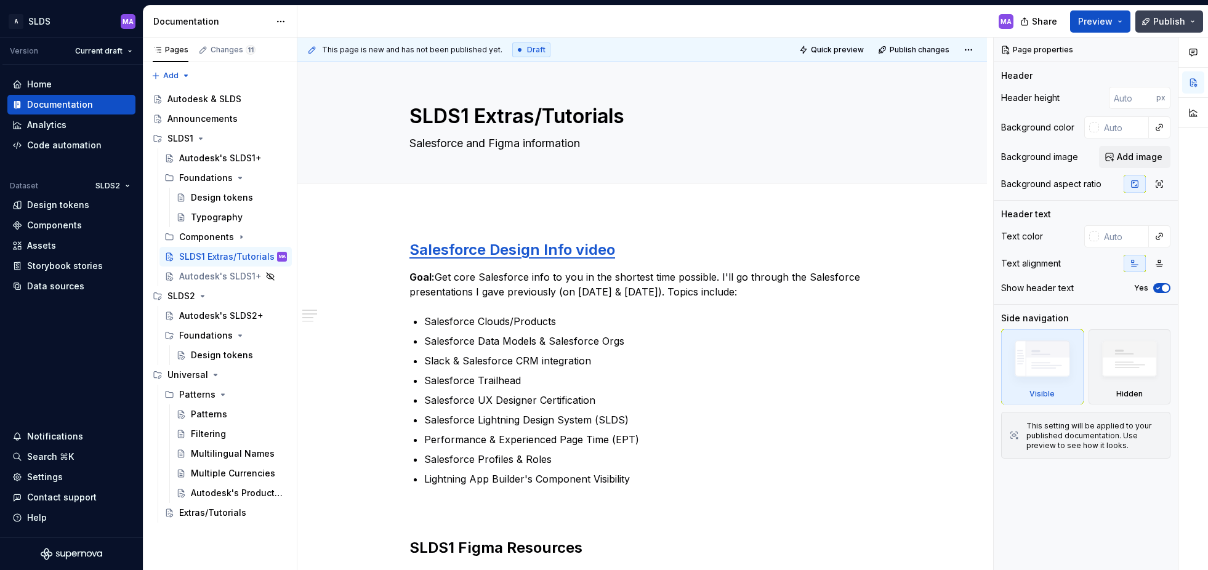
click at [1194, 20] on button "Publish" at bounding box center [1170, 21] width 68 height 22
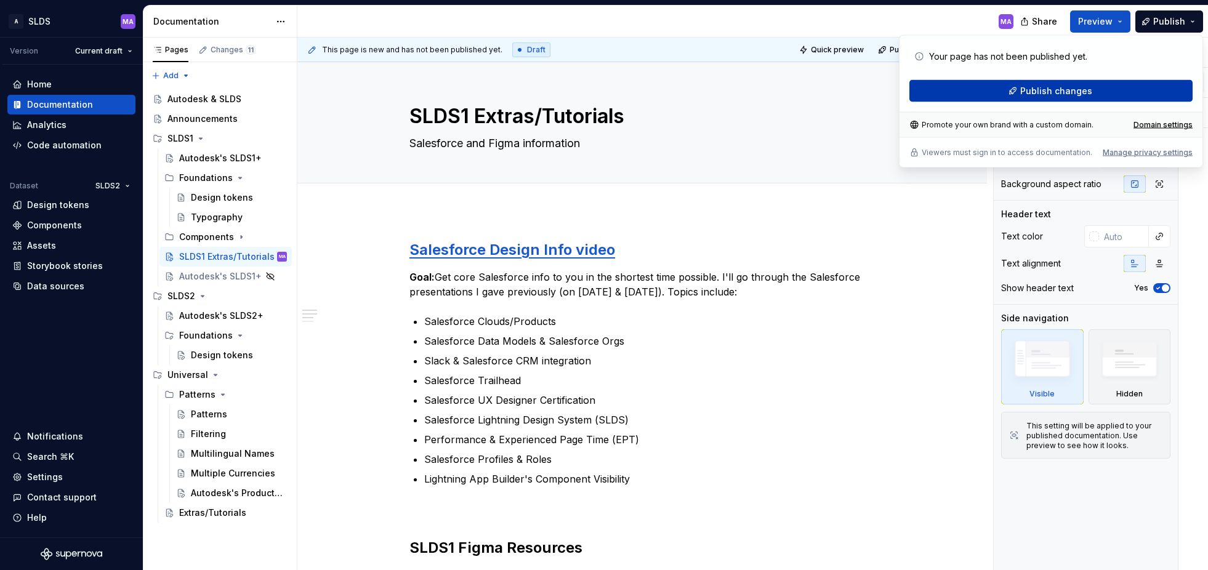
click at [1077, 89] on span "Publish changes" at bounding box center [1057, 91] width 72 height 12
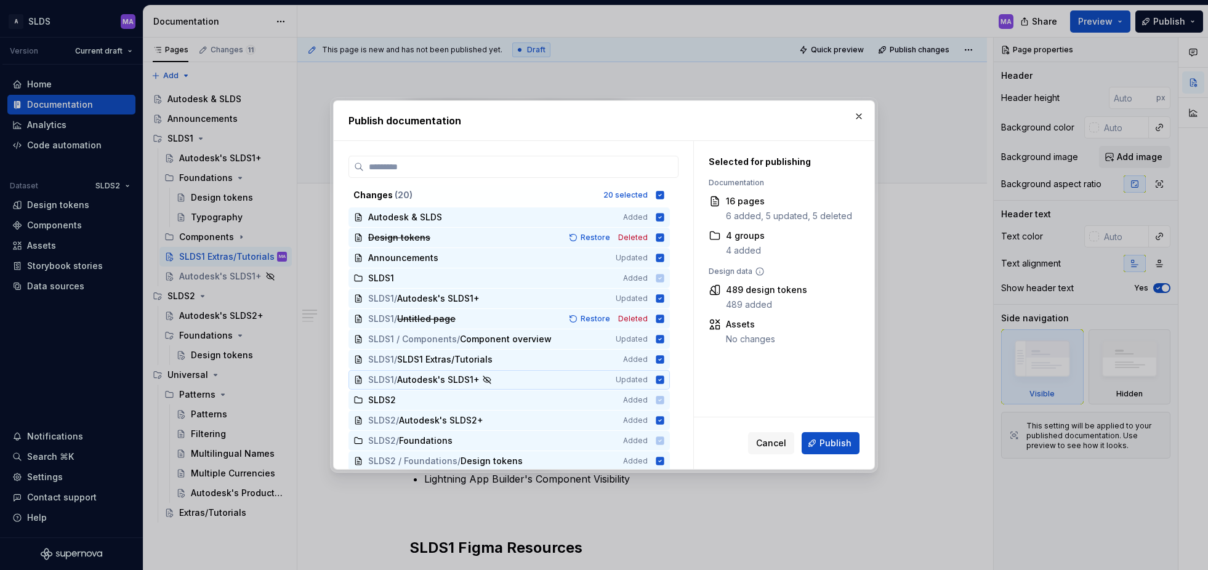
scroll to position [145, 0]
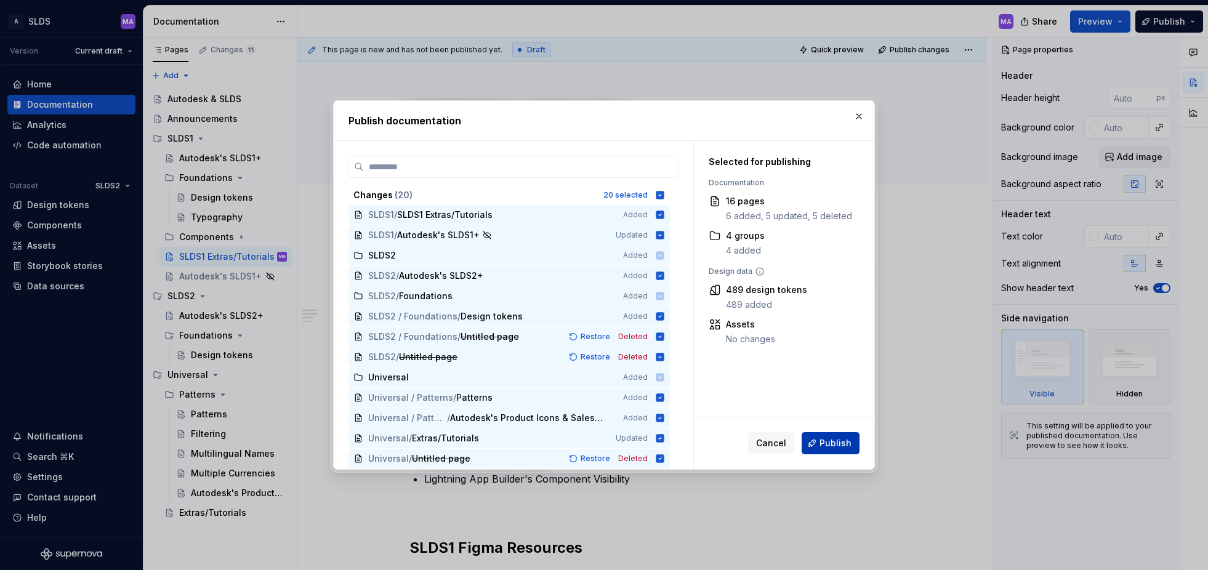
click at [833, 441] on span "Publish" at bounding box center [836, 443] width 32 height 12
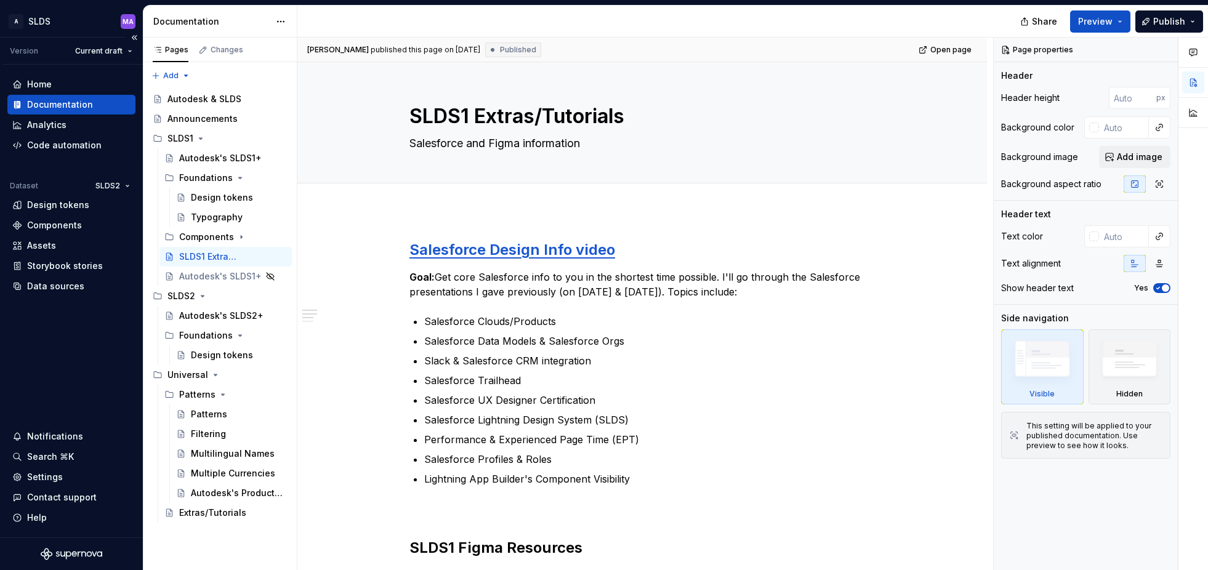
type textarea "*"
